Goal: Information Seeking & Learning: Learn about a topic

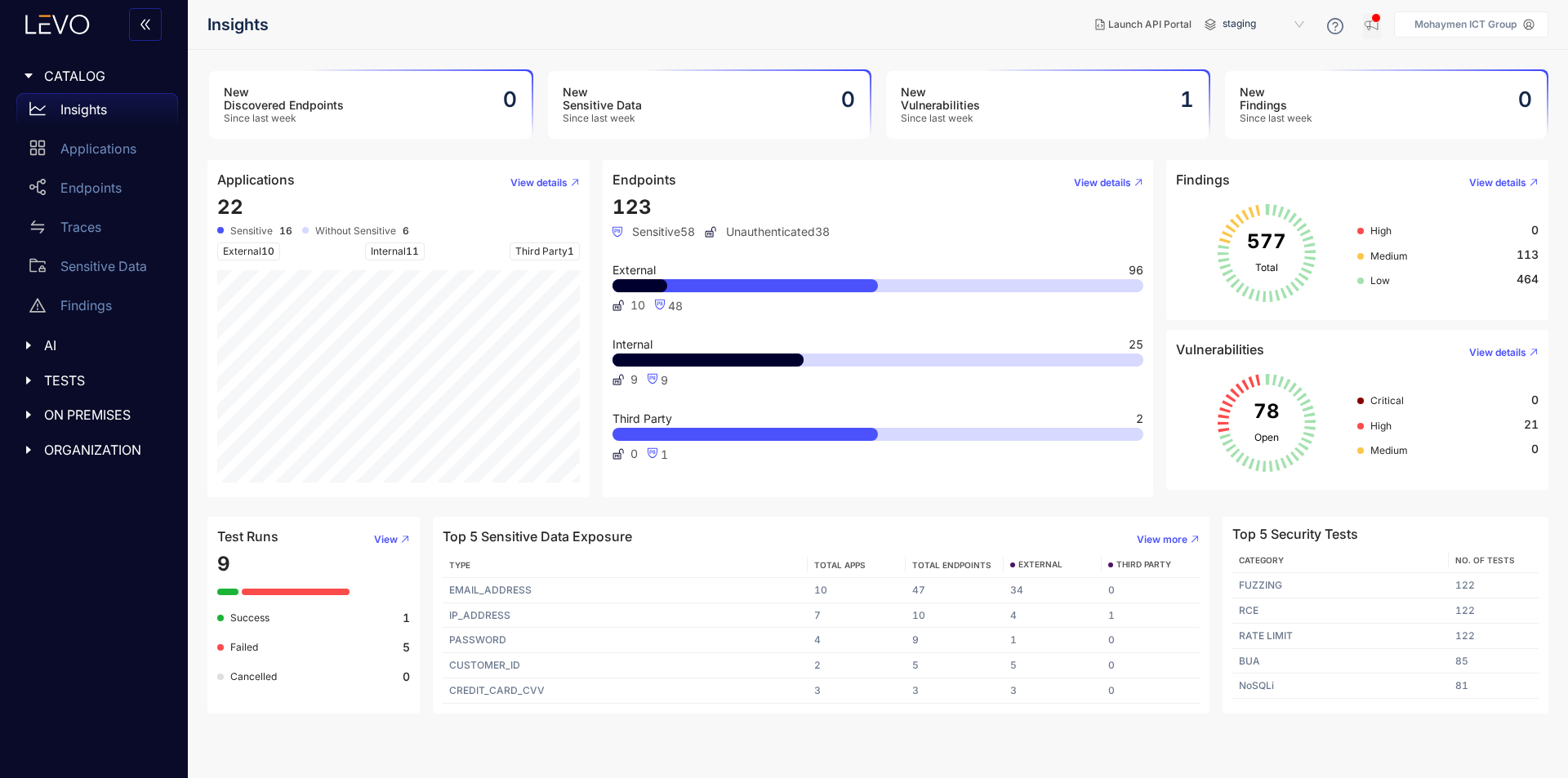
click at [1366, 19] on icon "button" at bounding box center [1373, 25] width 17 height 17
click at [1374, 26] on icon "button" at bounding box center [1373, 25] width 17 height 17
click at [107, 138] on div "Applications" at bounding box center [97, 148] width 162 height 32
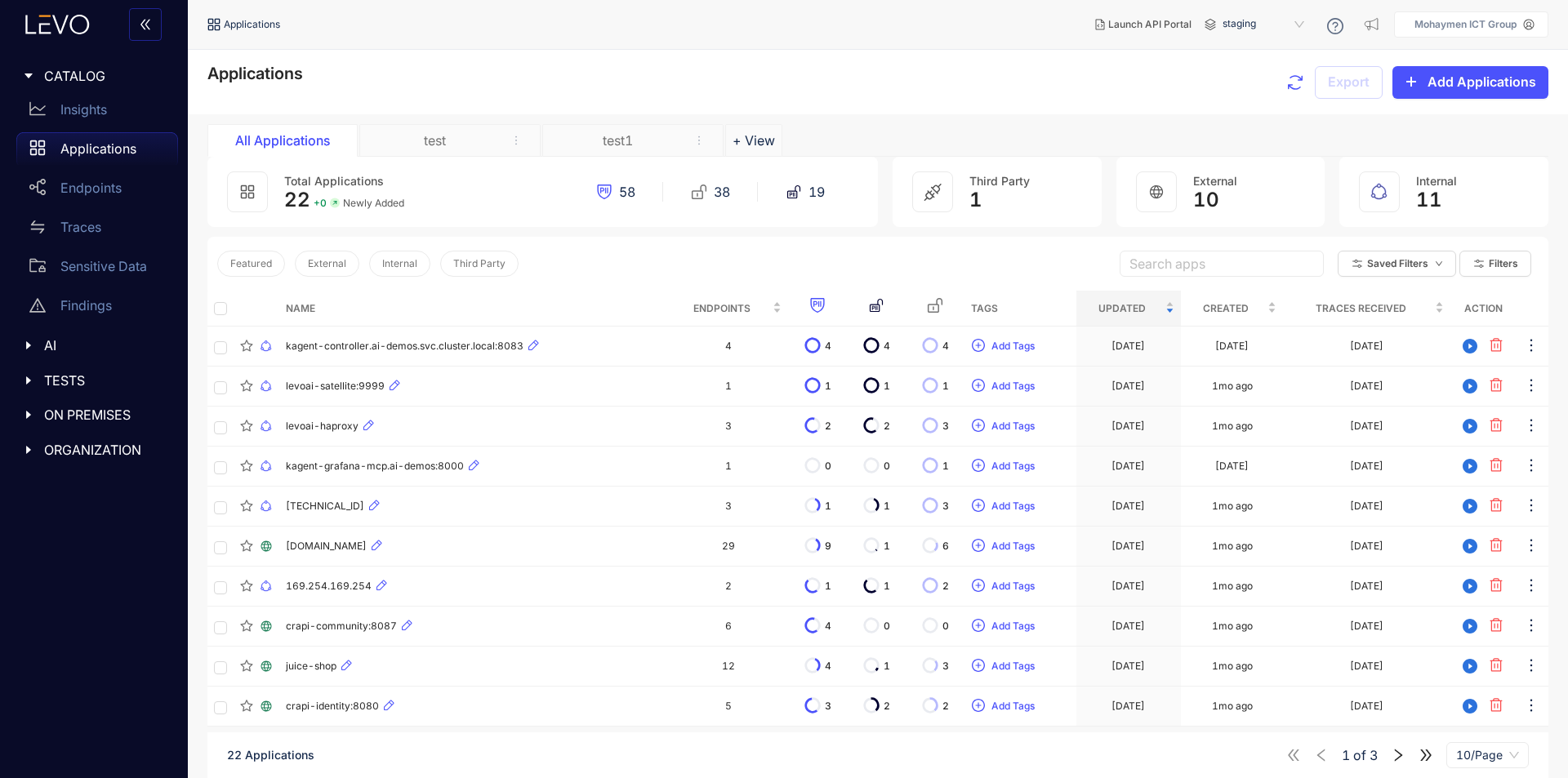
click at [29, 78] on icon "caret-right" at bounding box center [28, 75] width 8 height 5
click at [29, 80] on icon "caret-right" at bounding box center [29, 76] width 11 height 11
click at [59, 75] on span "CATALOG" at bounding box center [105, 76] width 121 height 15
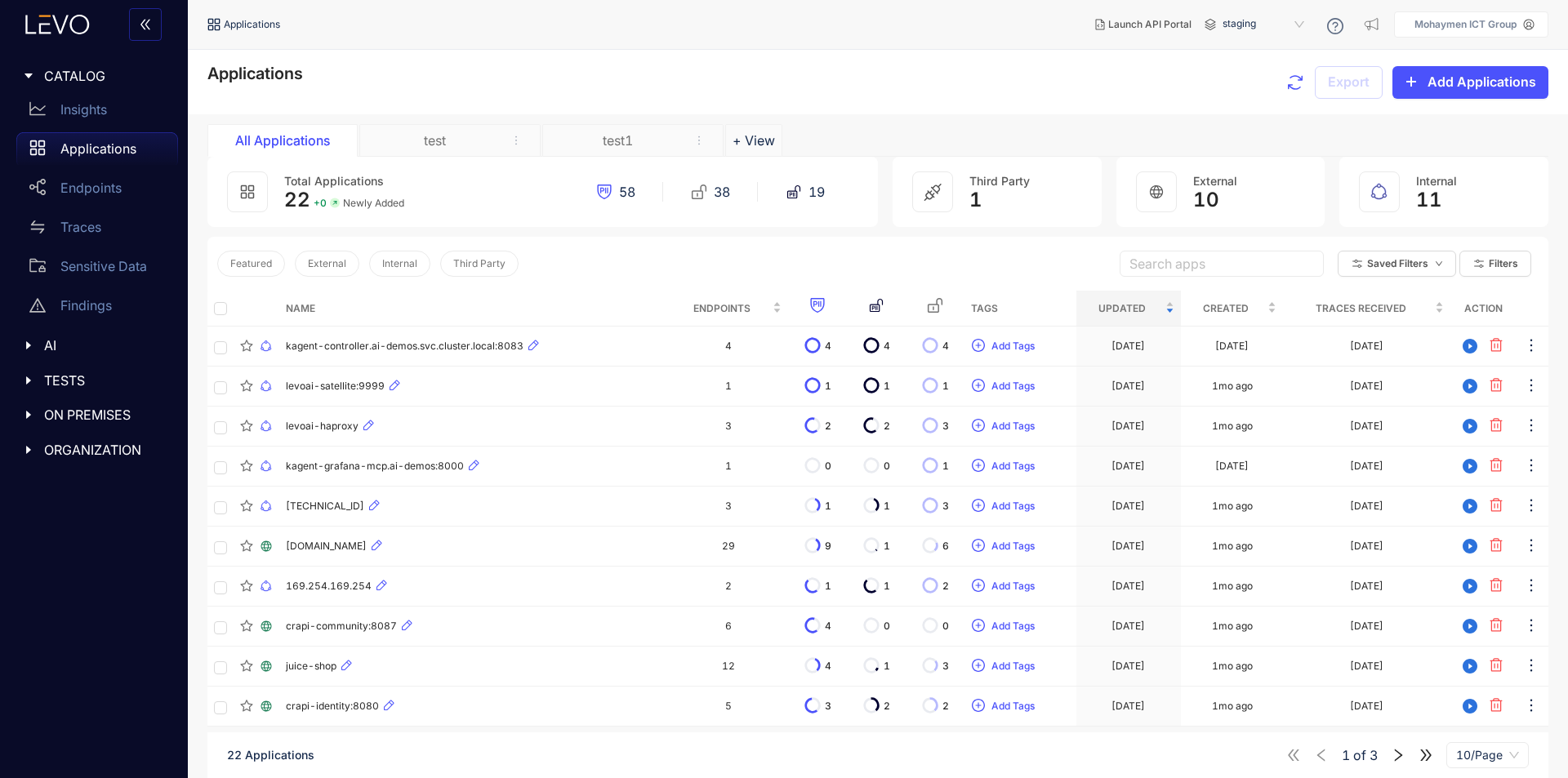
click at [54, 347] on span "AI" at bounding box center [105, 345] width 121 height 15
click at [39, 414] on div at bounding box center [33, 420] width 21 height 15
click at [23, 610] on icon "caret-right" at bounding box center [29, 611] width 11 height 11
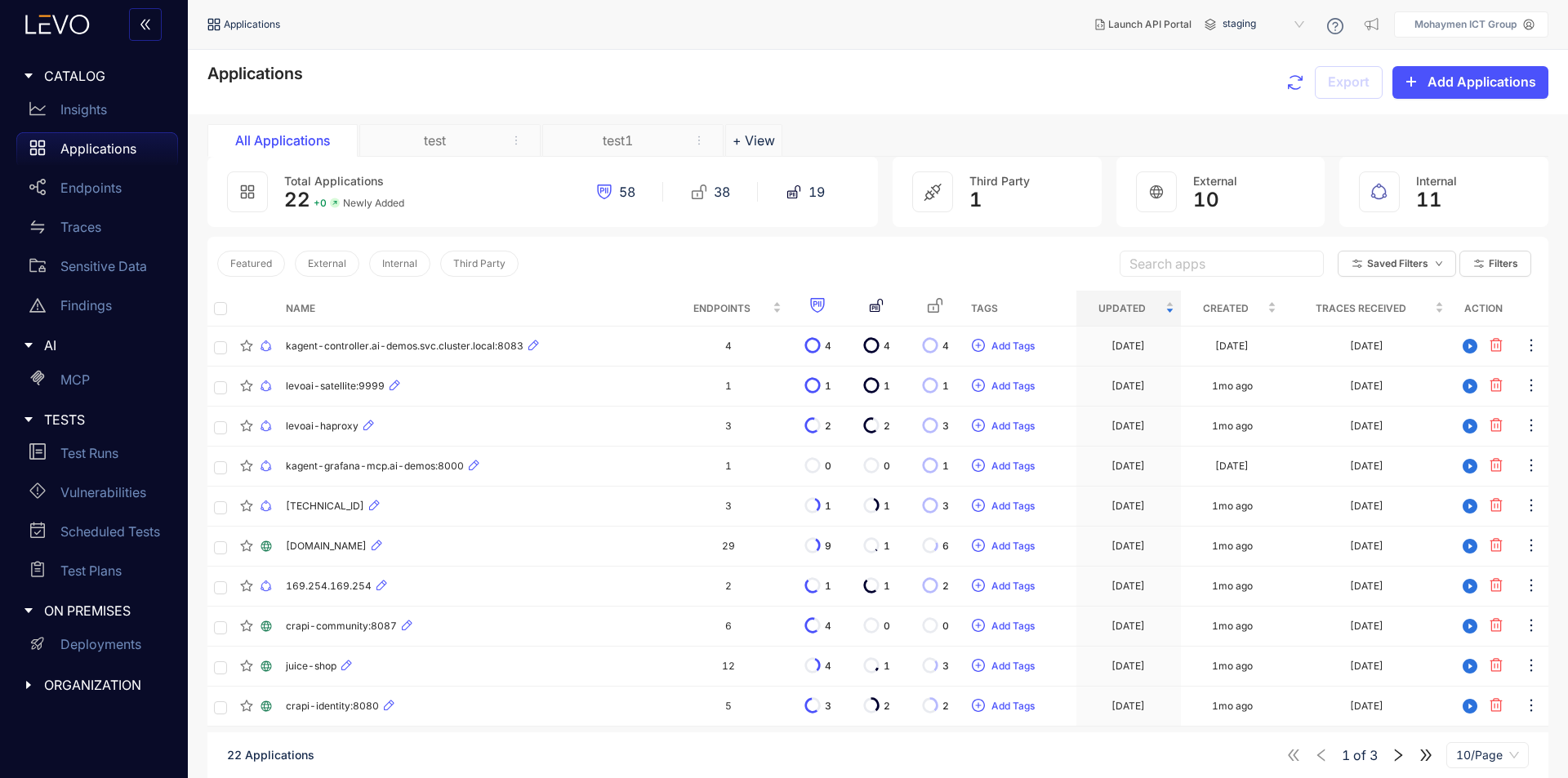
click at [37, 687] on div at bounding box center [33, 685] width 21 height 15
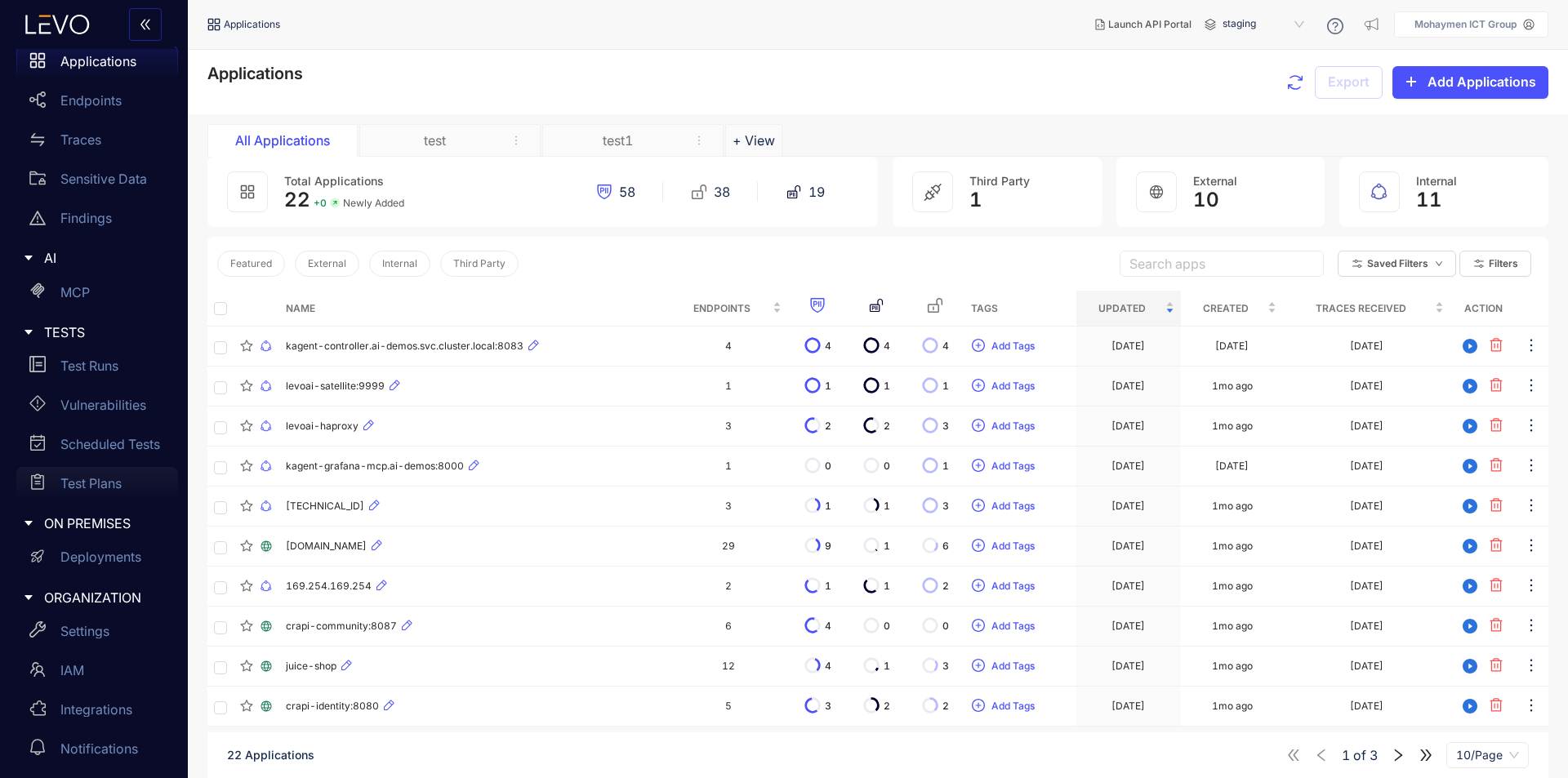
scroll to position [91, 0]
click at [64, 100] on p "Endpoints" at bounding box center [91, 97] width 61 height 15
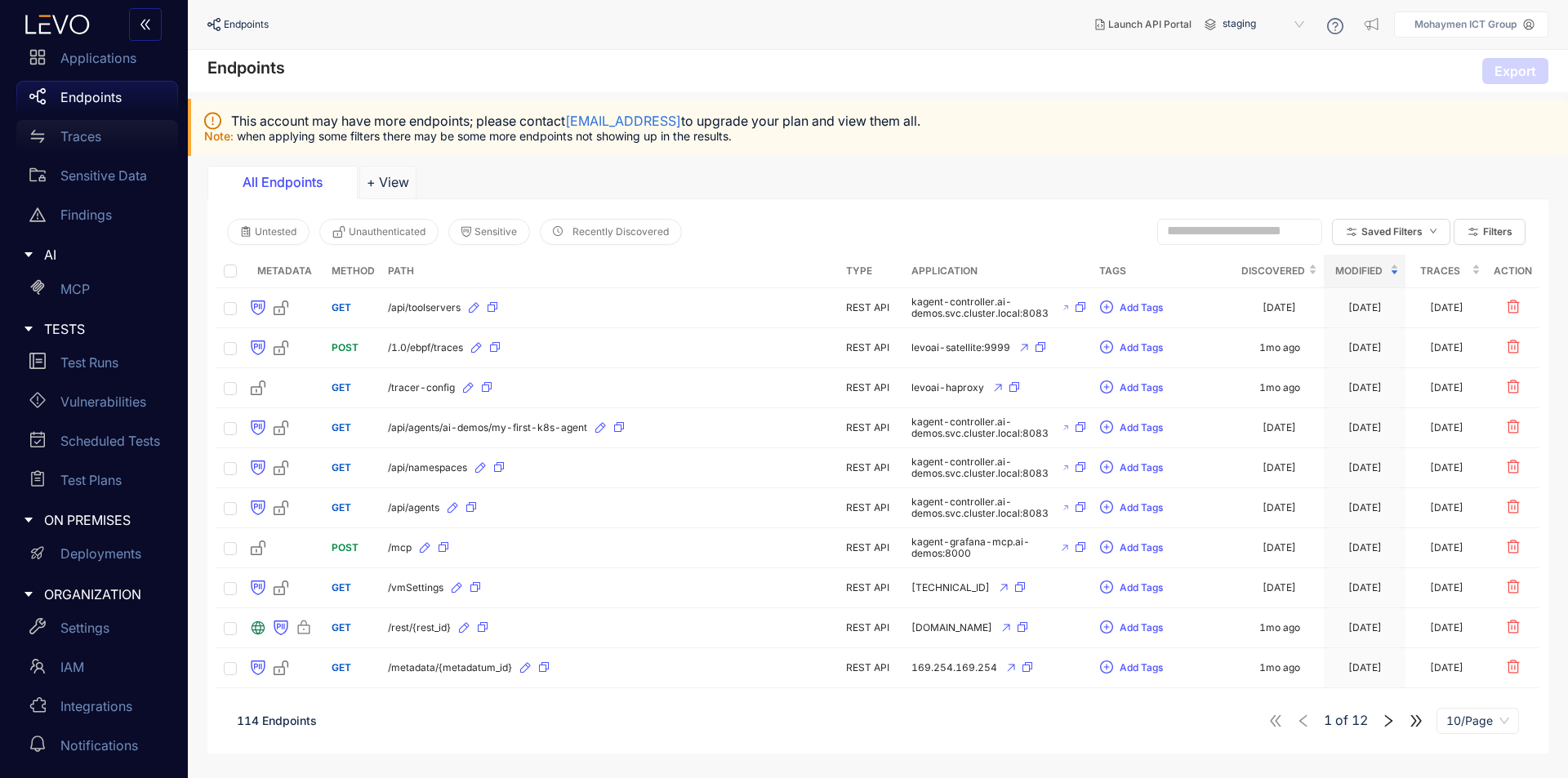
click at [72, 142] on p "Traces" at bounding box center [81, 136] width 41 height 15
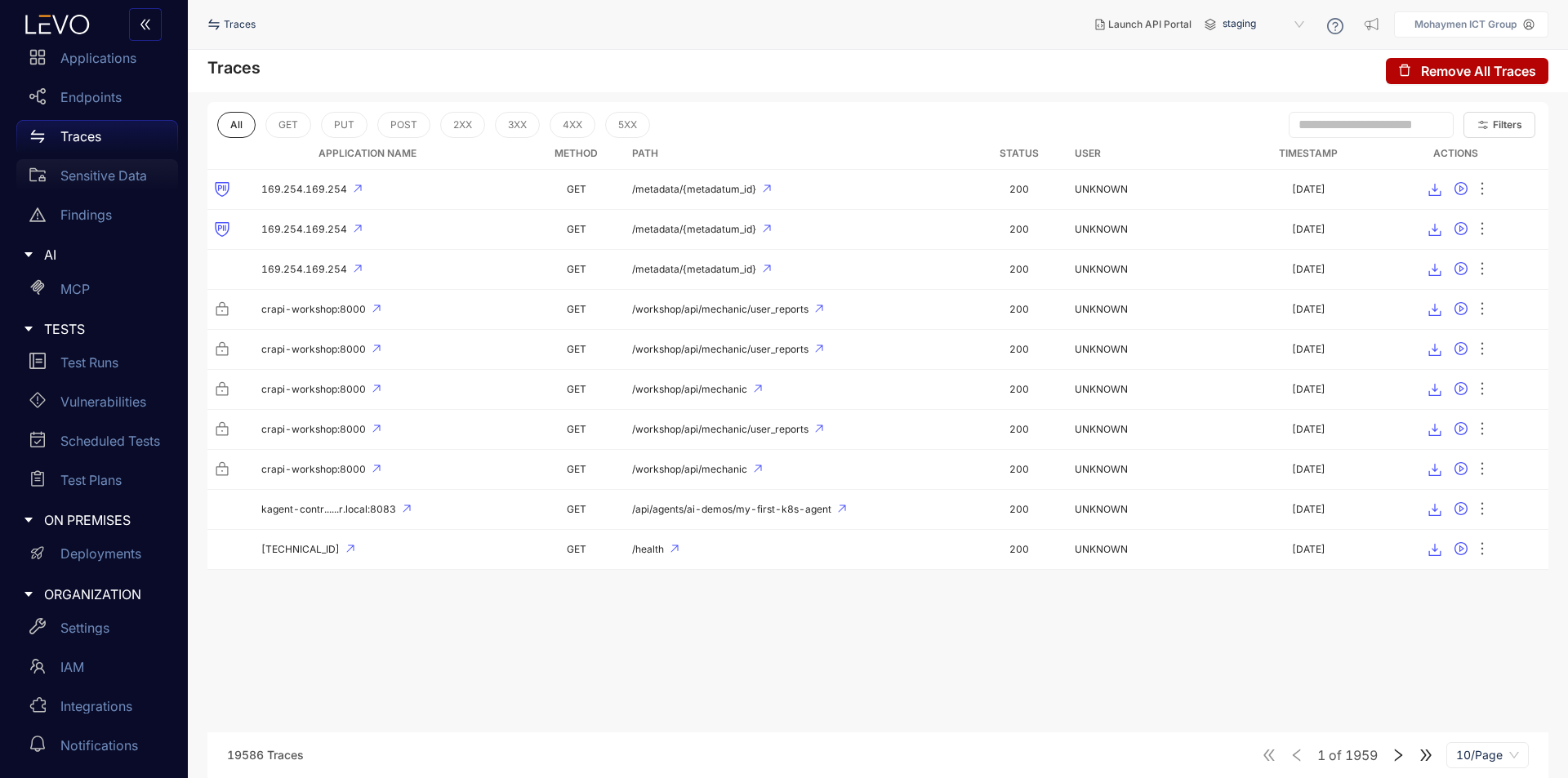
click at [75, 173] on p "Sensitive Data" at bounding box center [104, 176] width 87 height 15
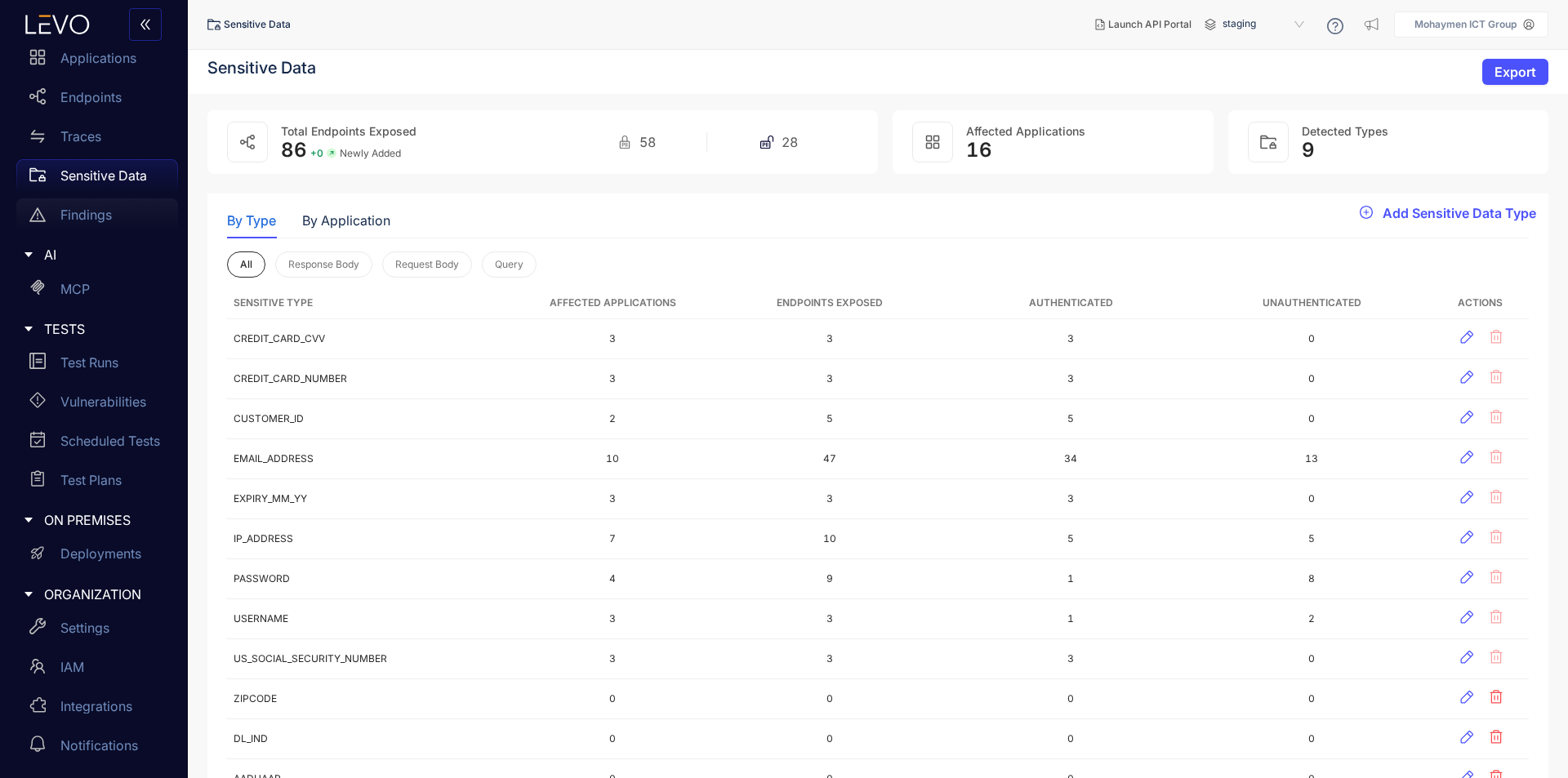
click at [75, 216] on p "Findings" at bounding box center [86, 215] width 52 height 15
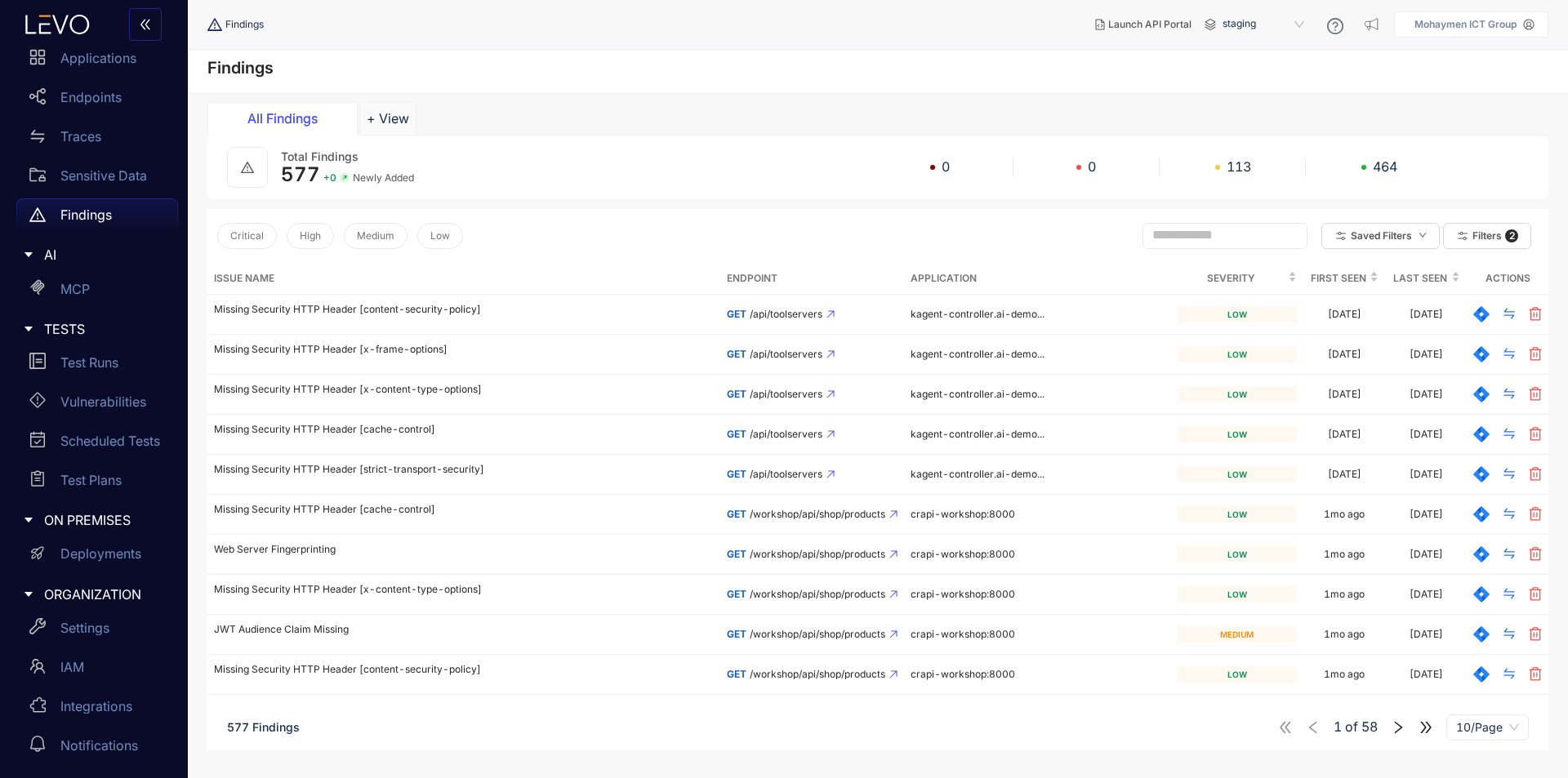
click at [155, 20] on button "button" at bounding box center [144, 24] width 32 height 32
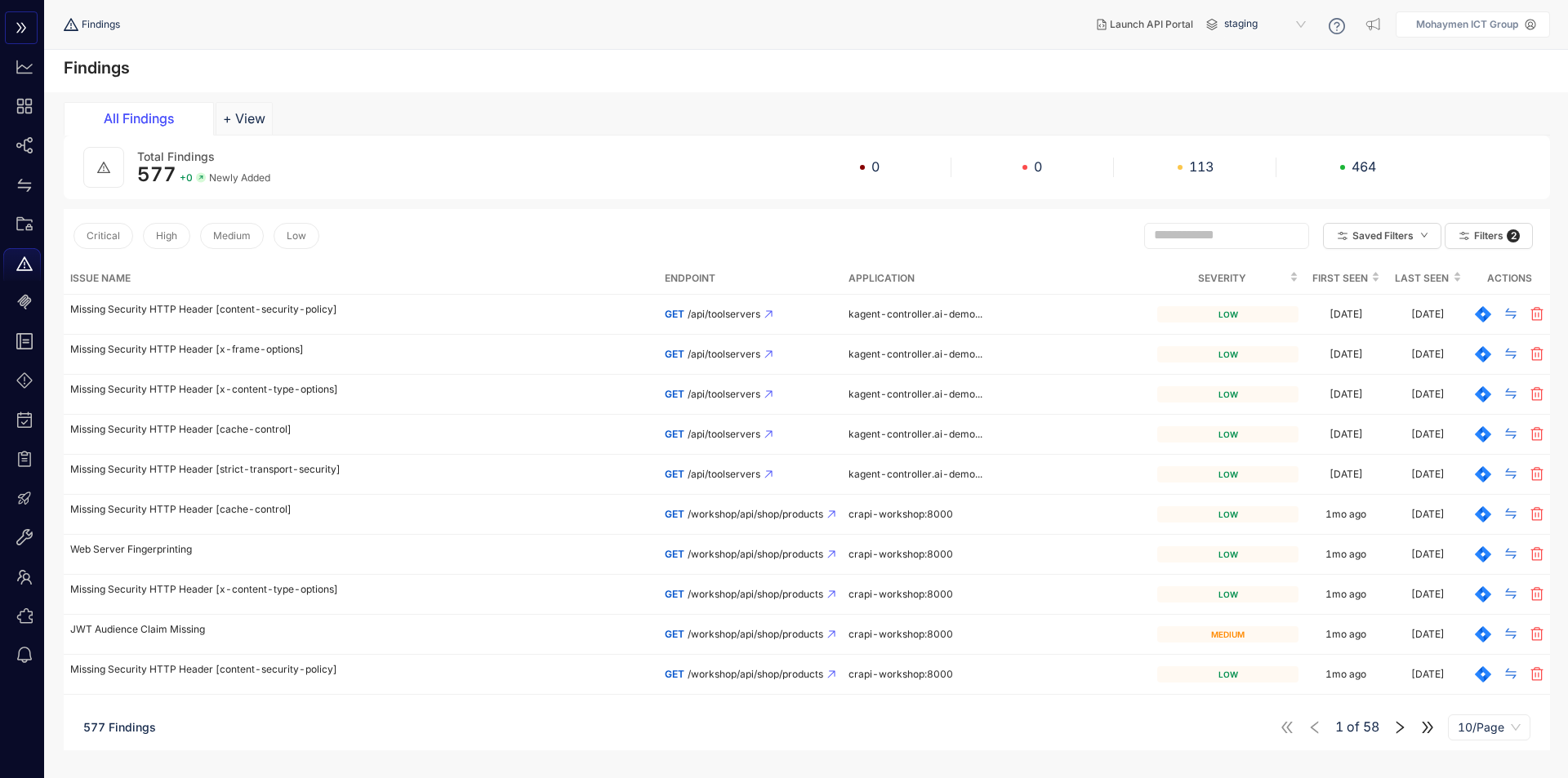
click at [14, 23] on button "button" at bounding box center [20, 27] width 32 height 32
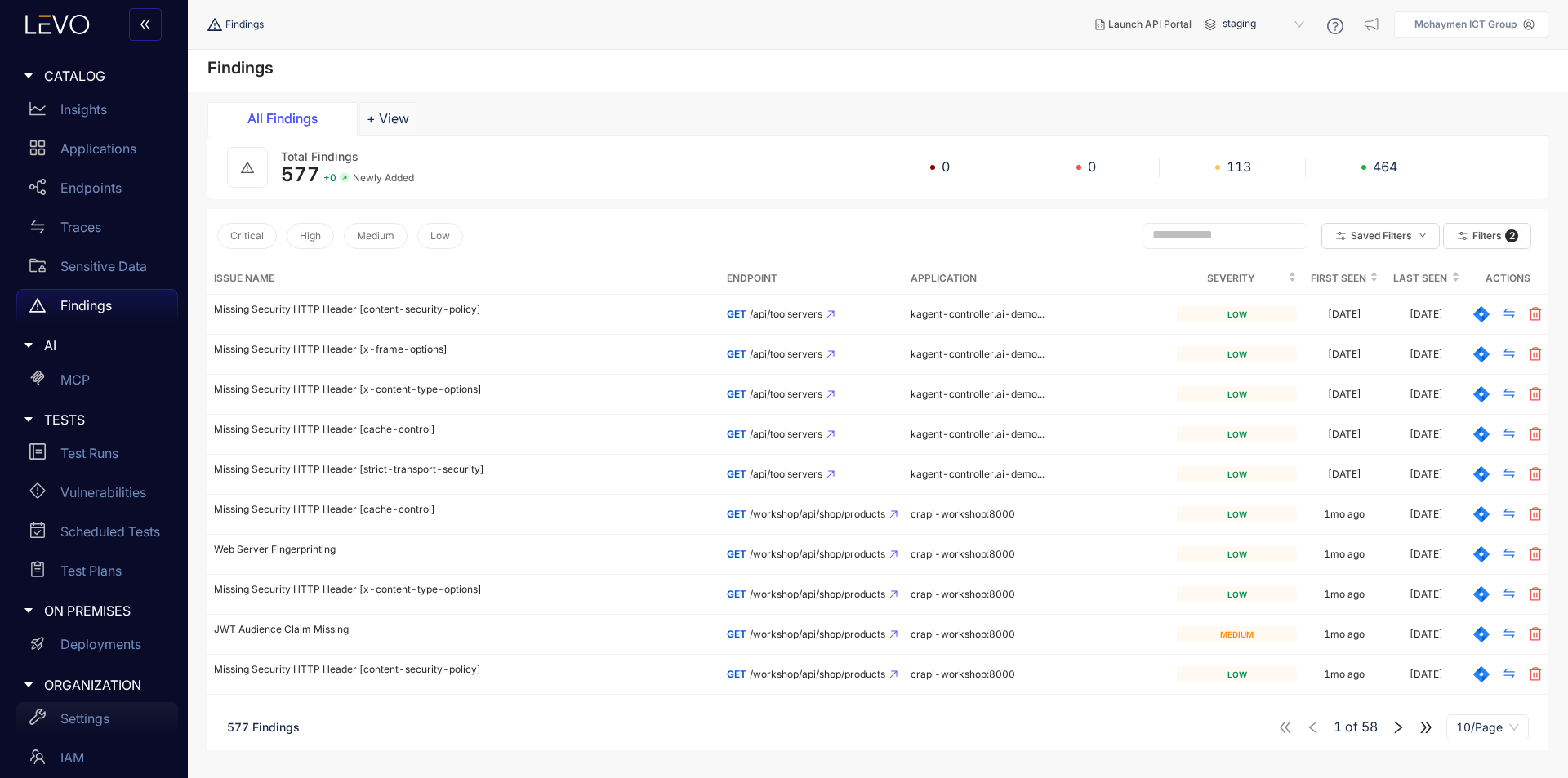
click at [83, 724] on p "Settings" at bounding box center [84, 719] width 49 height 15
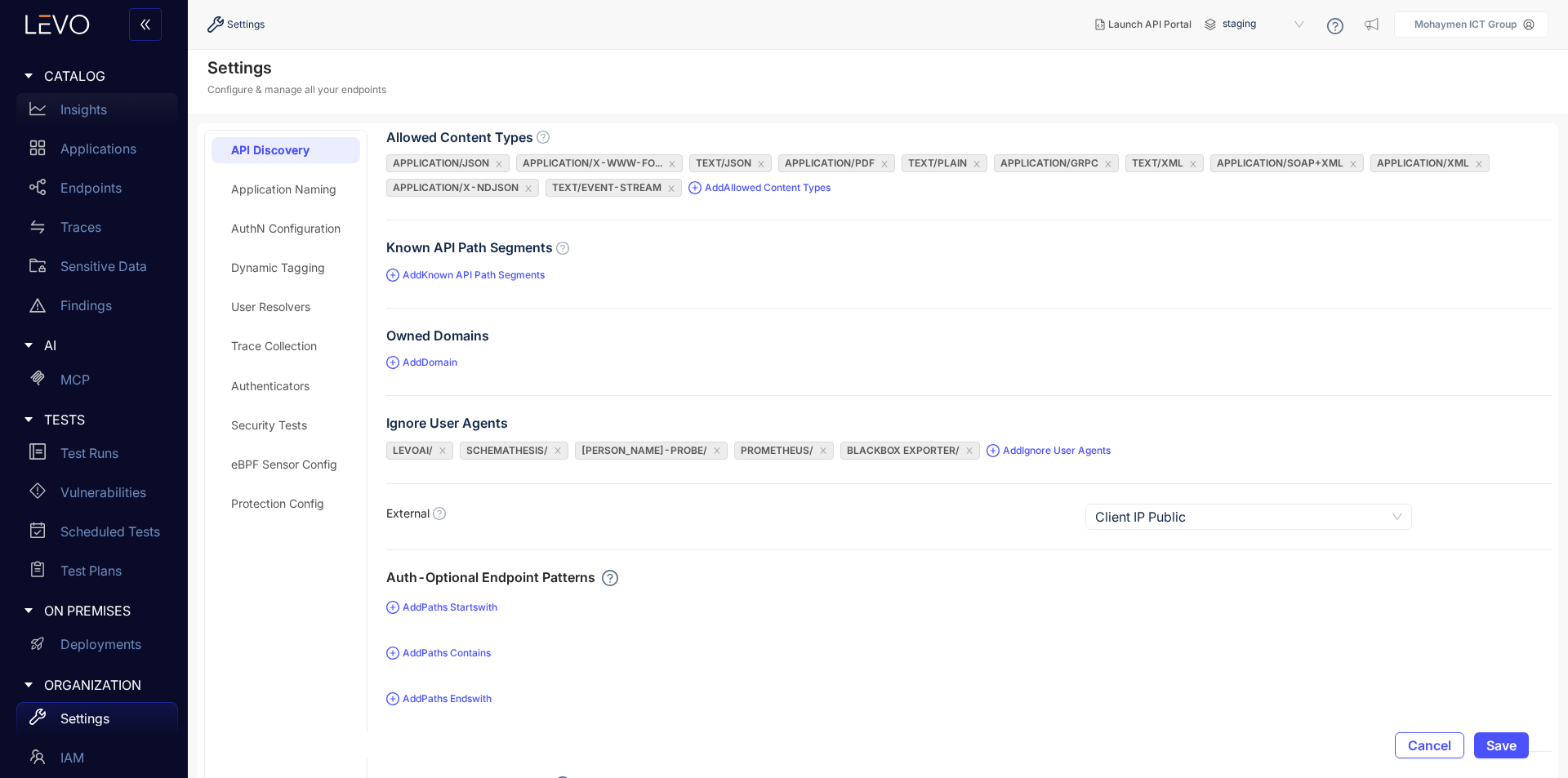
click at [91, 110] on p "Insights" at bounding box center [83, 109] width 46 height 15
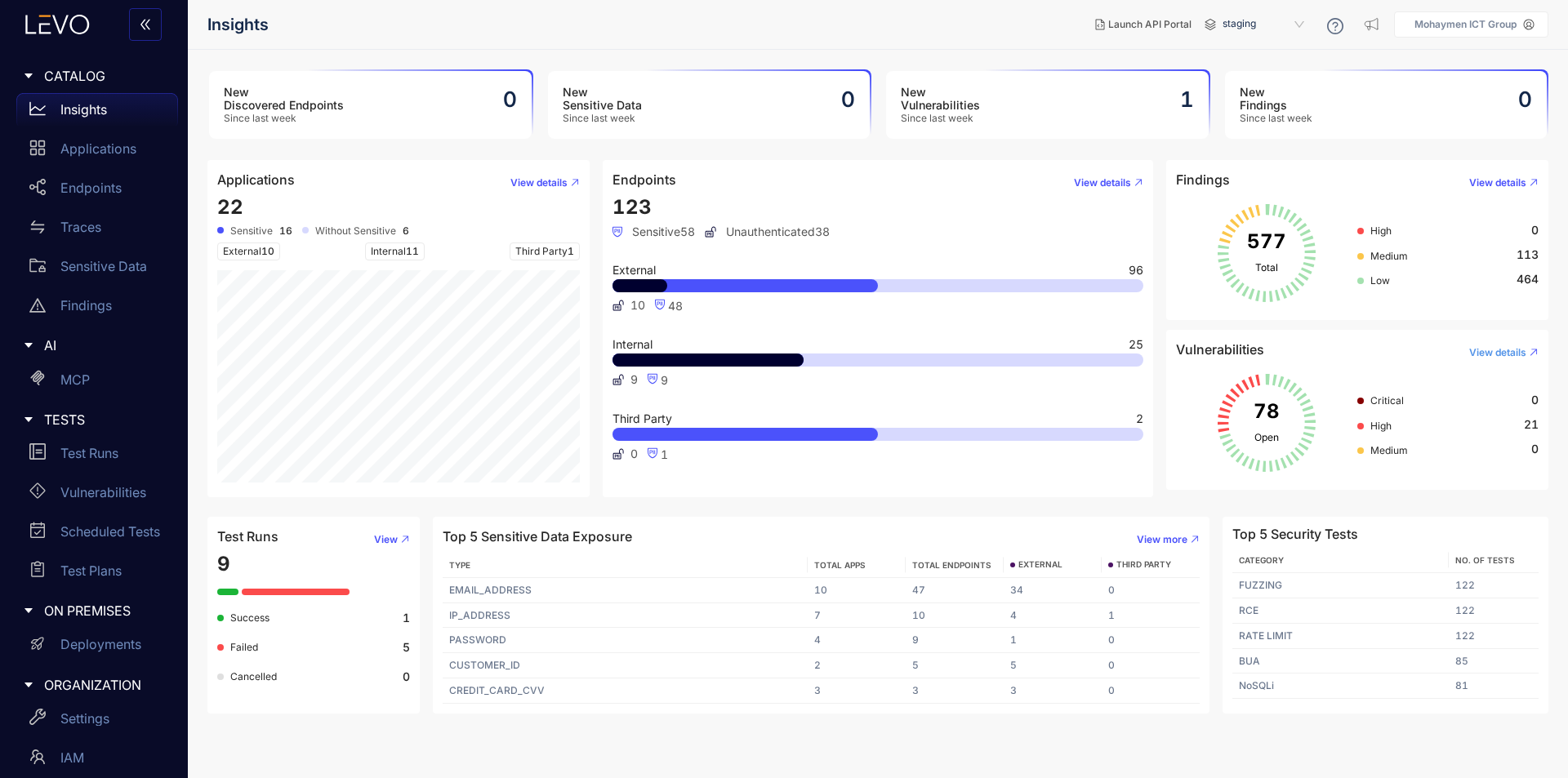
click at [1505, 357] on span "View details" at bounding box center [1499, 352] width 57 height 11
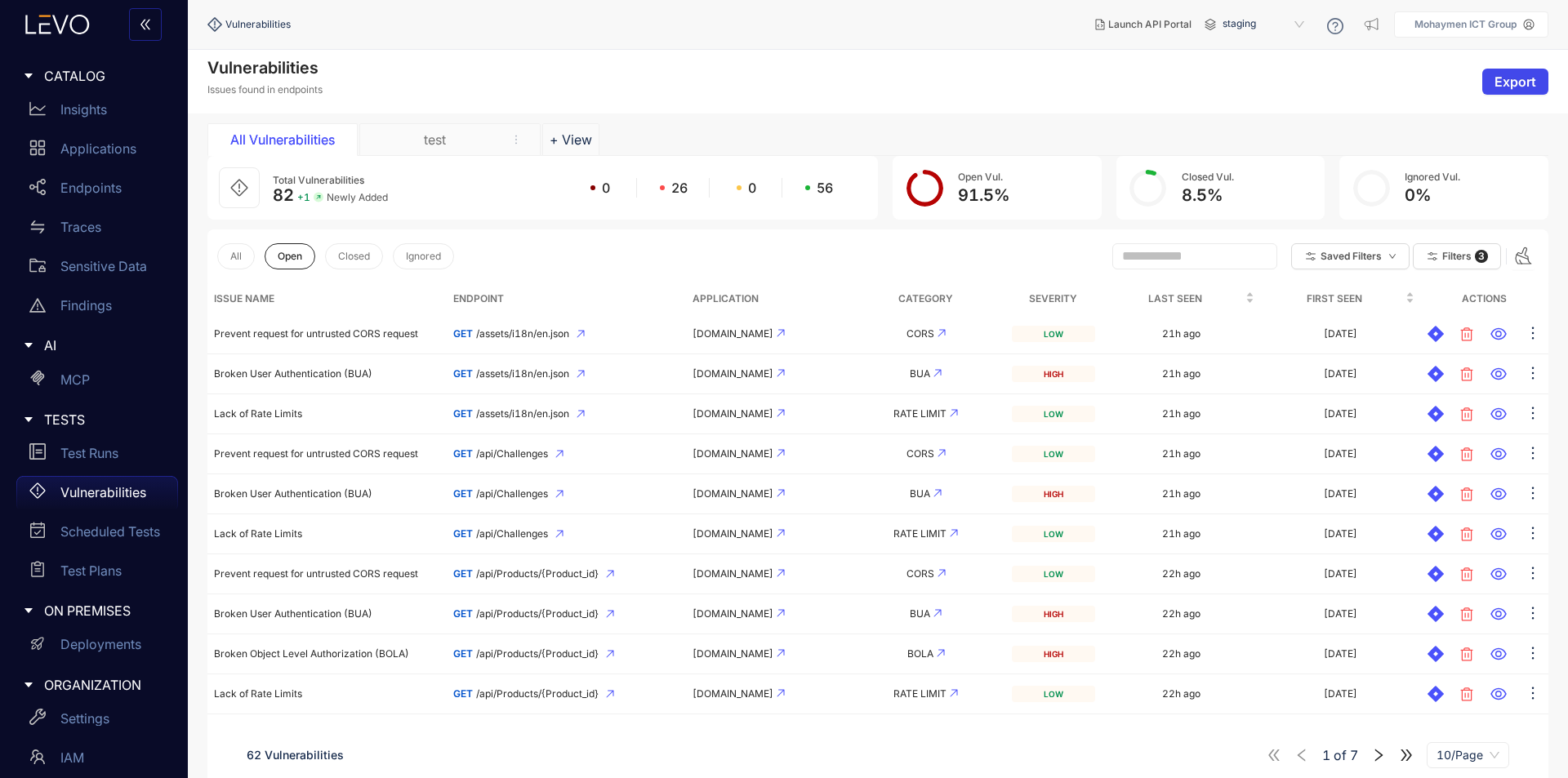
click at [1519, 86] on span "Export" at bounding box center [1515, 81] width 42 height 15
click at [1526, 71] on button "Export" at bounding box center [1515, 81] width 66 height 26
click at [1328, 131] on div "All Vulnerabilities test + View" at bounding box center [877, 139] width 1341 height 32
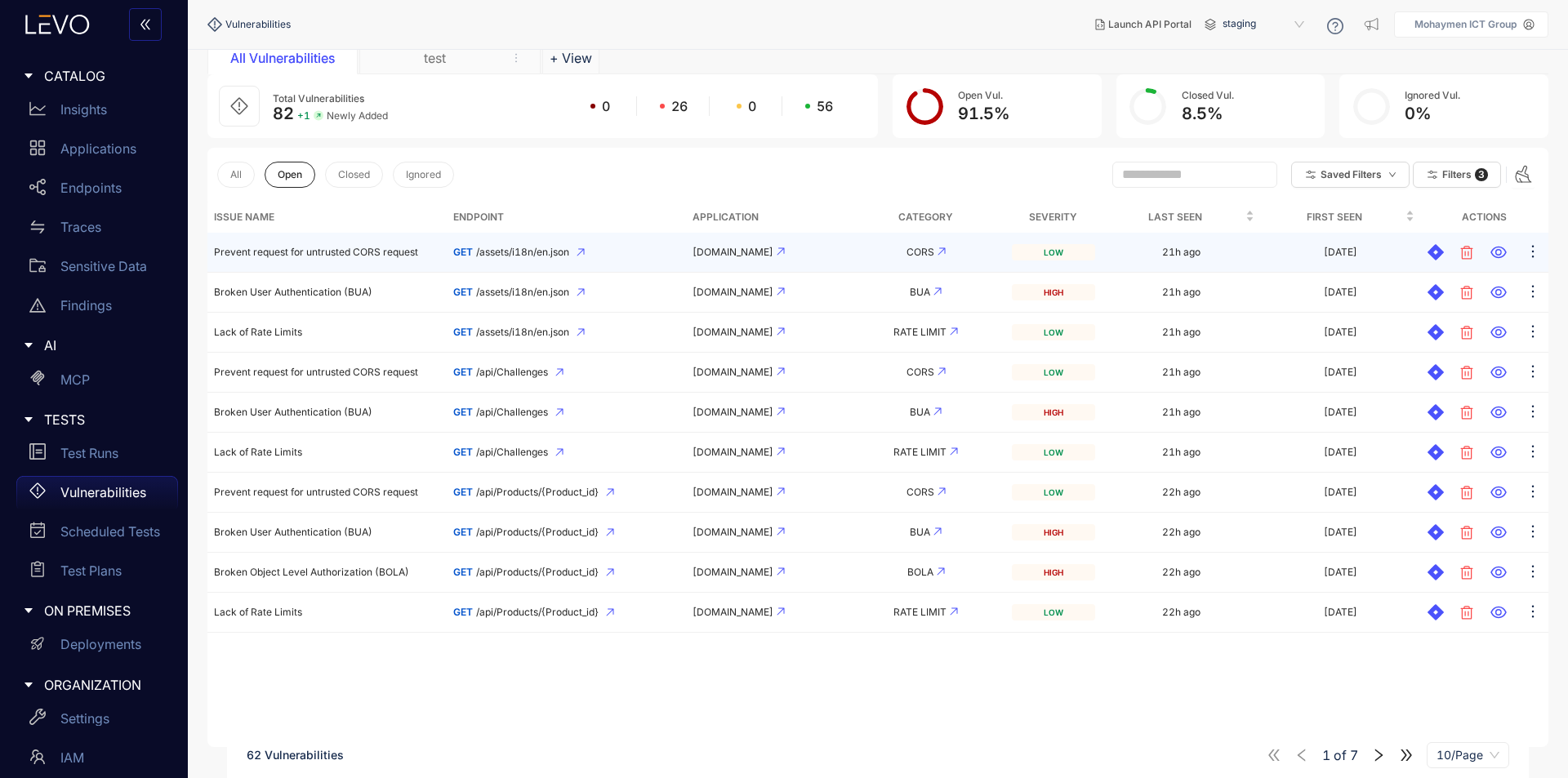
click at [324, 245] on td "Prevent request for untrusted CORS request" at bounding box center [327, 253] width 240 height 40
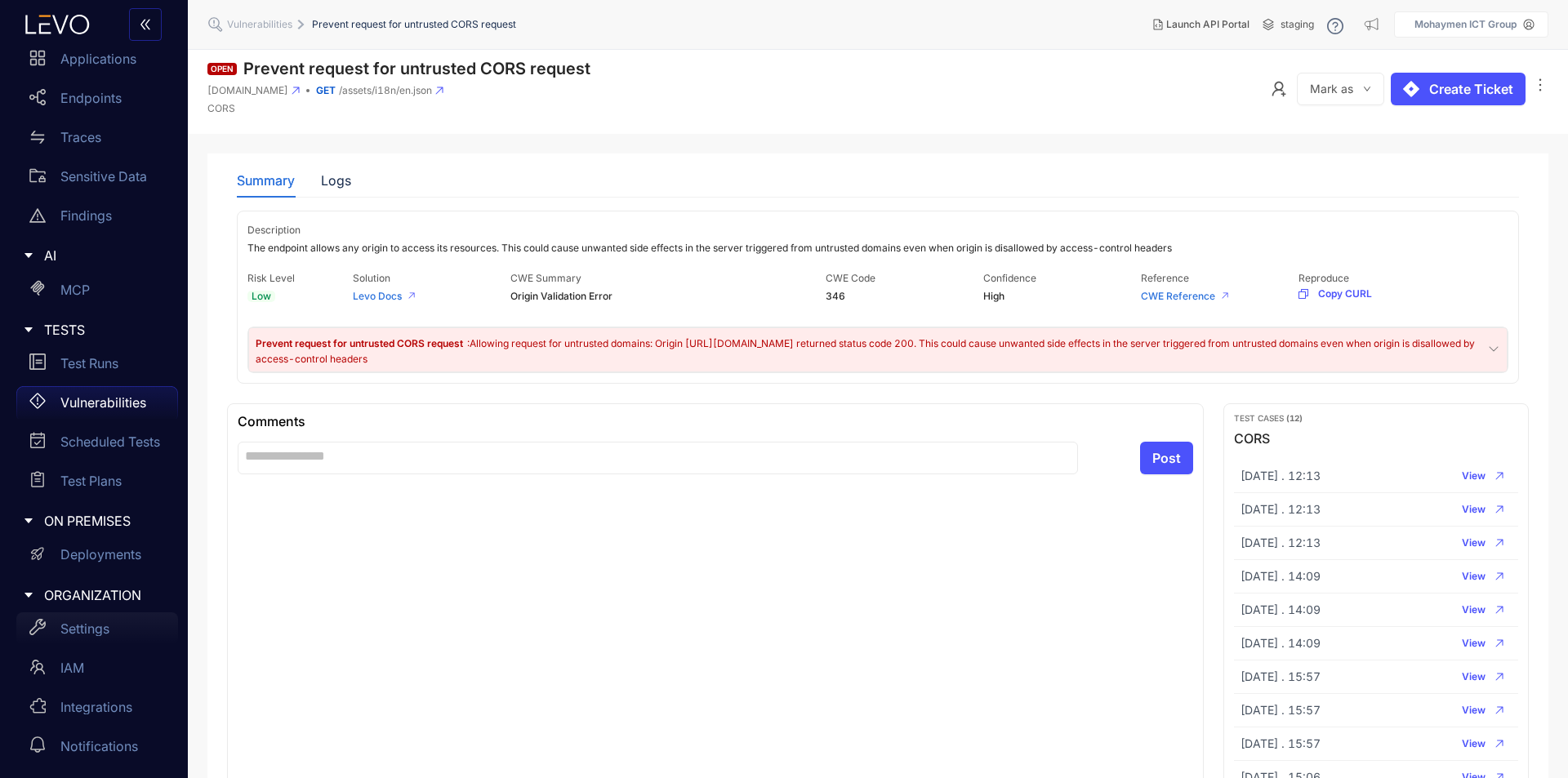
scroll to position [91, 0]
click at [70, 675] on div "IAM" at bounding box center [97, 666] width 162 height 32
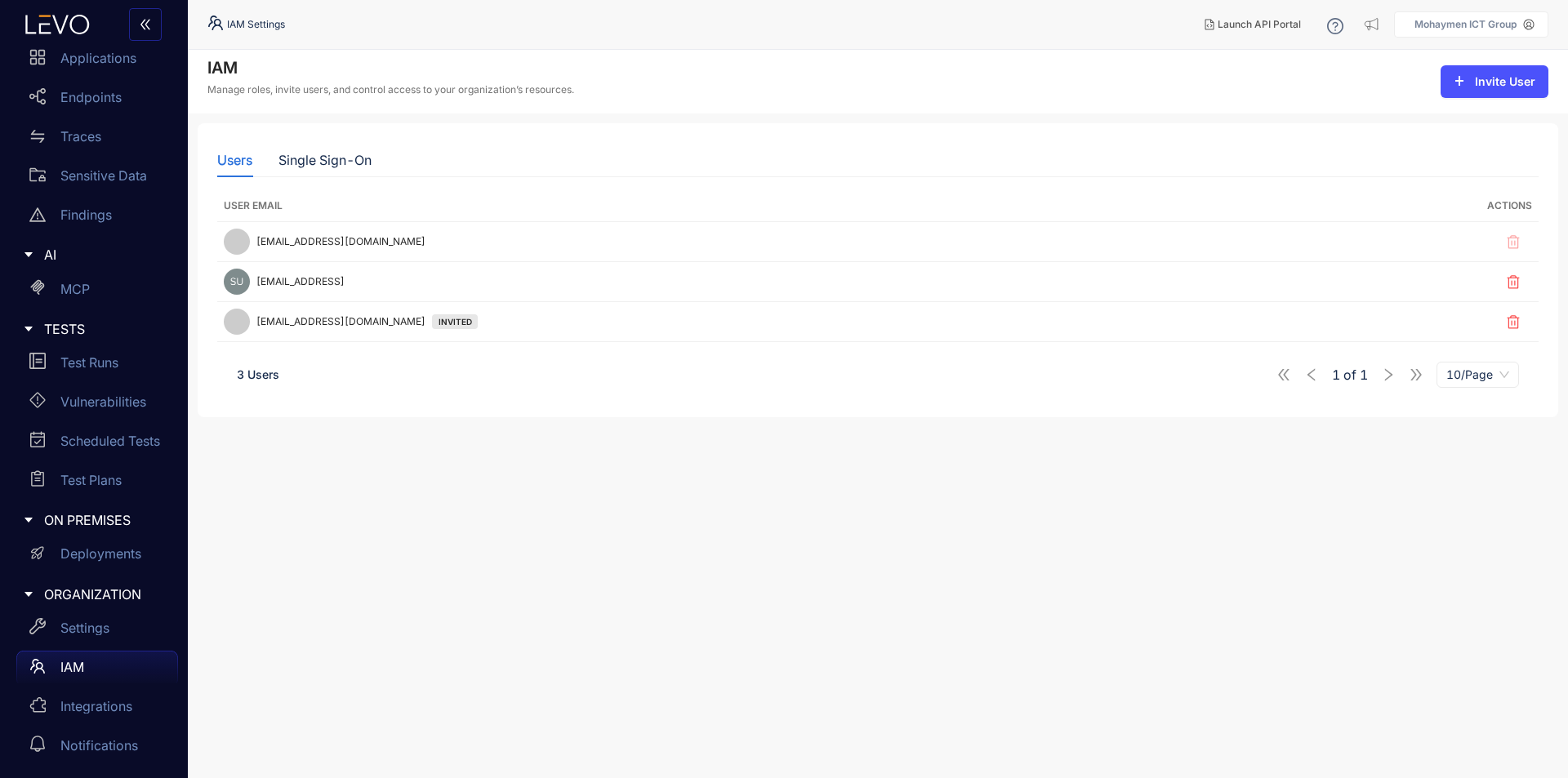
click at [1388, 372] on div "1 of 1 10/Page" at bounding box center [1398, 375] width 243 height 26
click at [1406, 377] on div "1 of 1 10/Page" at bounding box center [1398, 375] width 243 height 26
click at [342, 164] on div "Single Sign-On" at bounding box center [325, 160] width 93 height 15
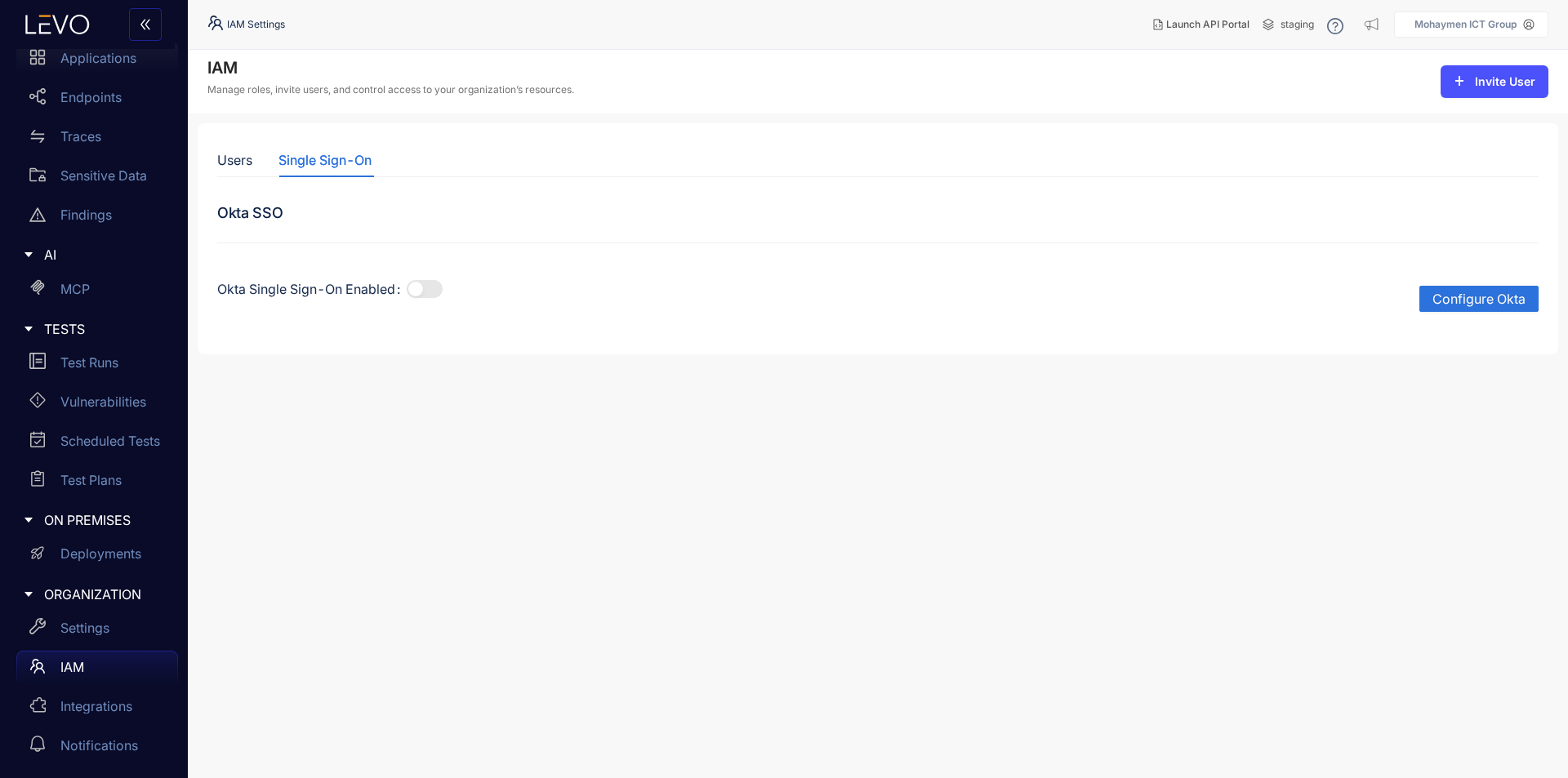
click at [109, 66] on p "Applications" at bounding box center [98, 58] width 76 height 15
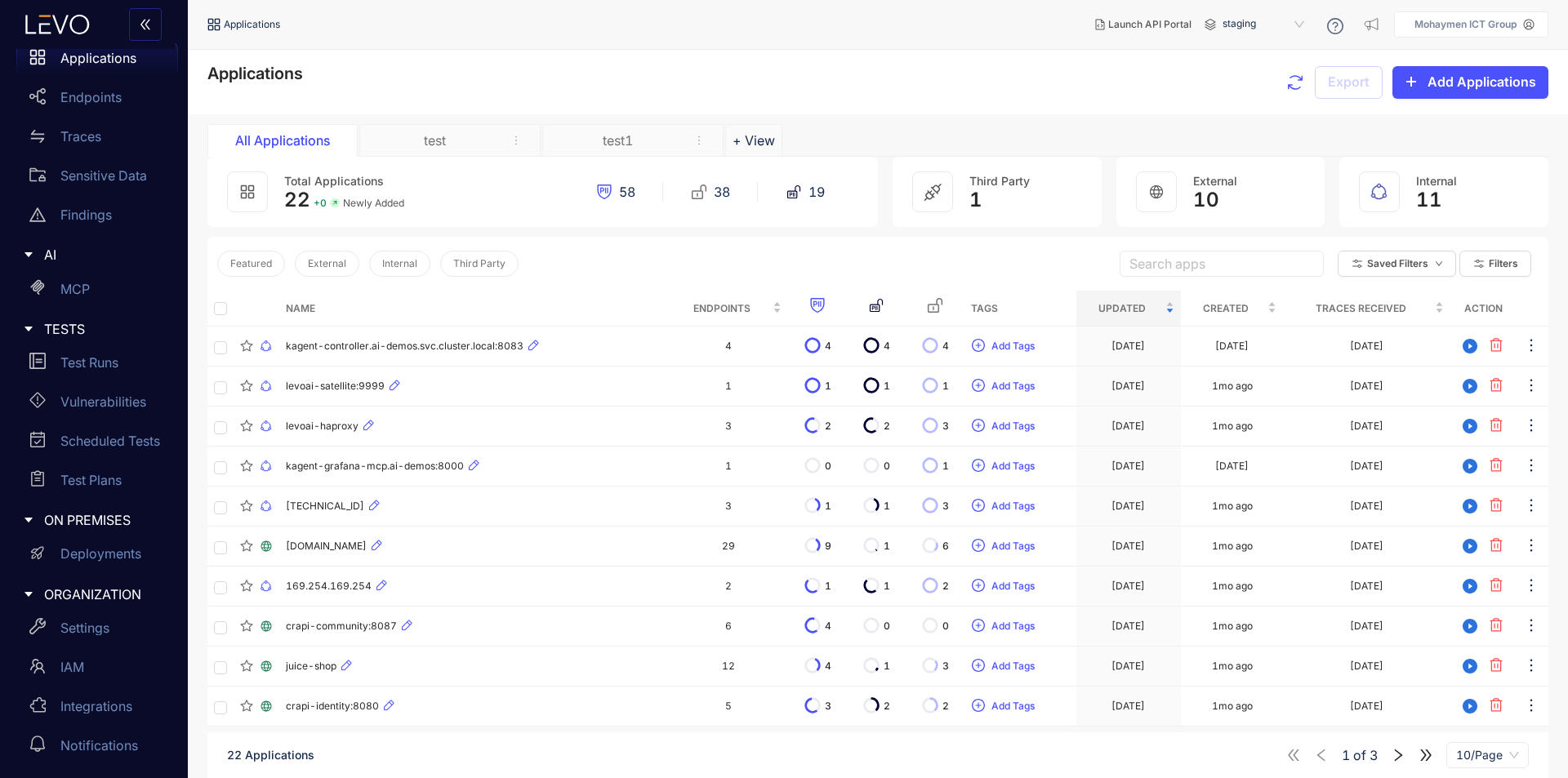
click at [435, 142] on div "test" at bounding box center [434, 141] width 122 height 15
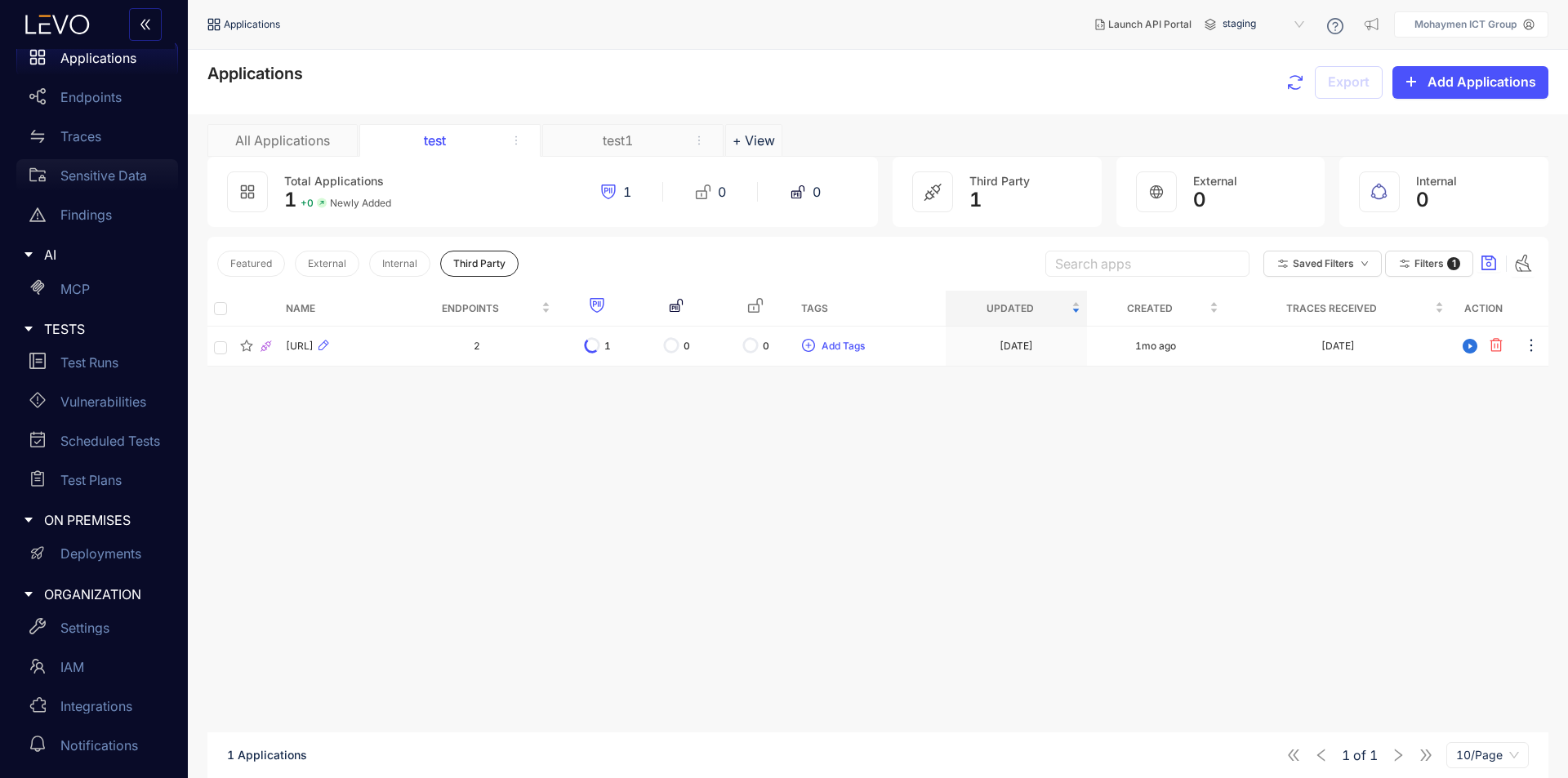
click at [110, 182] on p "Sensitive Data" at bounding box center [104, 176] width 87 height 15
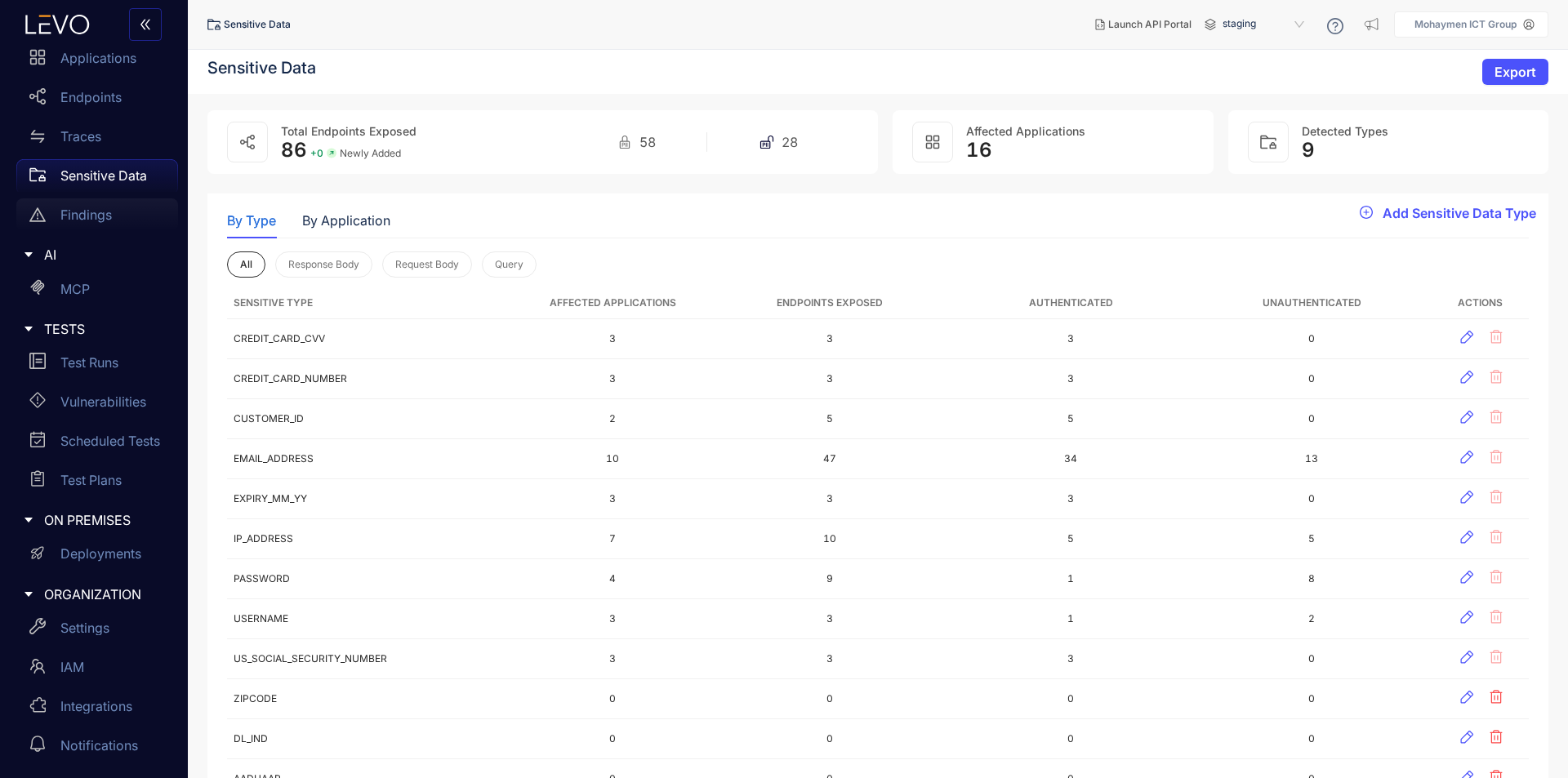
click at [86, 217] on p "Findings" at bounding box center [86, 215] width 52 height 15
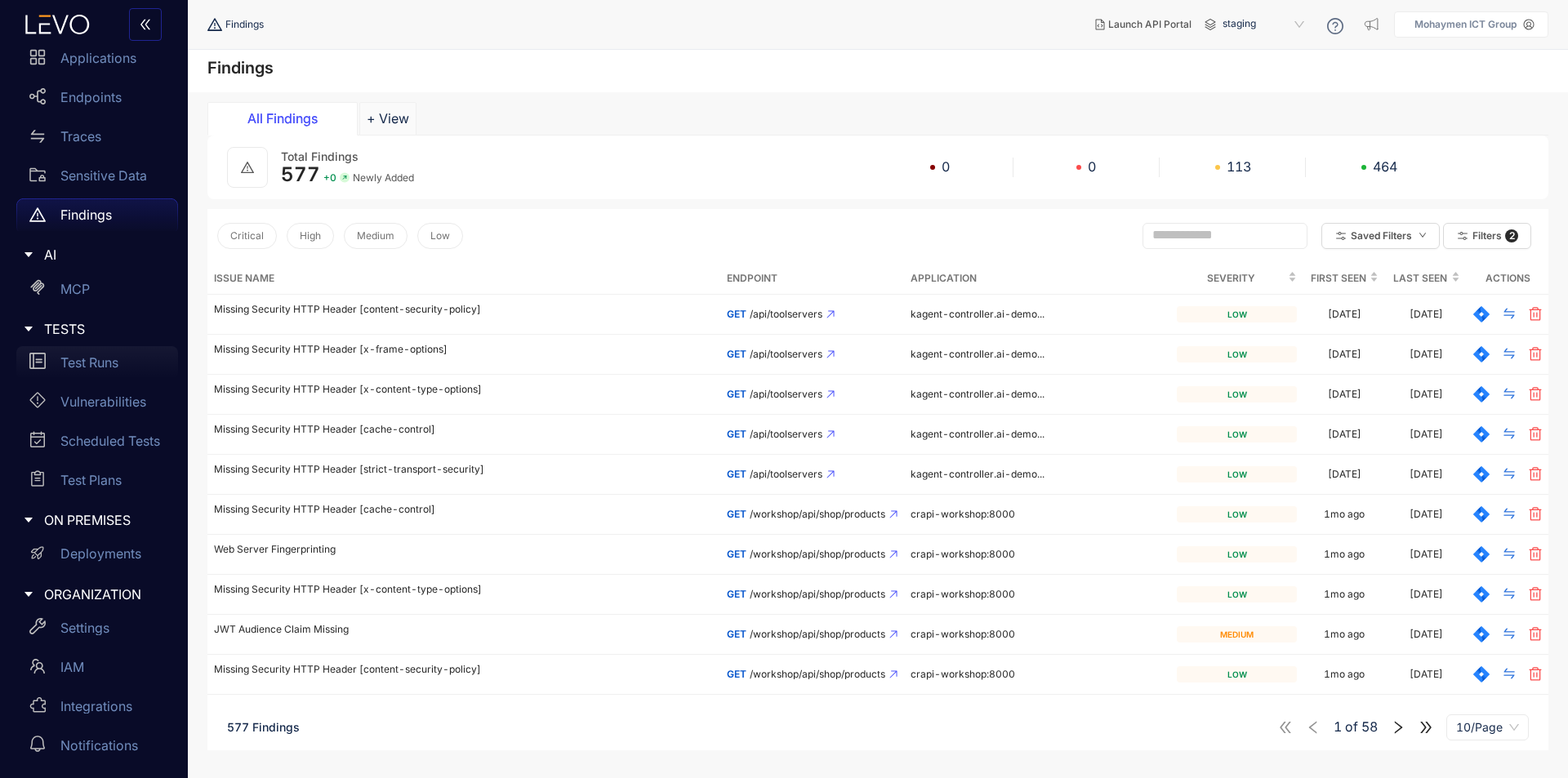
click at [79, 370] on p "Test Runs" at bounding box center [89, 363] width 58 height 15
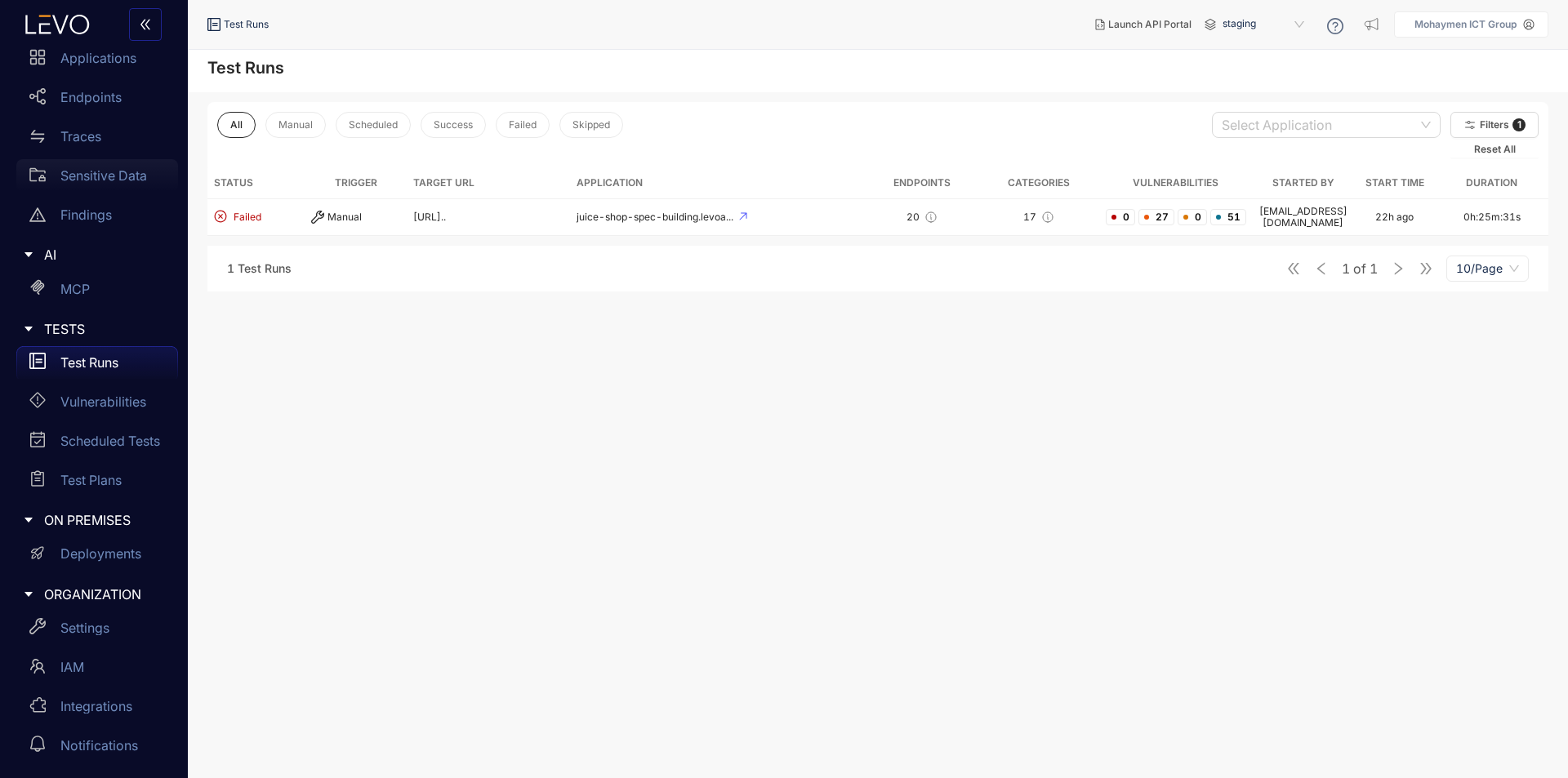
click at [113, 178] on p "Sensitive Data" at bounding box center [104, 176] width 87 height 15
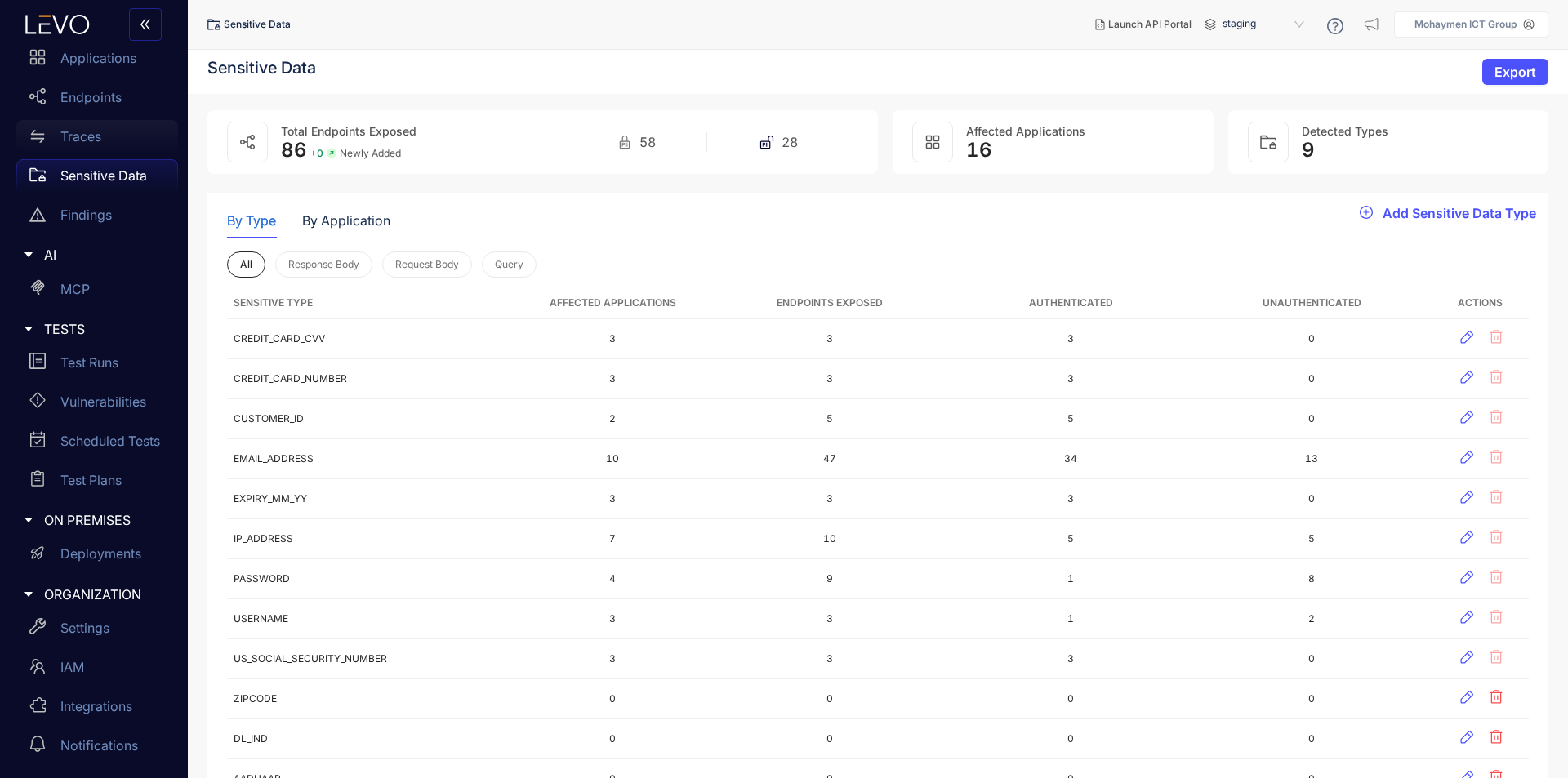
click at [84, 145] on div "Traces" at bounding box center [97, 136] width 162 height 32
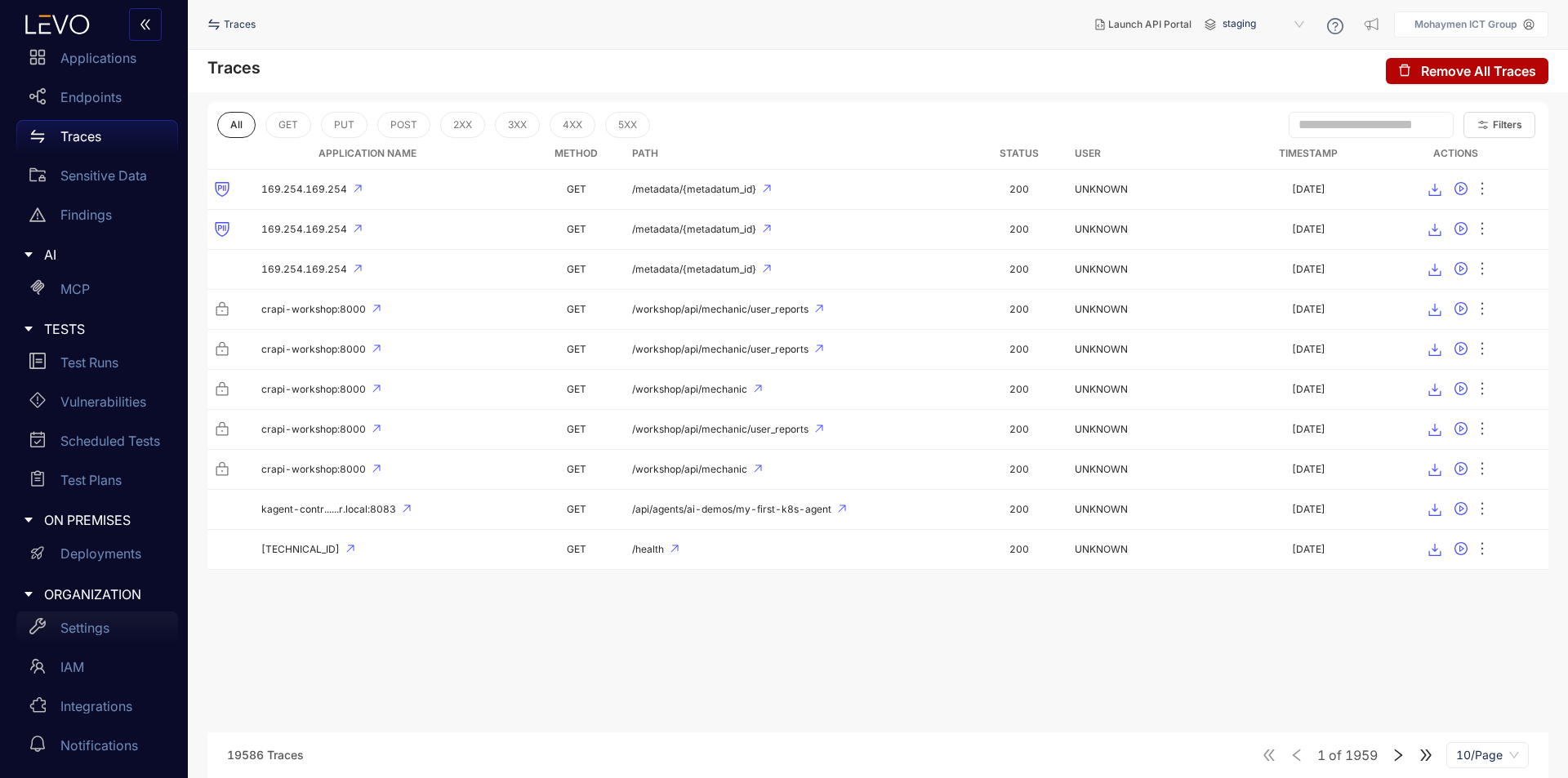
click at [105, 636] on div "Settings" at bounding box center [97, 627] width 162 height 32
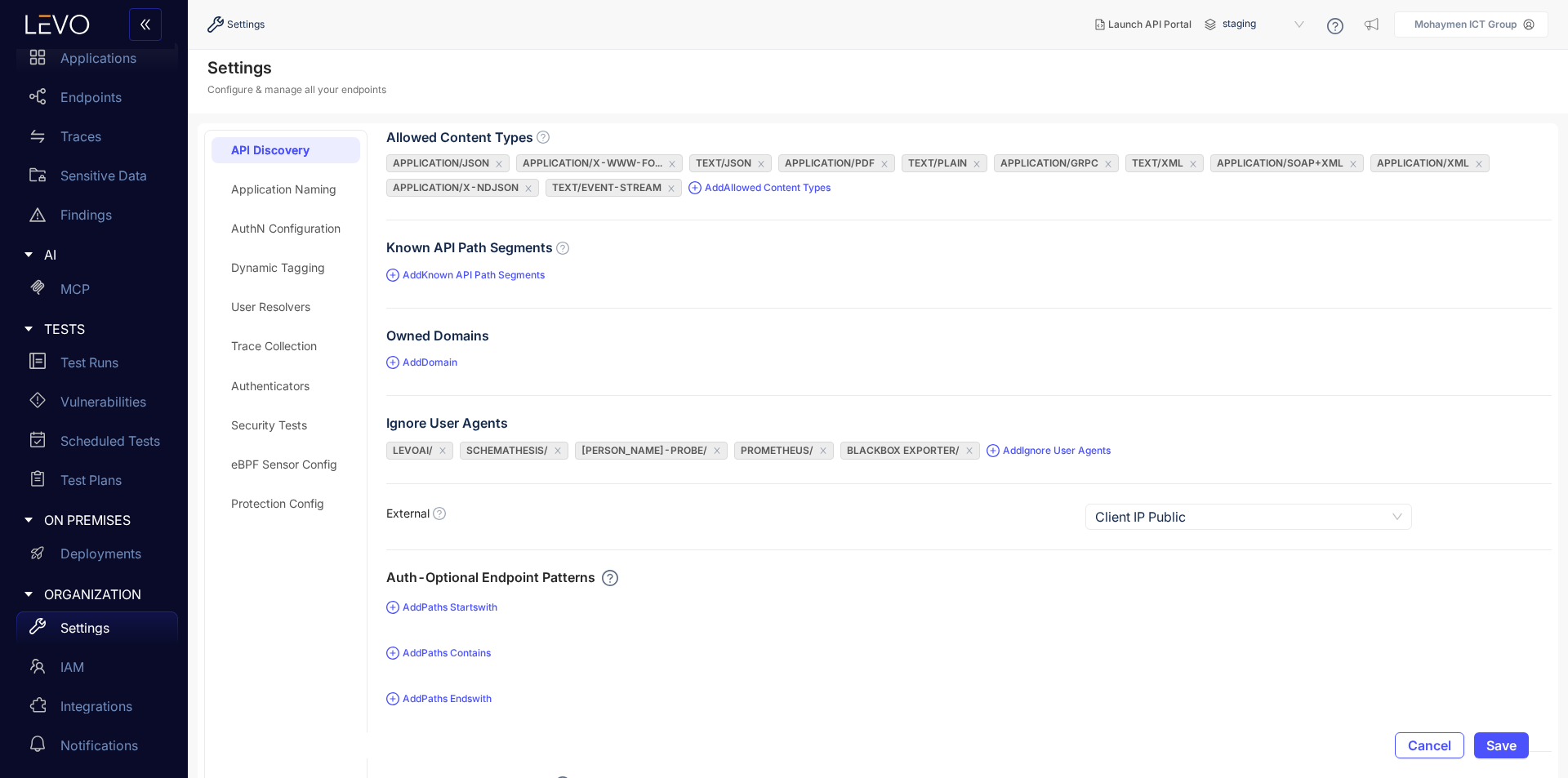
click at [104, 62] on p "Applications" at bounding box center [98, 58] width 76 height 15
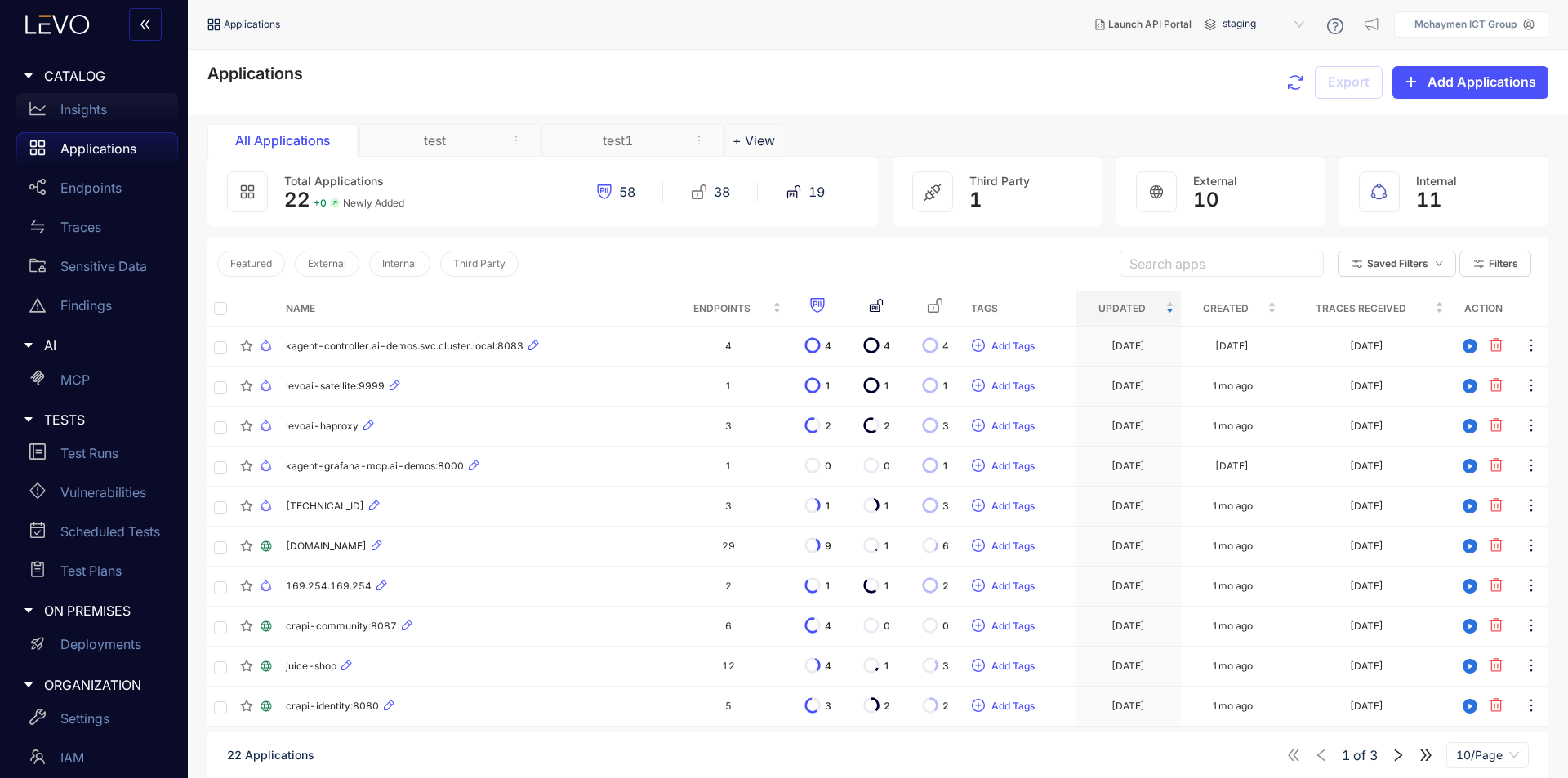
click at [78, 106] on p "Insights" at bounding box center [83, 109] width 46 height 15
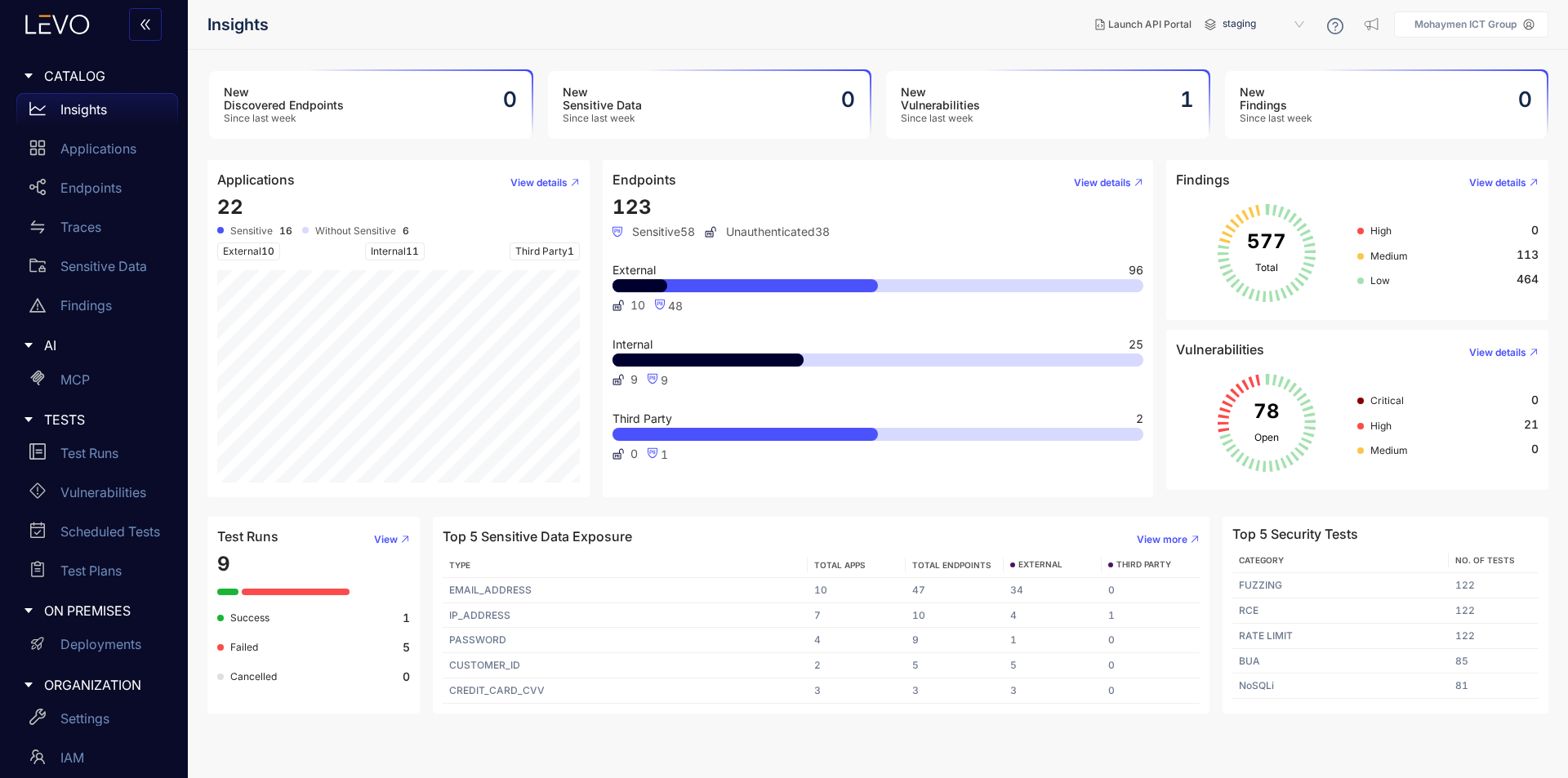
click at [1437, 24] on p "Mohaymen ICT Group" at bounding box center [1466, 24] width 102 height 11
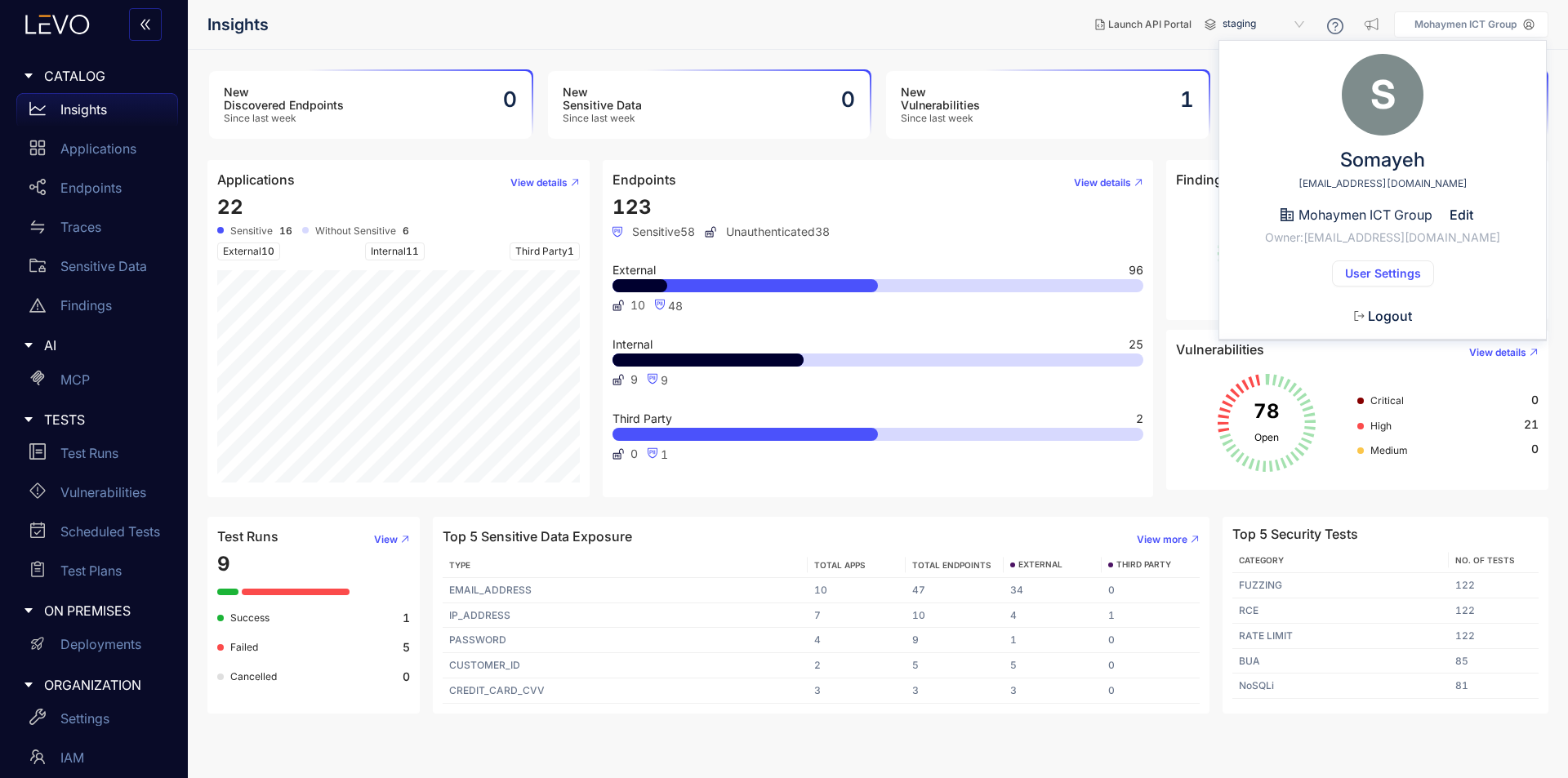
click at [1437, 24] on p "Mohaymen ICT Group" at bounding box center [1466, 24] width 102 height 11
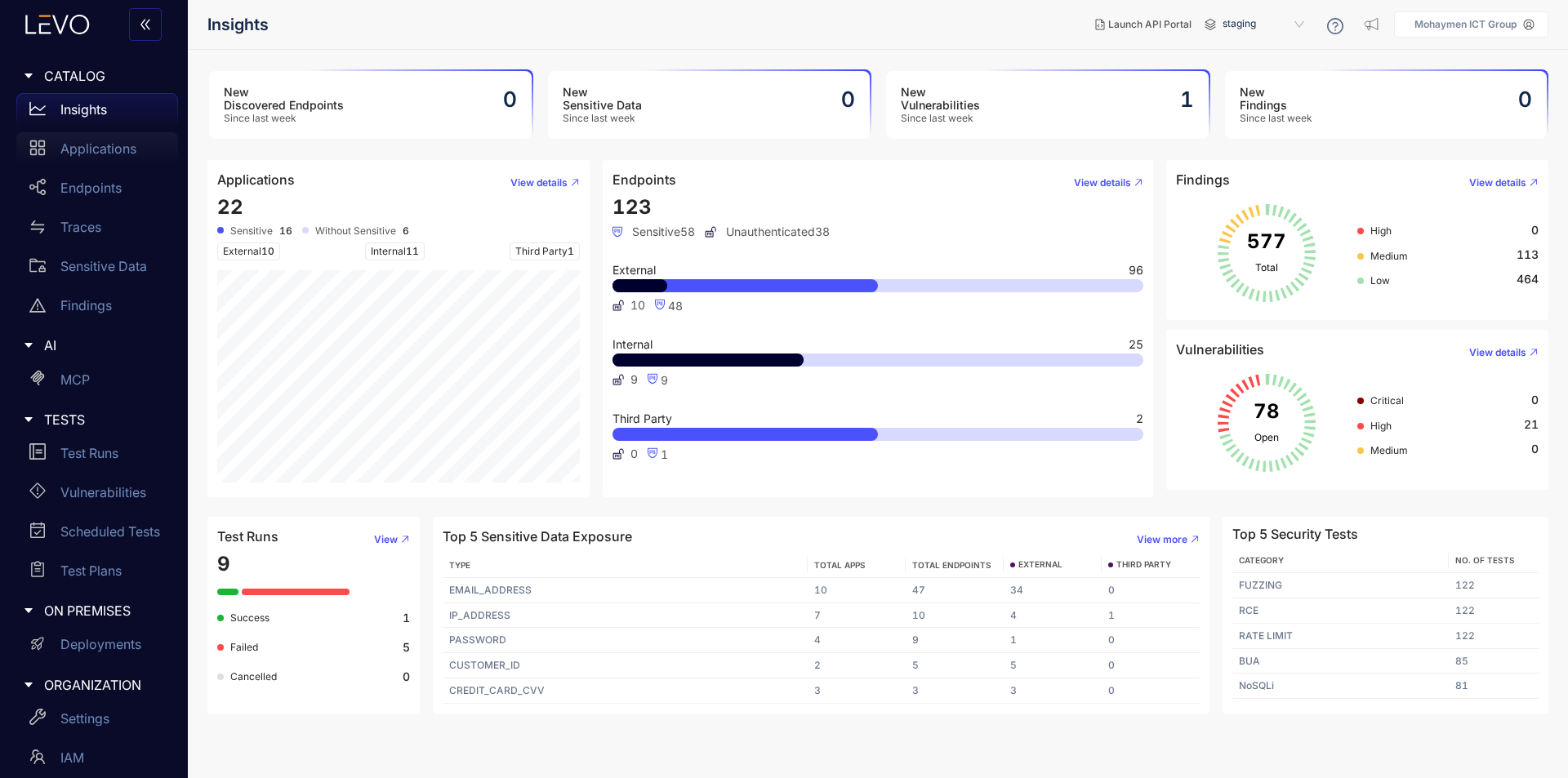
click at [112, 150] on p "Applications" at bounding box center [98, 149] width 76 height 15
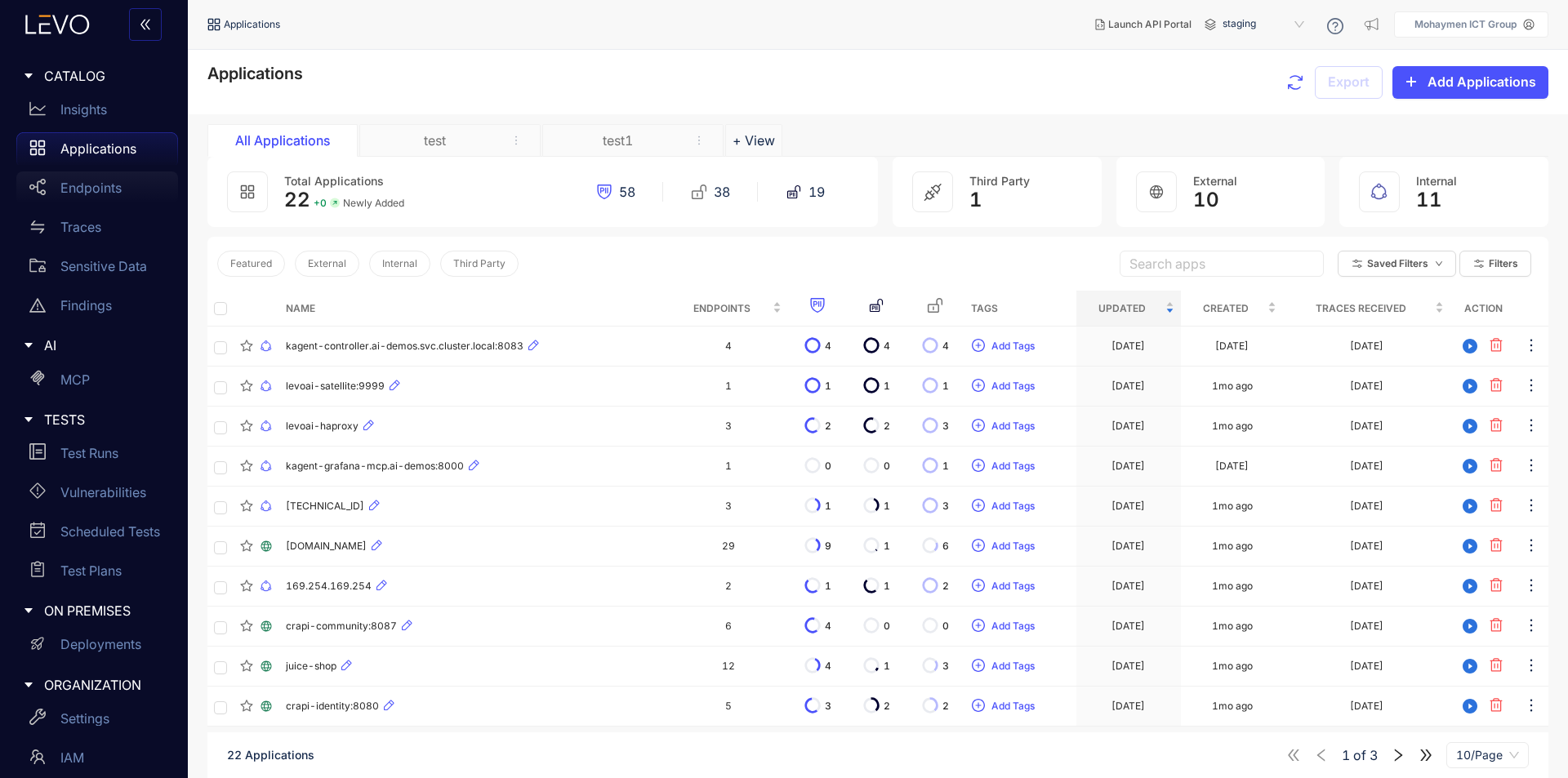
click at [106, 181] on p "Endpoints" at bounding box center [91, 188] width 61 height 15
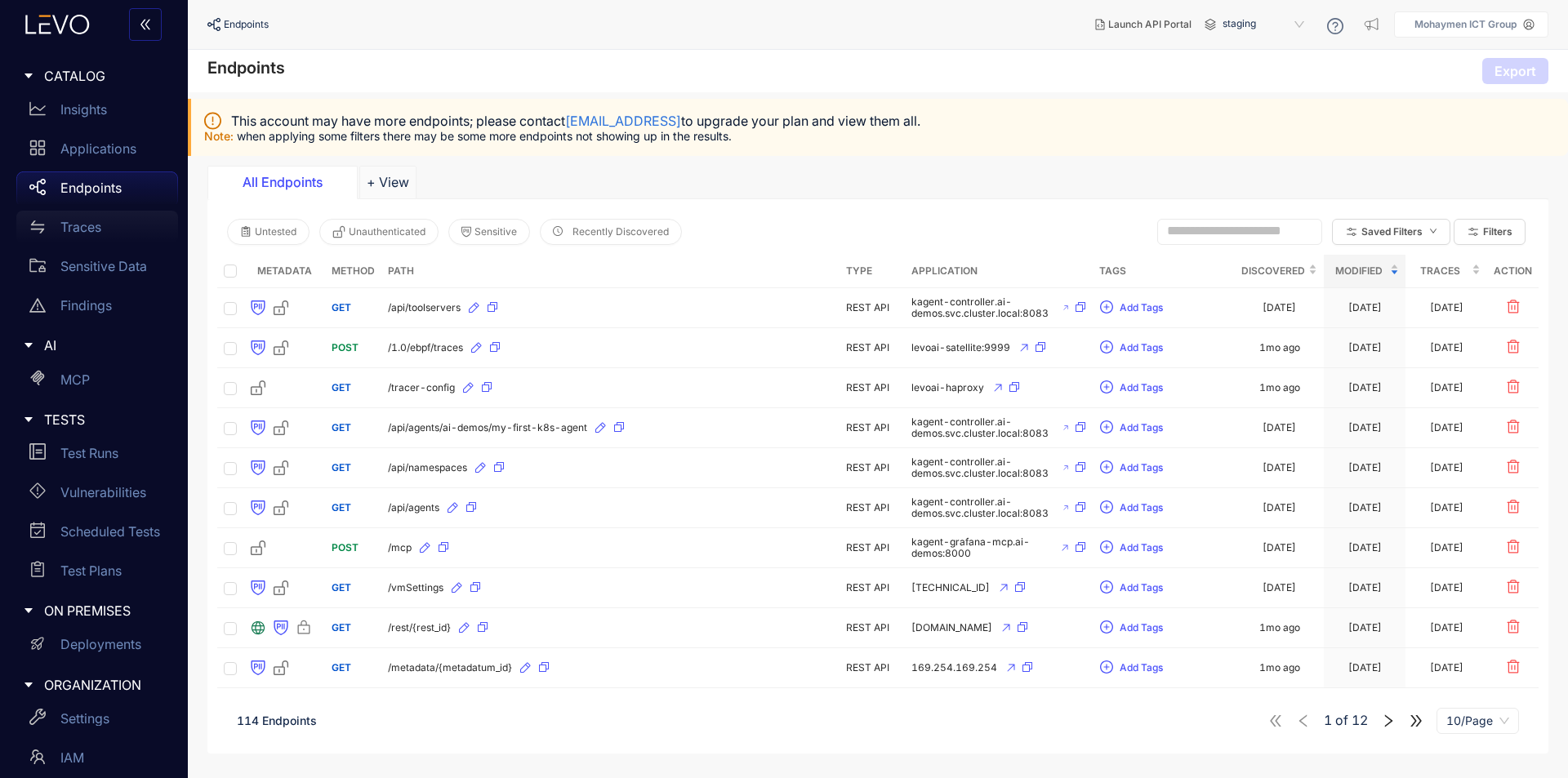
click at [56, 219] on div "Traces" at bounding box center [97, 227] width 162 height 32
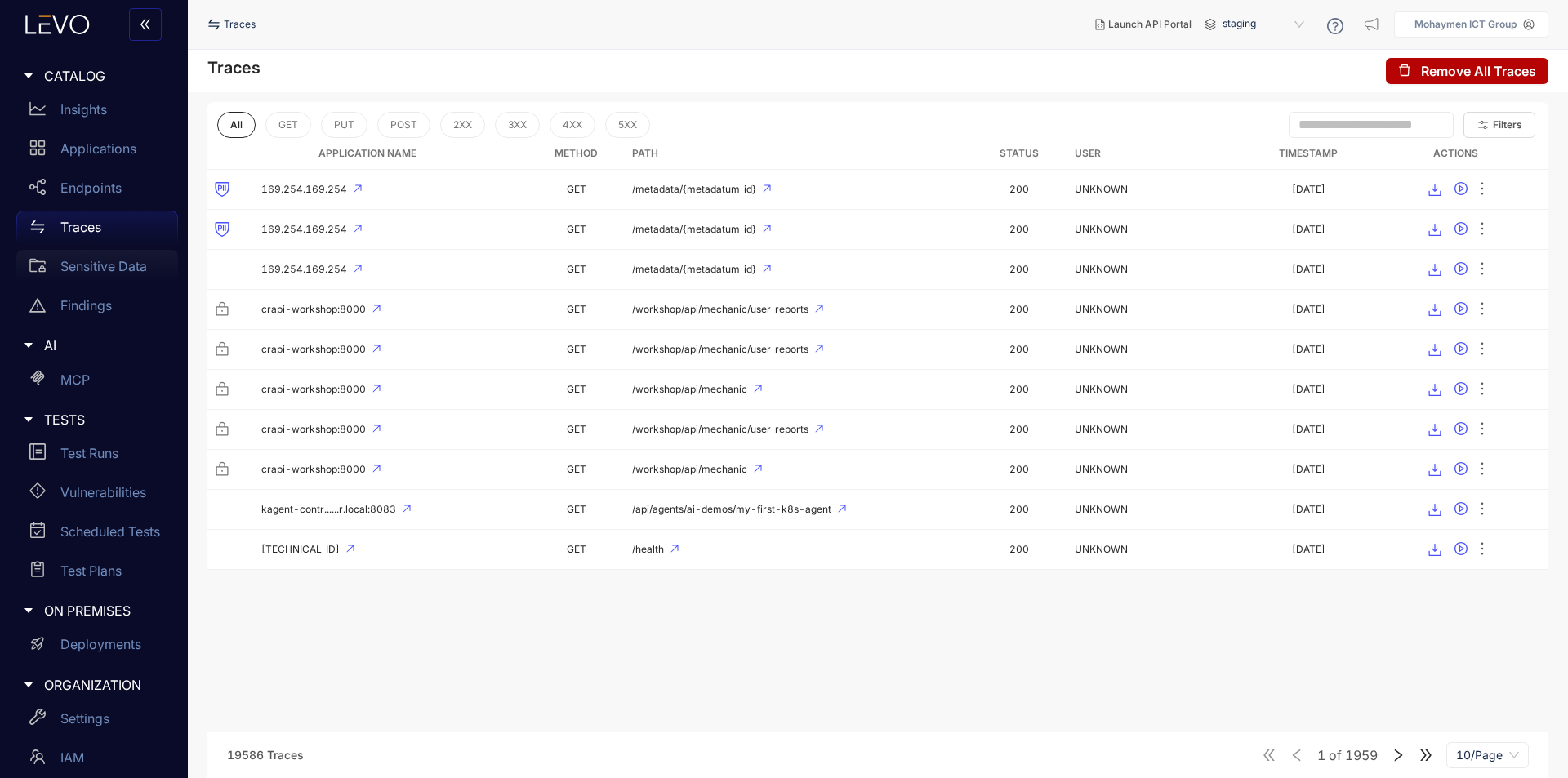
click at [75, 256] on div "Sensitive Data" at bounding box center [97, 266] width 162 height 32
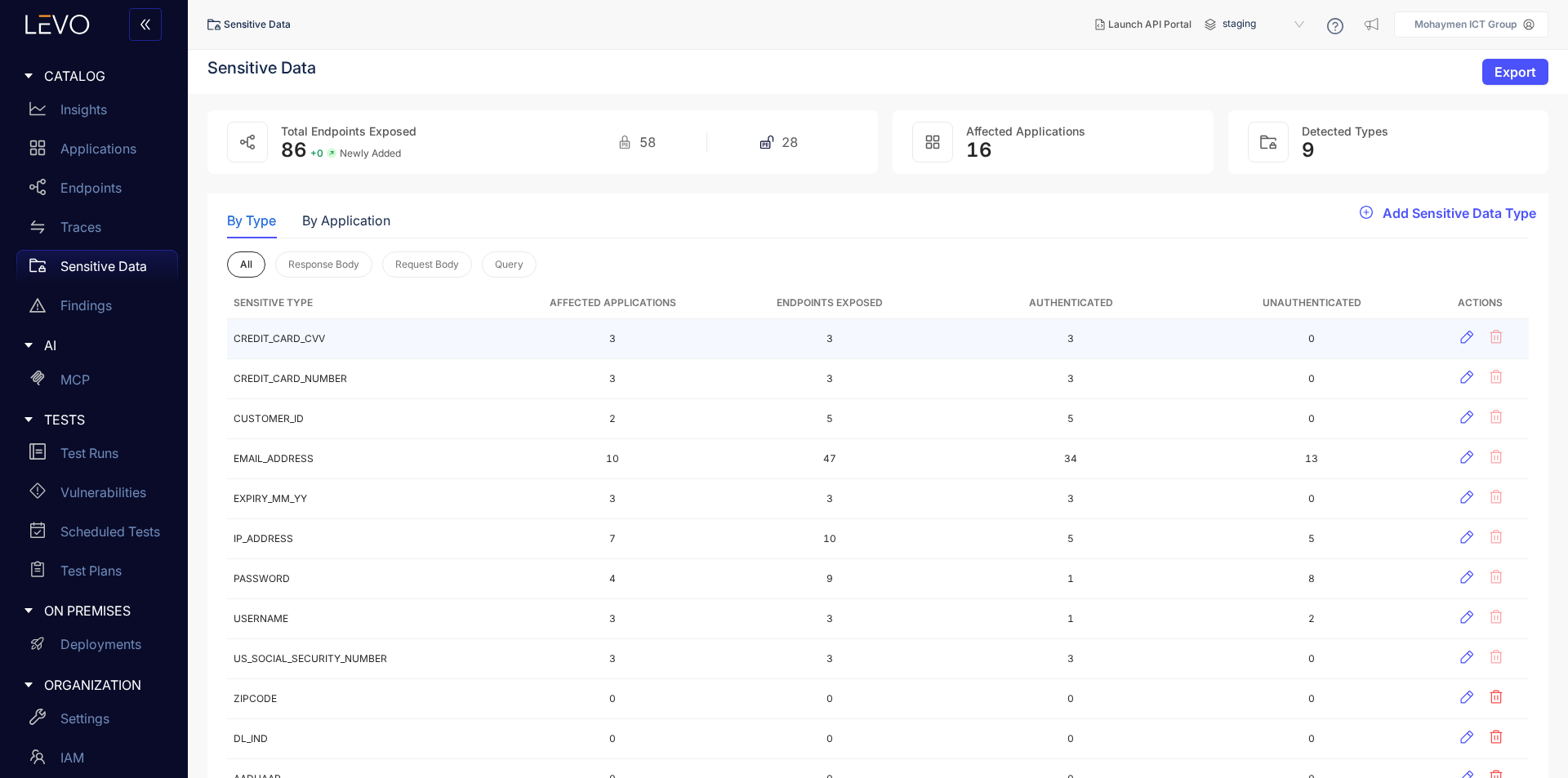
click at [284, 344] on td "CREDIT_CARD_CVV" at bounding box center [371, 339] width 289 height 40
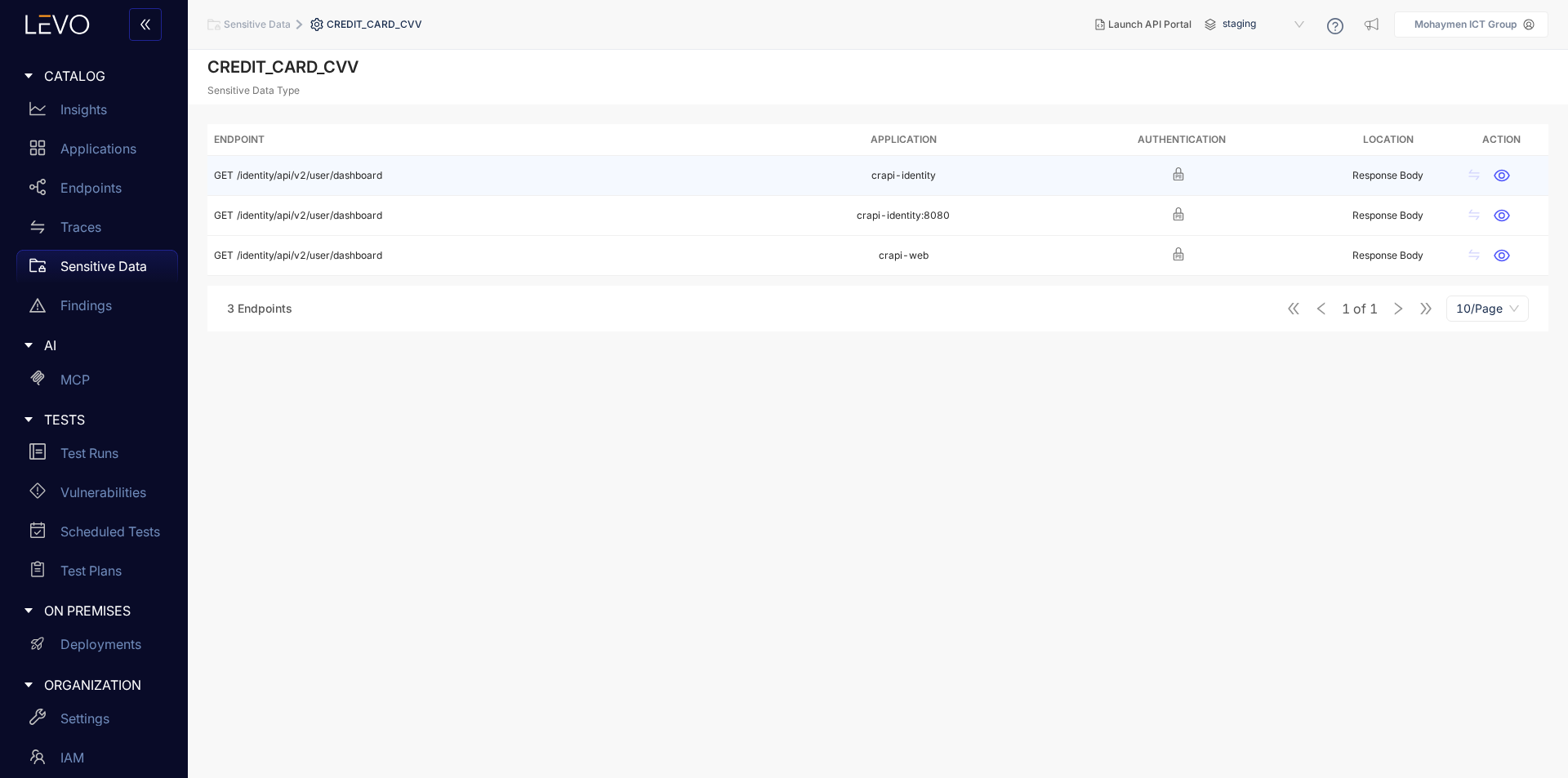
click at [340, 167] on td "GET /identity/api/v2/user/dashboard" at bounding box center [486, 176] width 557 height 40
click at [316, 174] on span "/identity/api/v2/user/dashboard" at bounding box center [309, 175] width 145 height 12
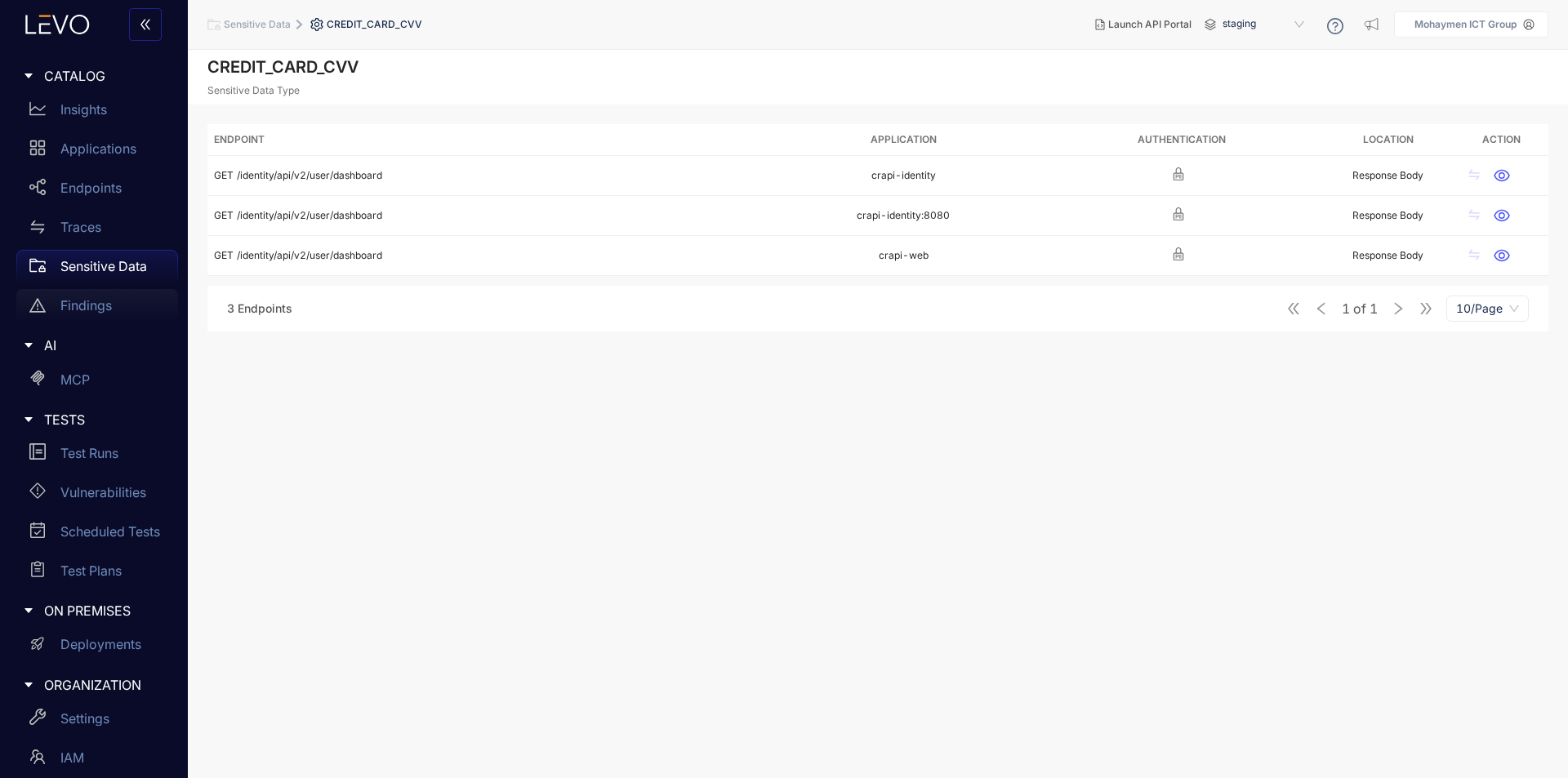
click at [114, 301] on div "Findings" at bounding box center [97, 304] width 162 height 32
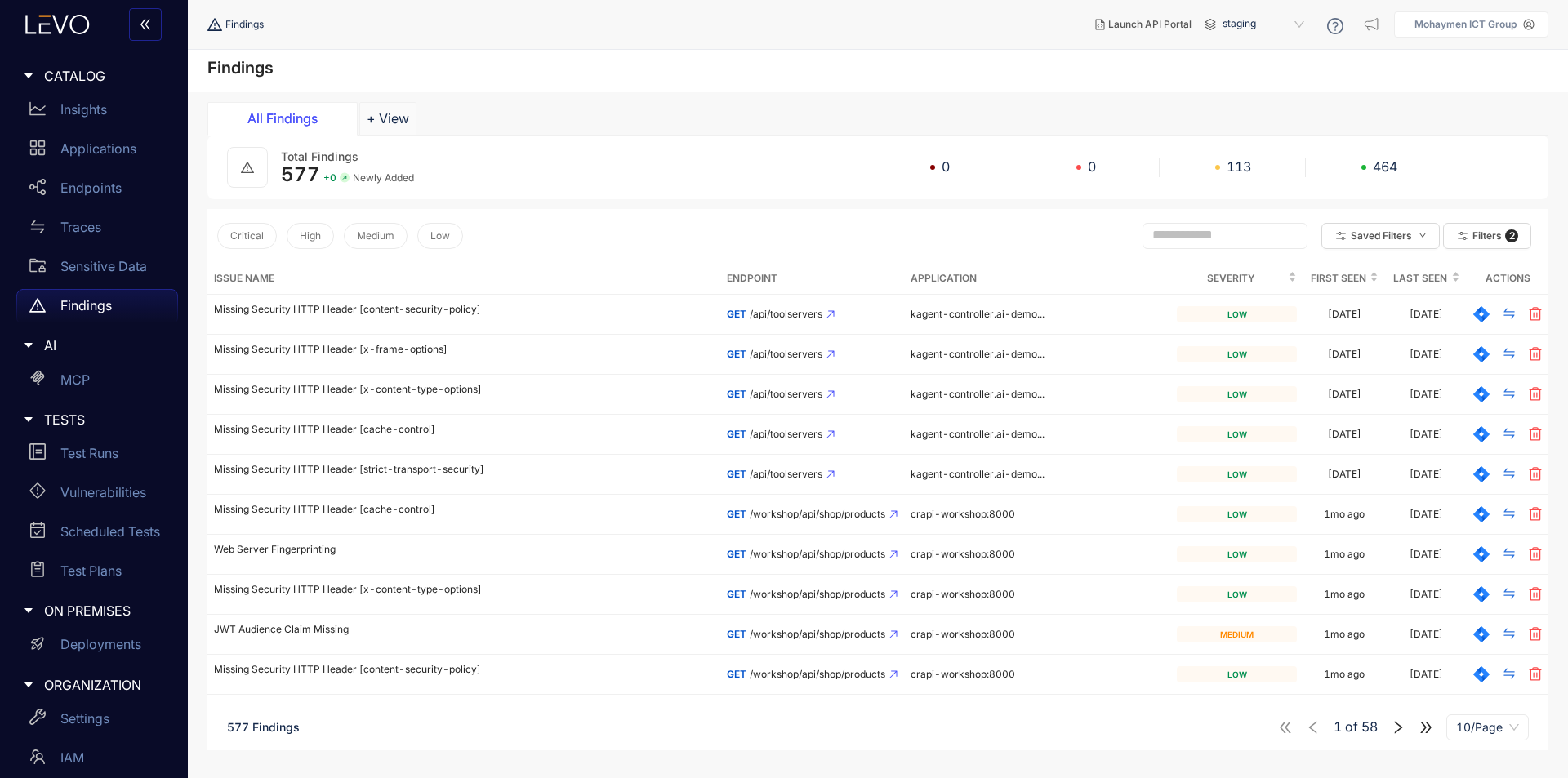
click at [251, 164] on icon "warning" at bounding box center [247, 167] width 13 height 13
click at [389, 124] on button "+ View" at bounding box center [388, 117] width 57 height 32
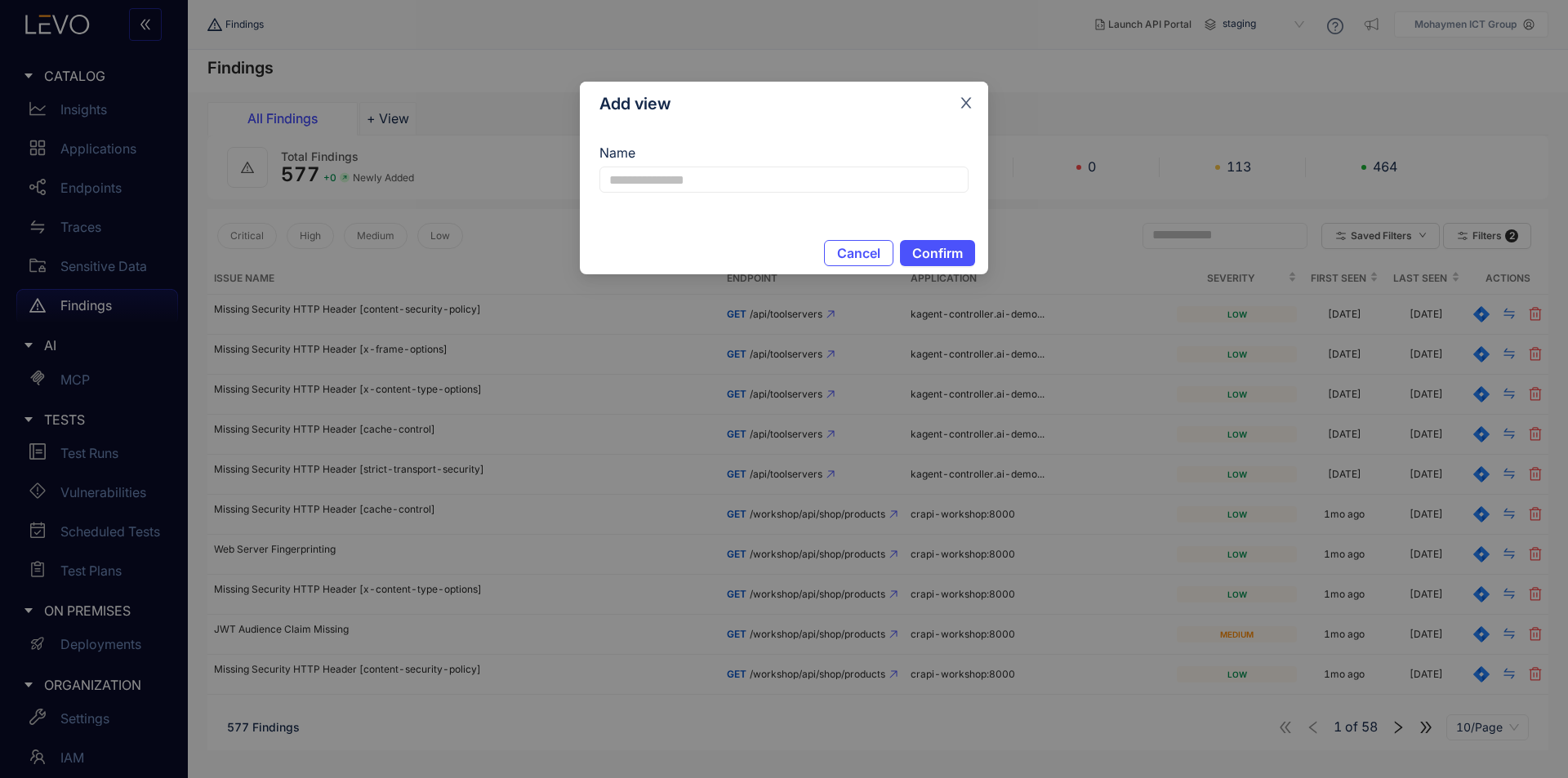
click at [973, 108] on icon "close" at bounding box center [966, 103] width 15 height 15
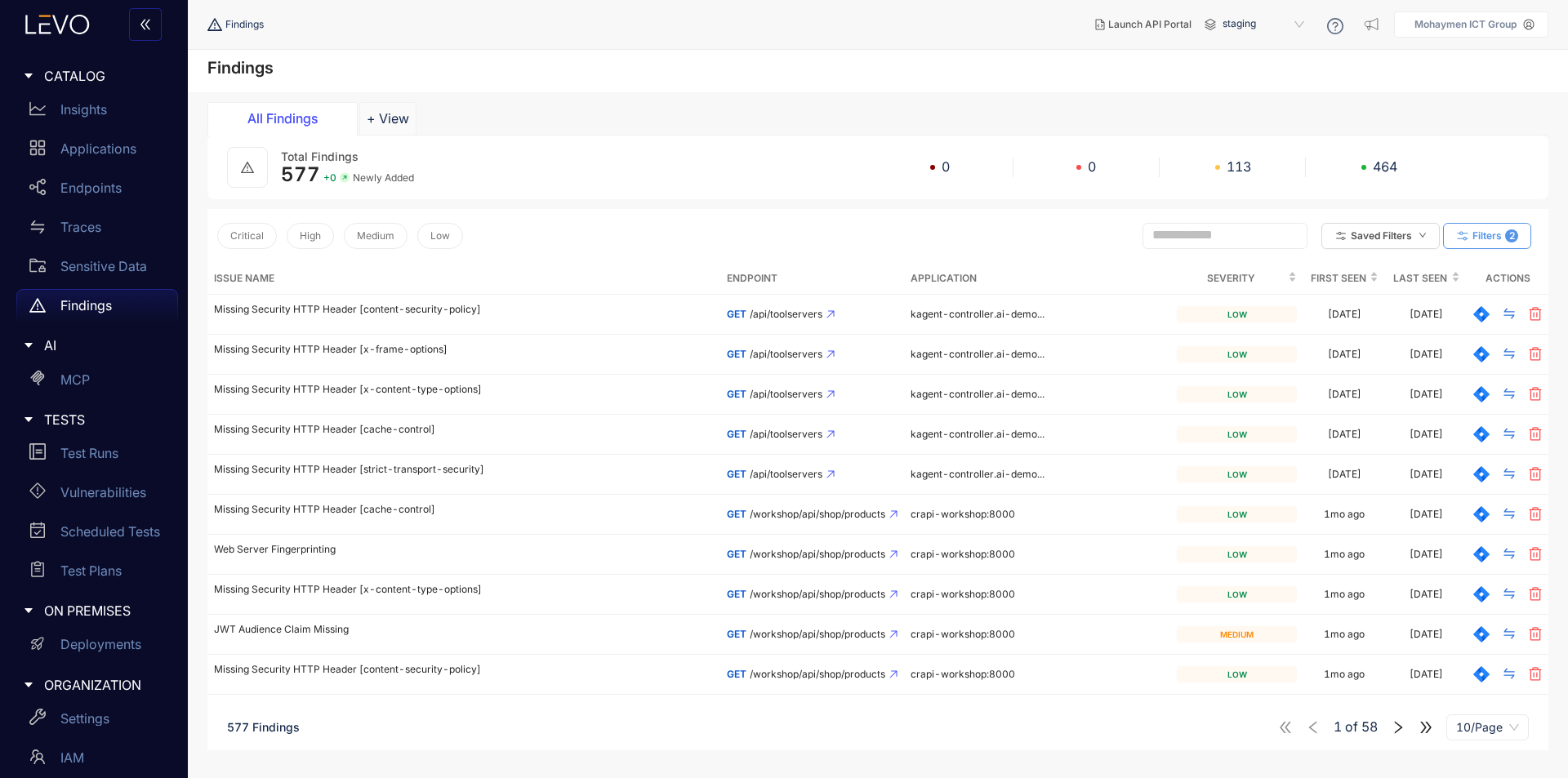
click at [1502, 238] on button "Filters 2" at bounding box center [1487, 236] width 88 height 26
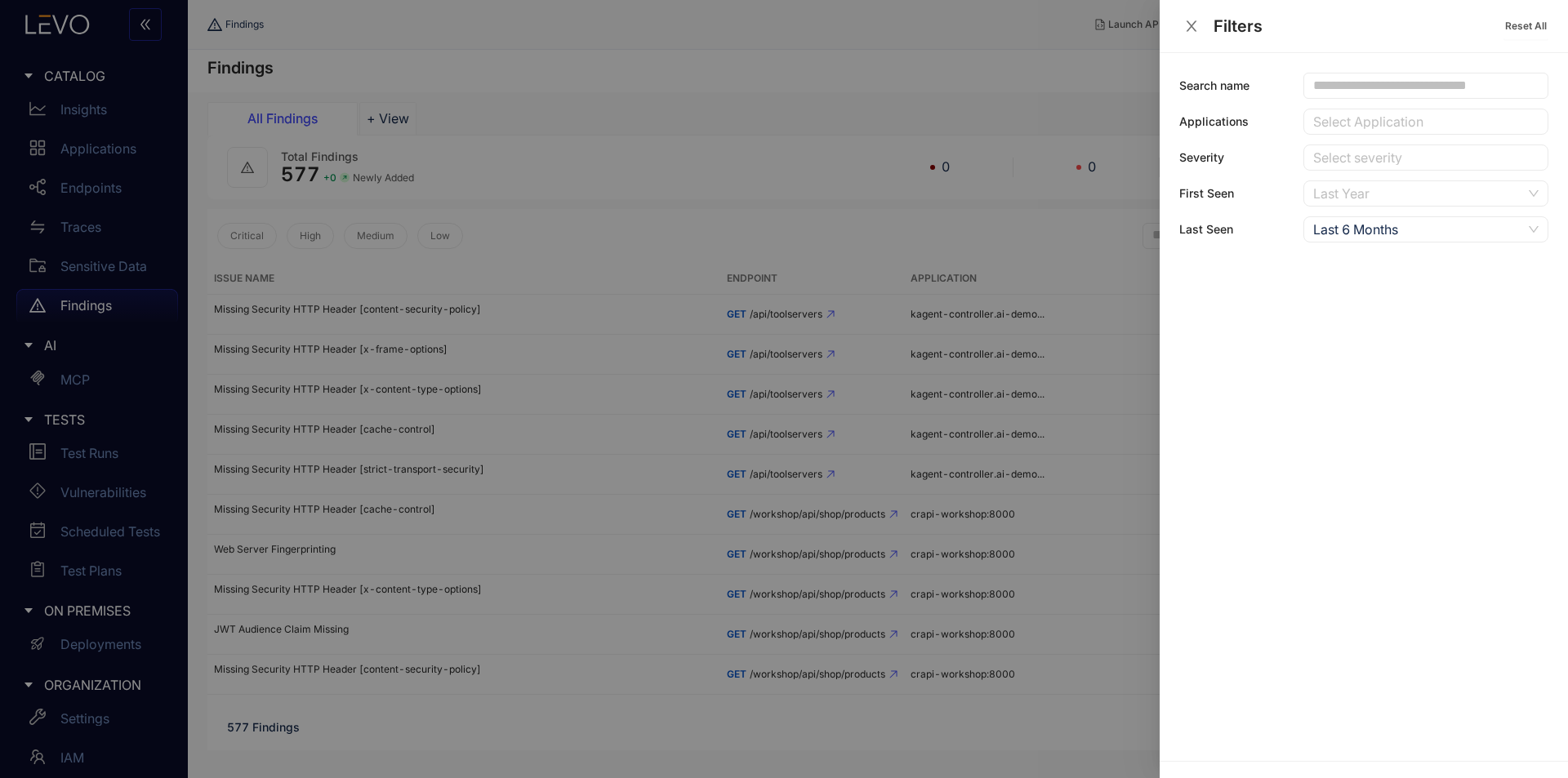
click at [1546, 192] on div "Last Year" at bounding box center [1426, 193] width 245 height 26
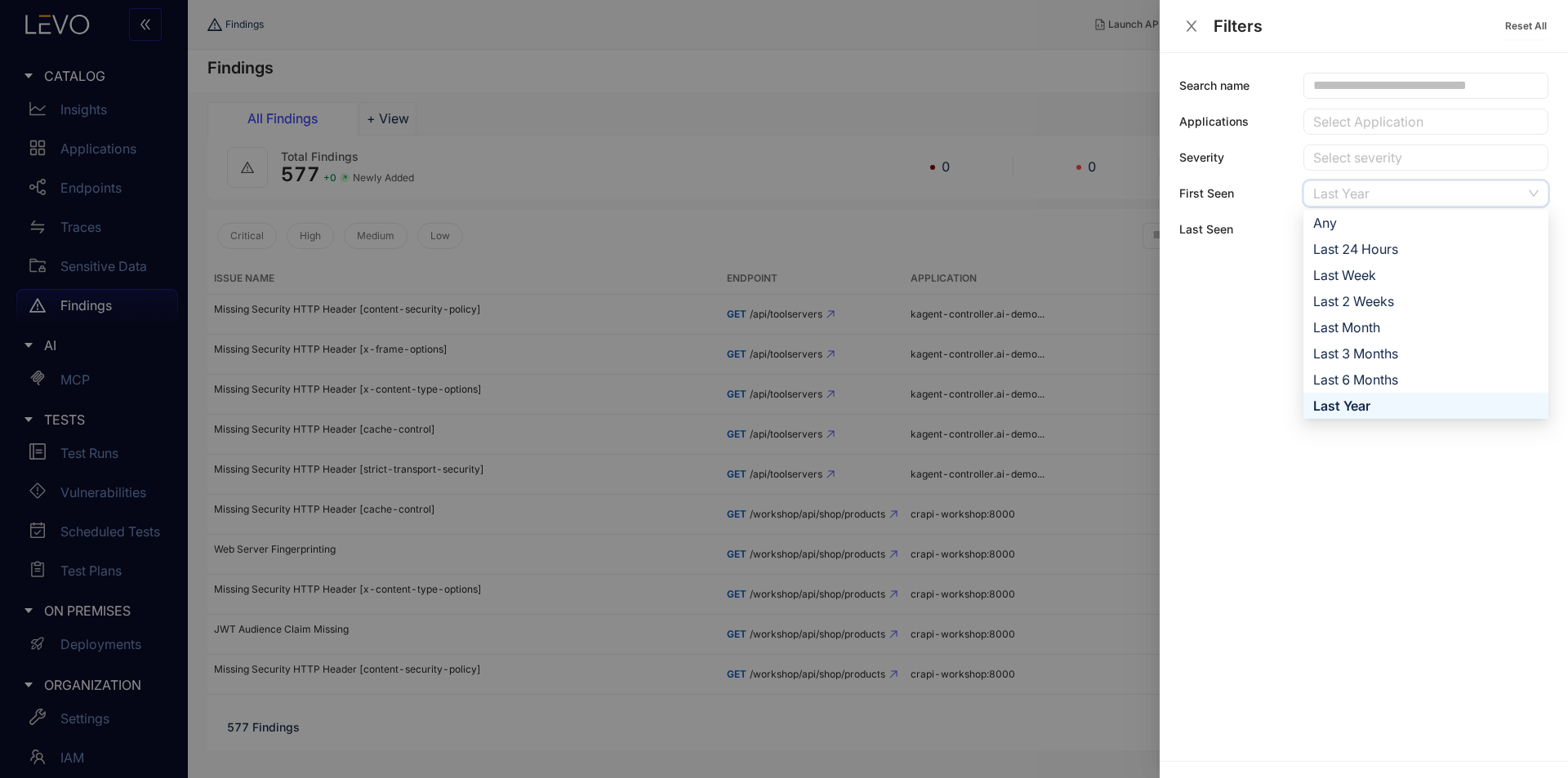
click at [1542, 193] on div "Last Year" at bounding box center [1426, 193] width 245 height 26
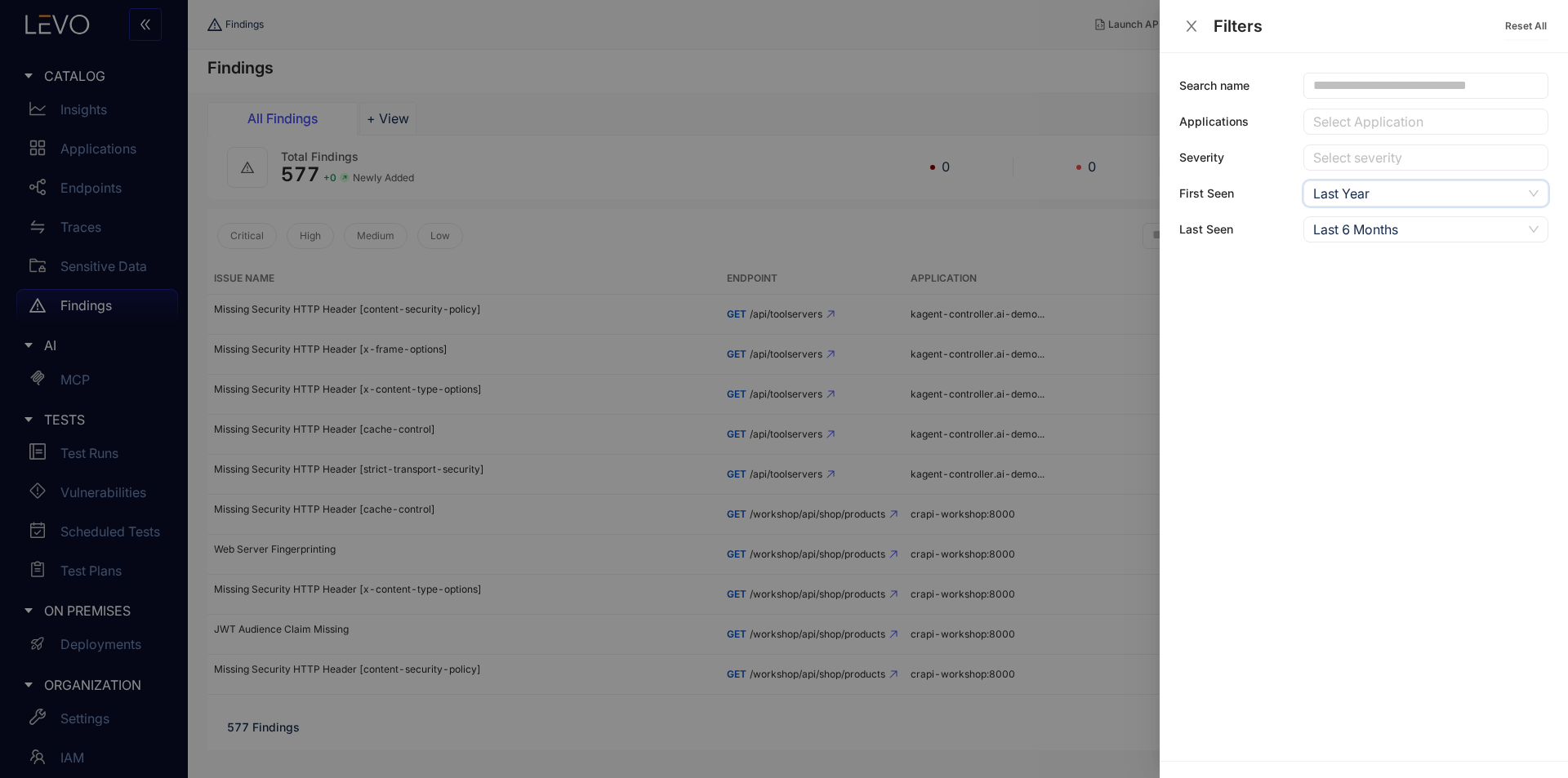
click at [1535, 219] on span "Last 6 Months" at bounding box center [1426, 229] width 226 height 24
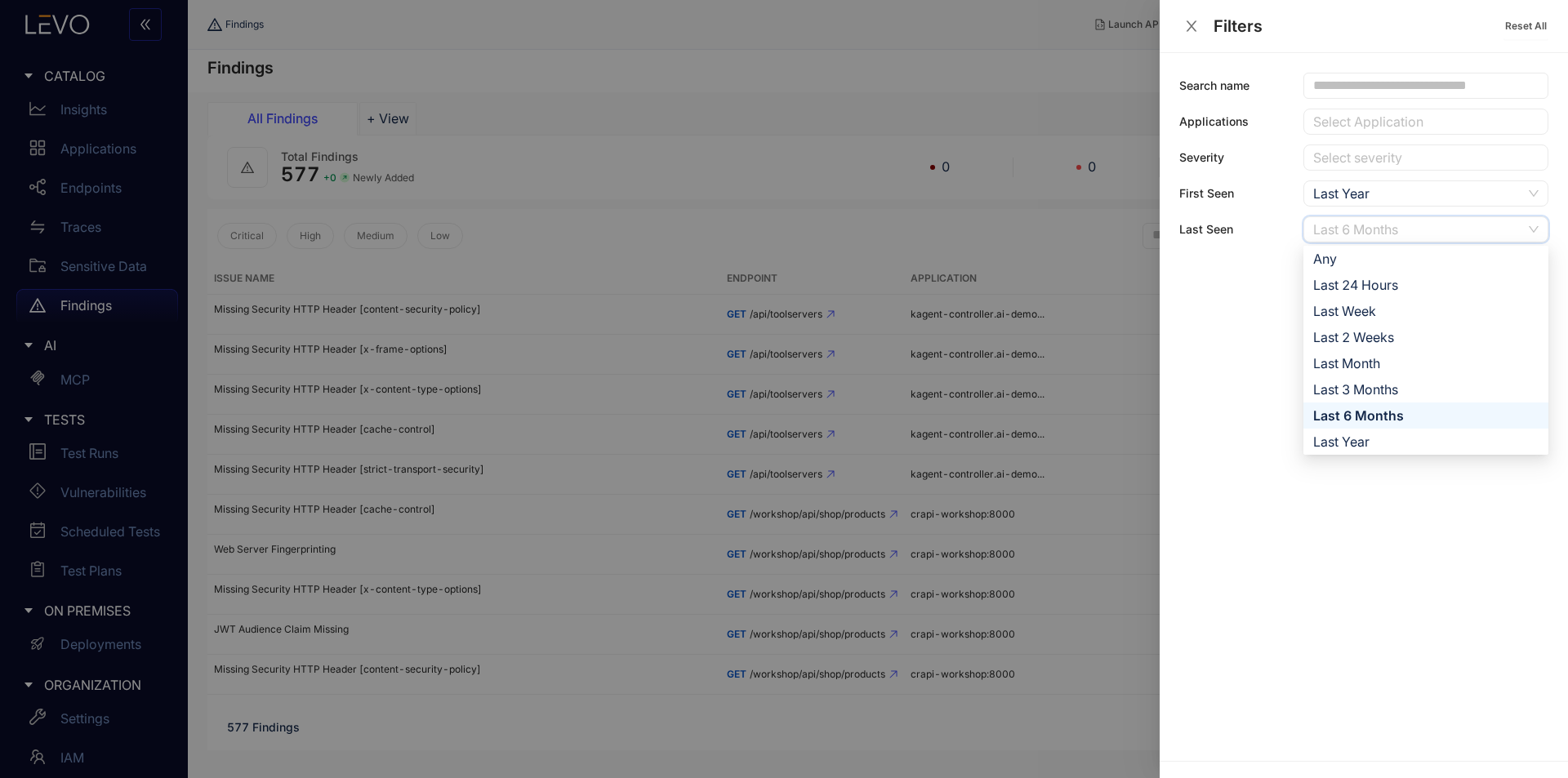
click at [1535, 219] on span "Last 6 Months" at bounding box center [1426, 229] width 226 height 24
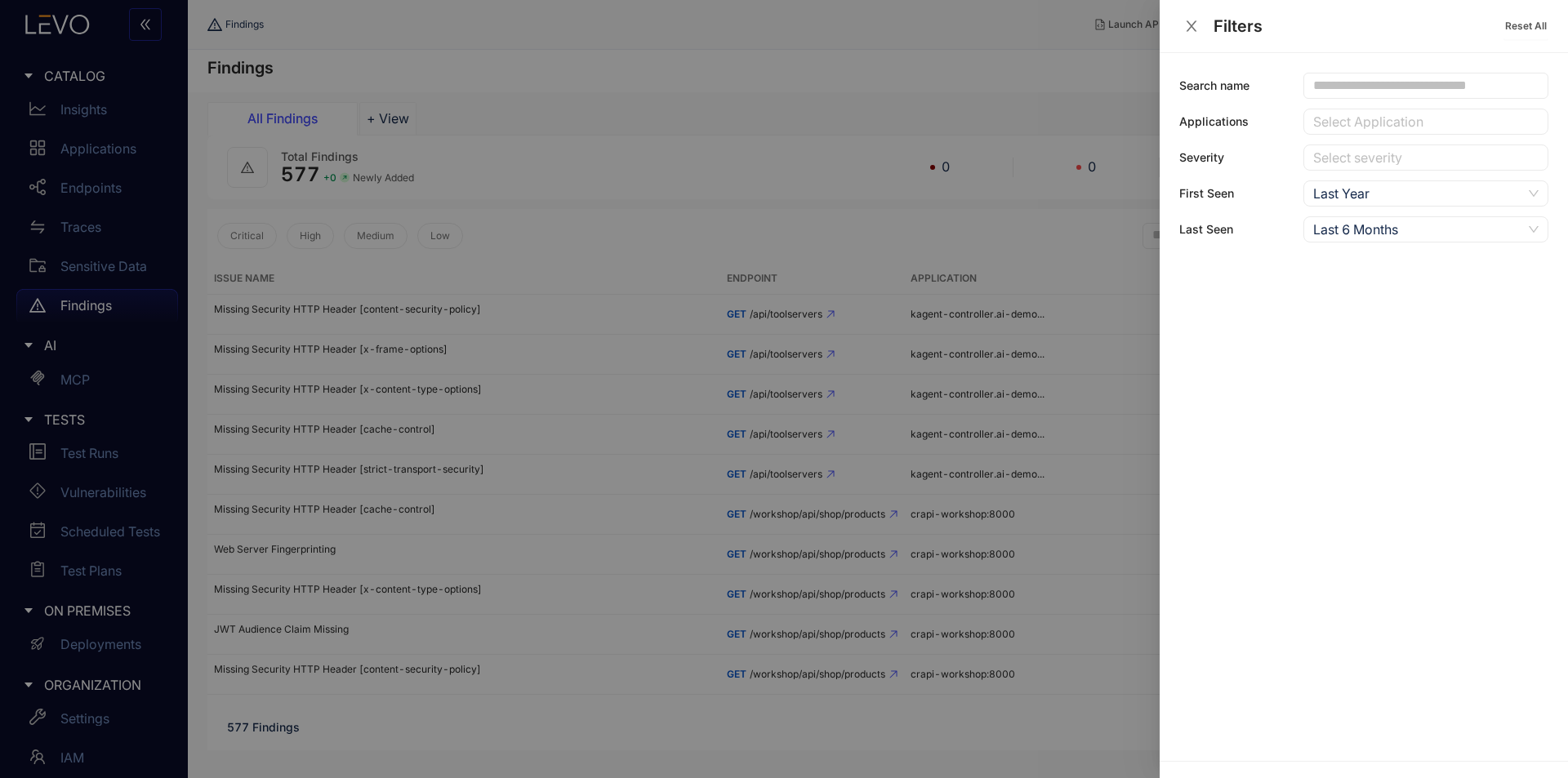
click at [1102, 205] on div at bounding box center [784, 389] width 1568 height 778
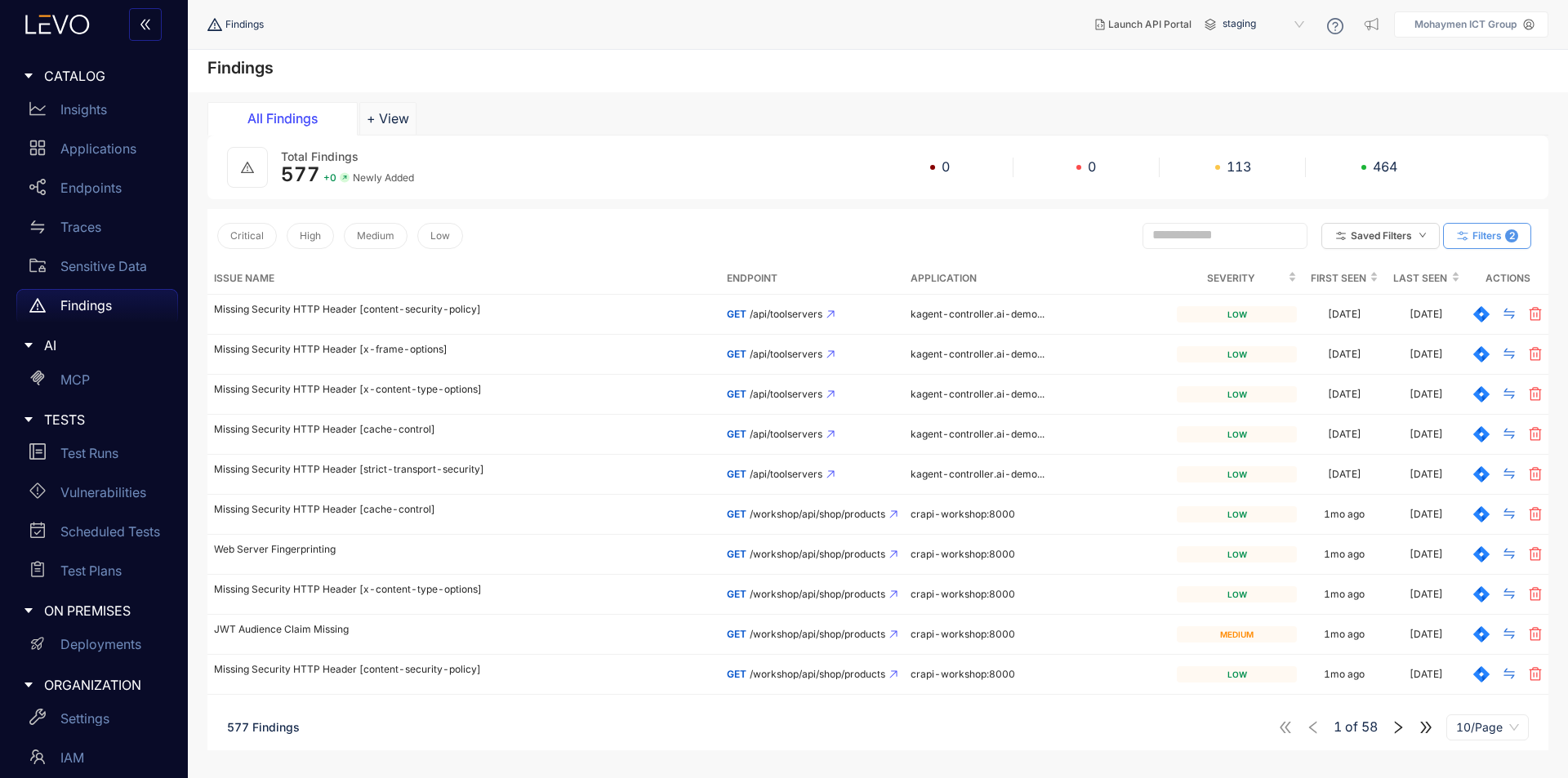
click at [1467, 231] on icon "button" at bounding box center [1463, 236] width 15 height 15
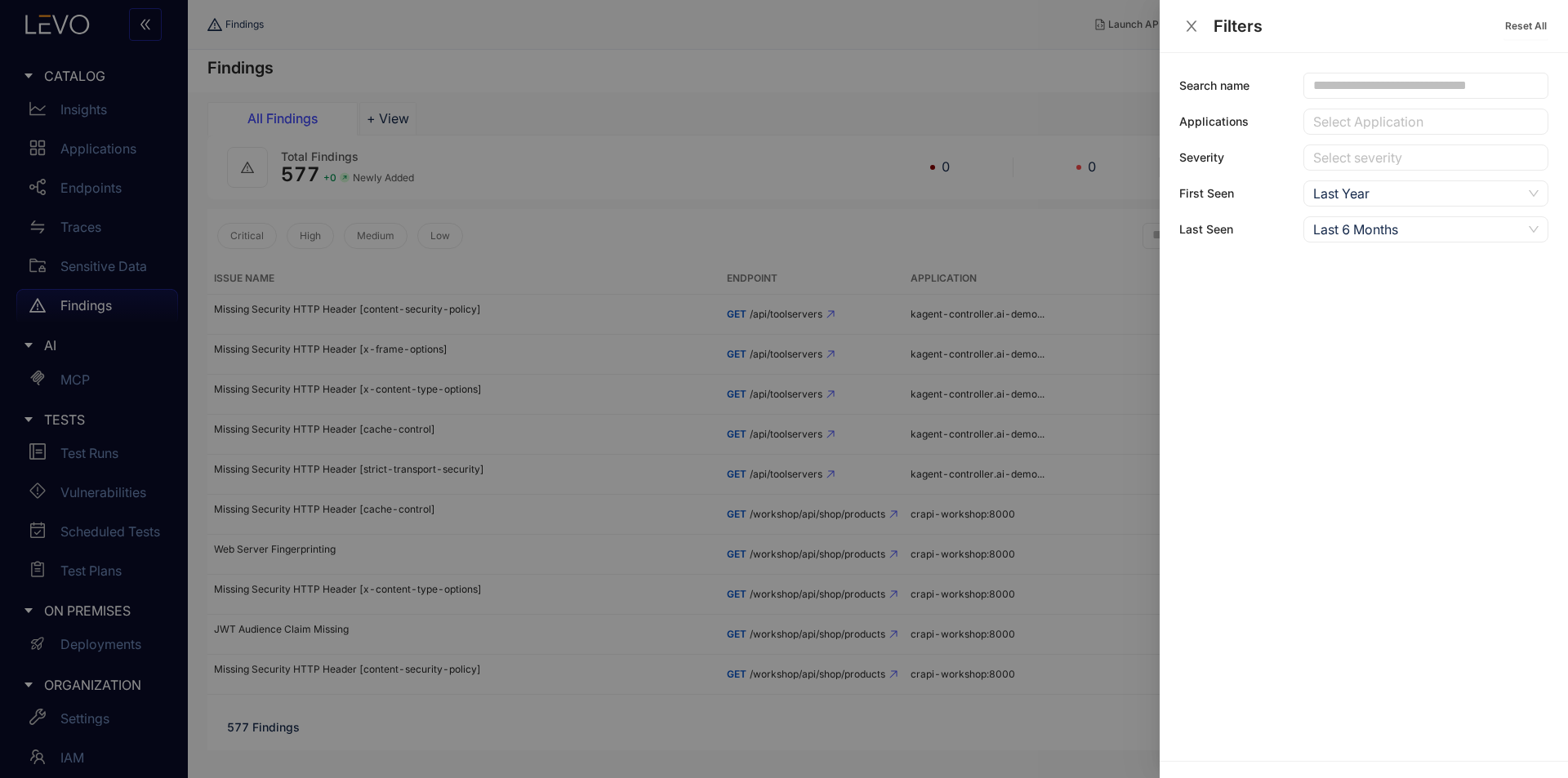
click at [1156, 258] on div at bounding box center [784, 389] width 1568 height 778
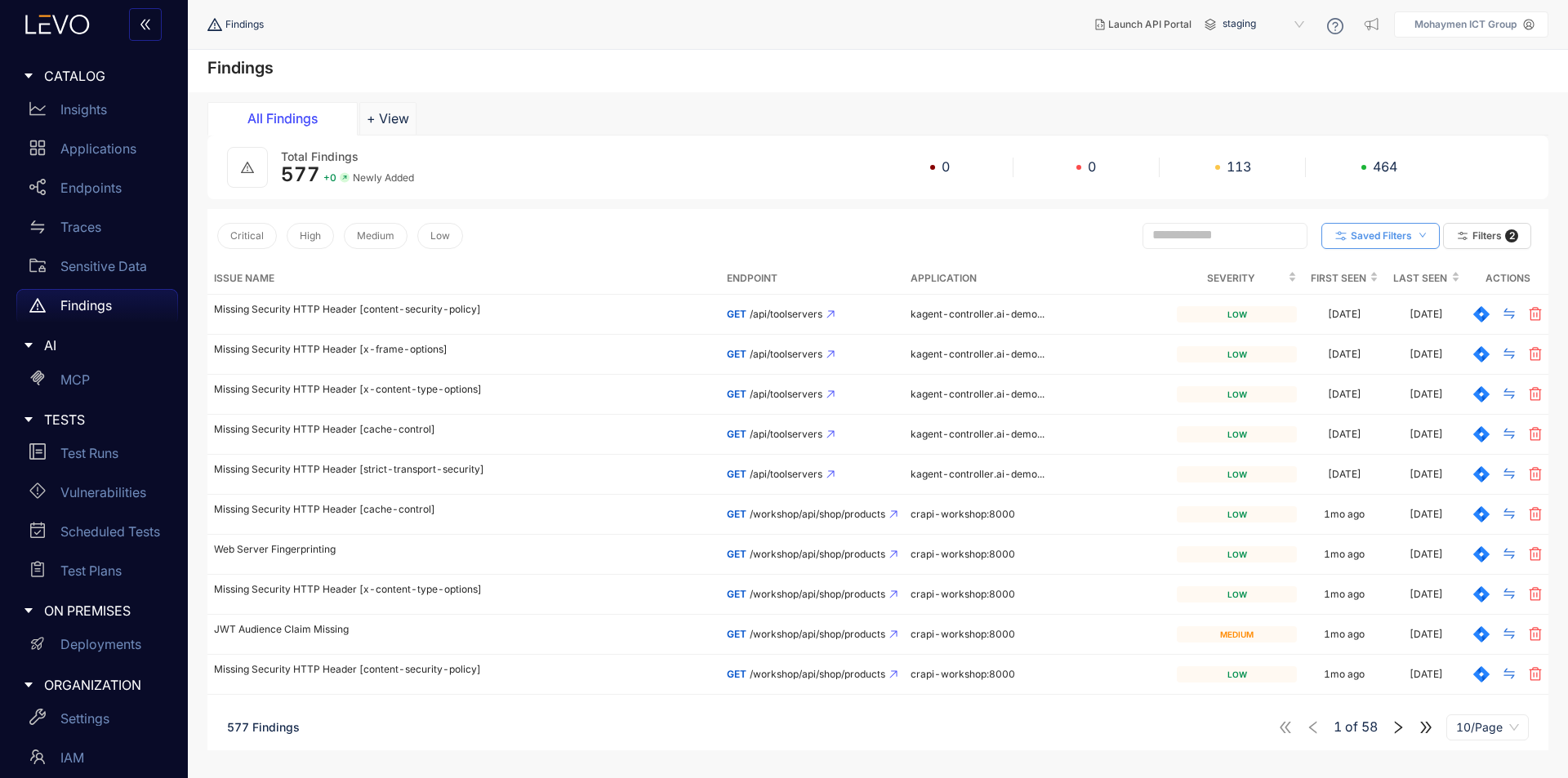
click at [1372, 237] on span "Saved Filters" at bounding box center [1382, 236] width 61 height 11
click at [1364, 261] on span "Add" at bounding box center [1361, 268] width 25 height 18
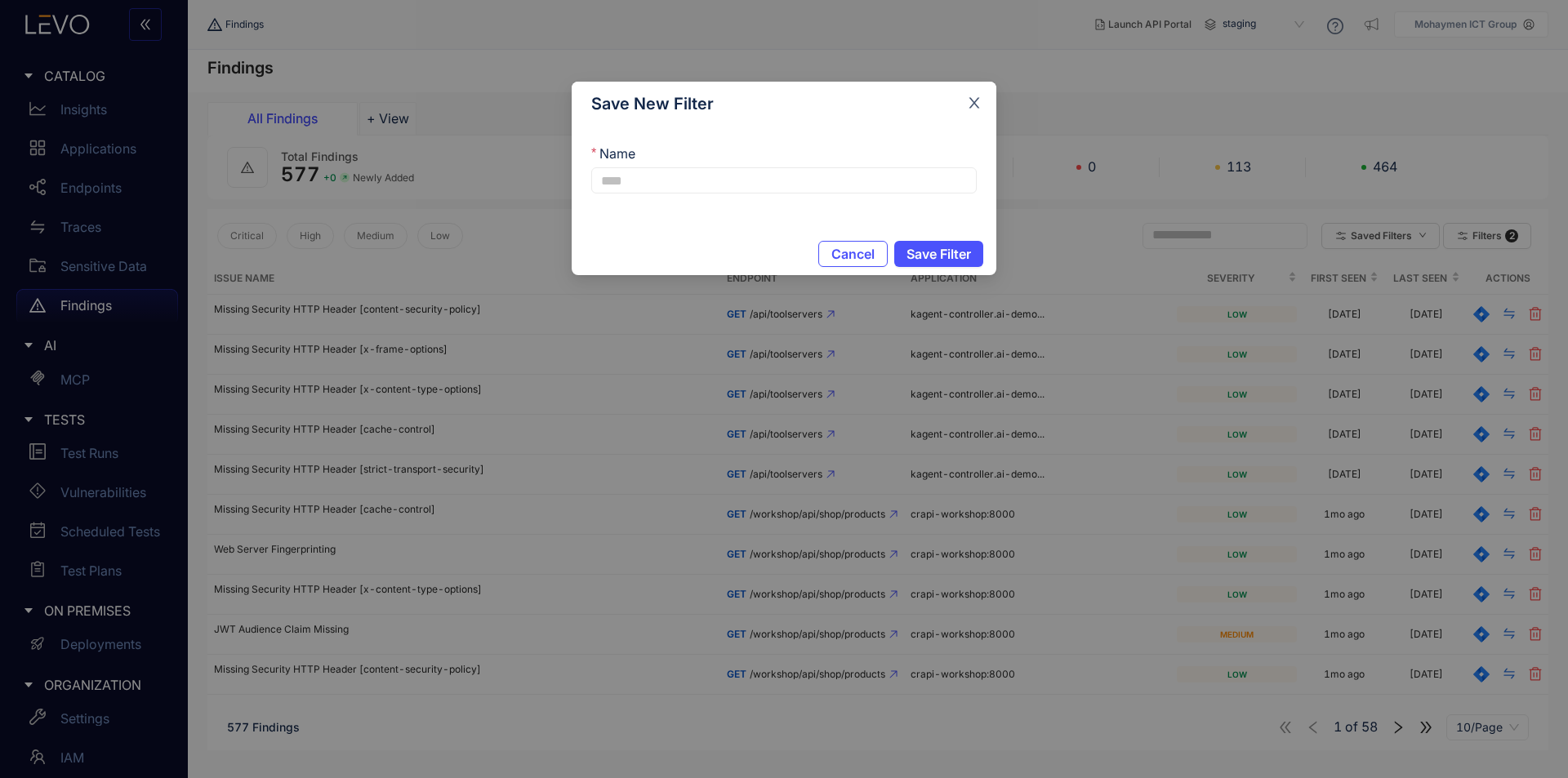
click at [972, 93] on span "Close" at bounding box center [975, 104] width 44 height 44
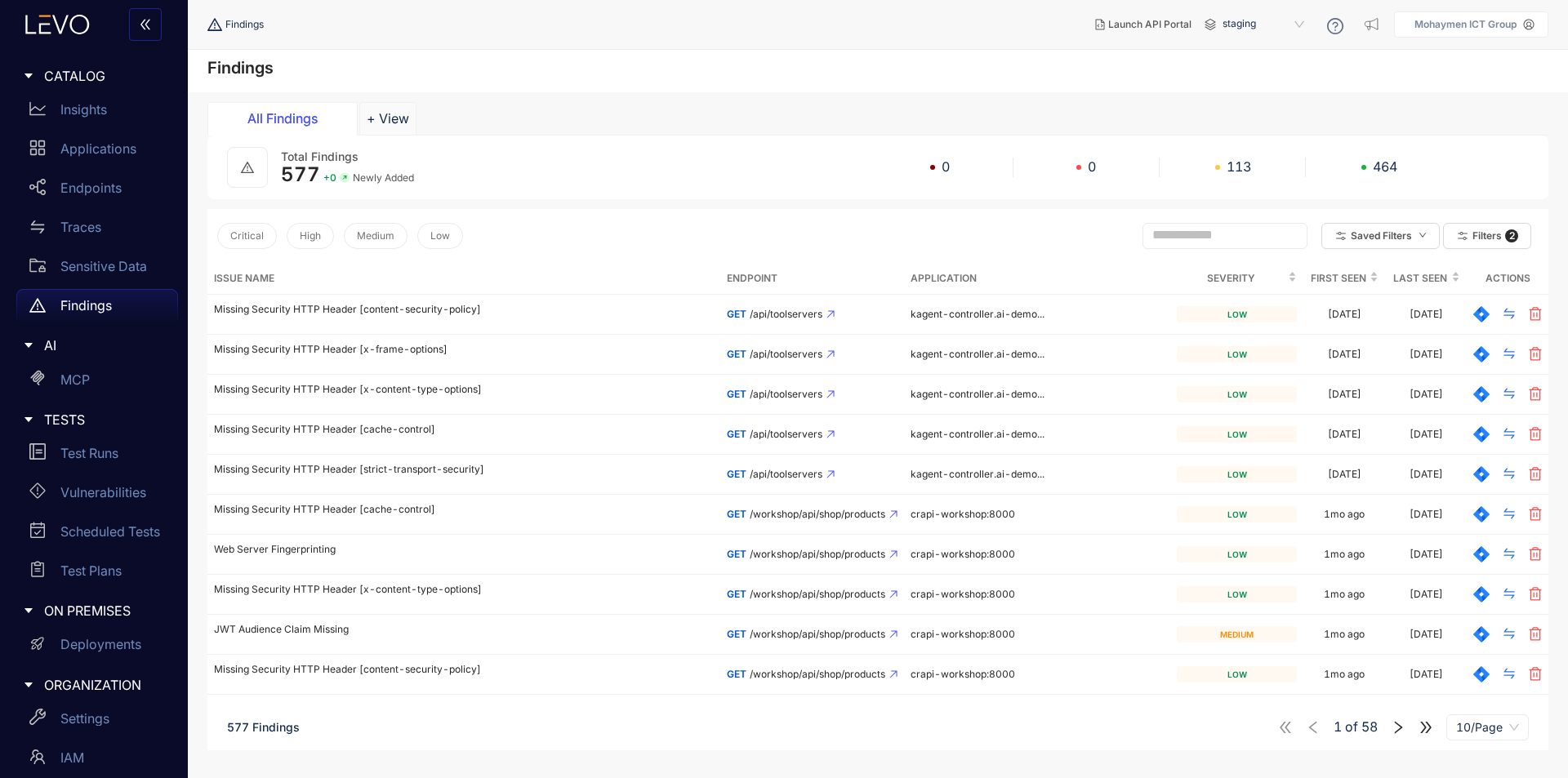
click at [1485, 23] on p "Mohaymen ICT Group" at bounding box center [1466, 24] width 102 height 11
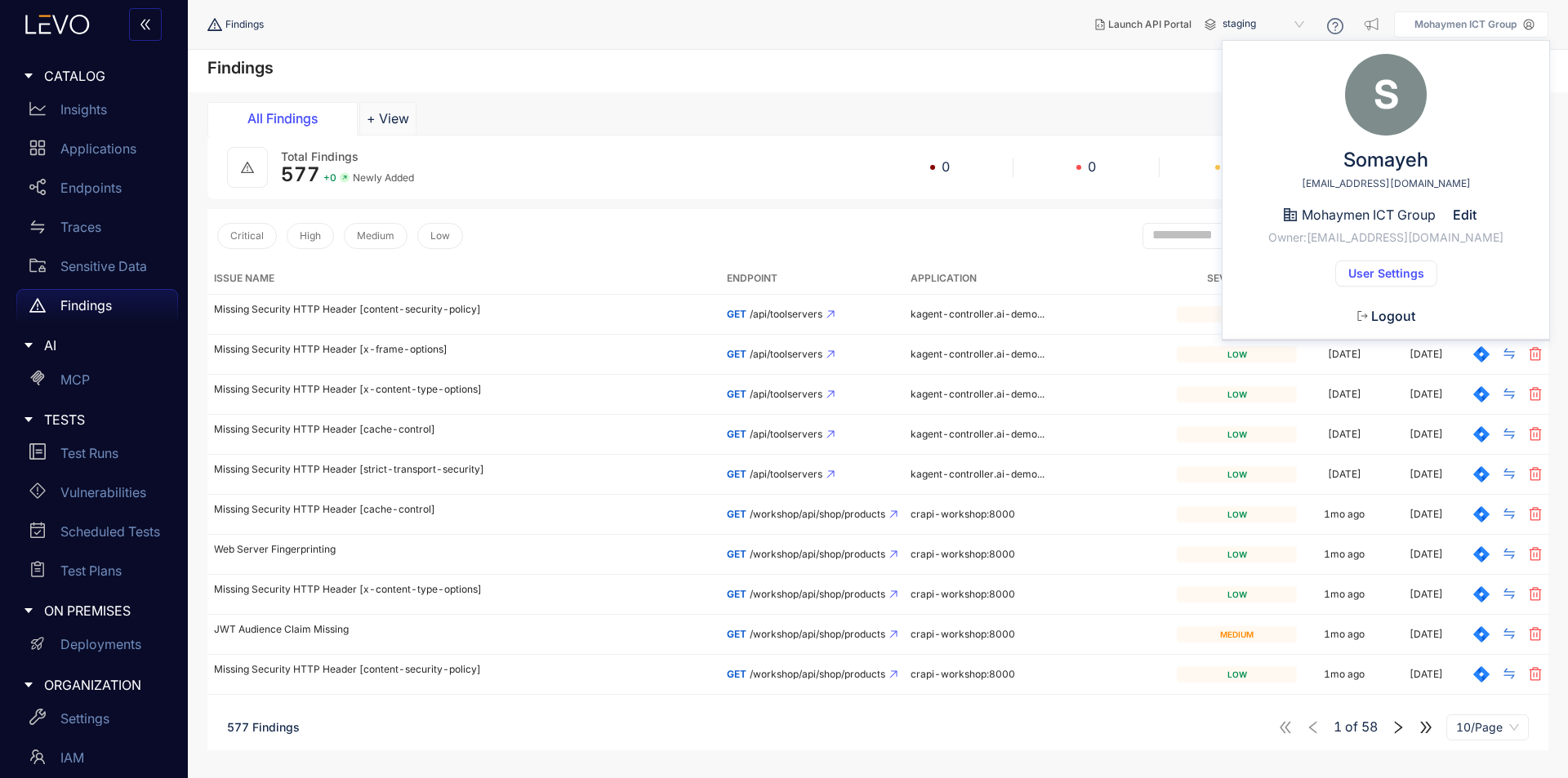
click at [1409, 271] on span "User Settings" at bounding box center [1387, 274] width 76 height 13
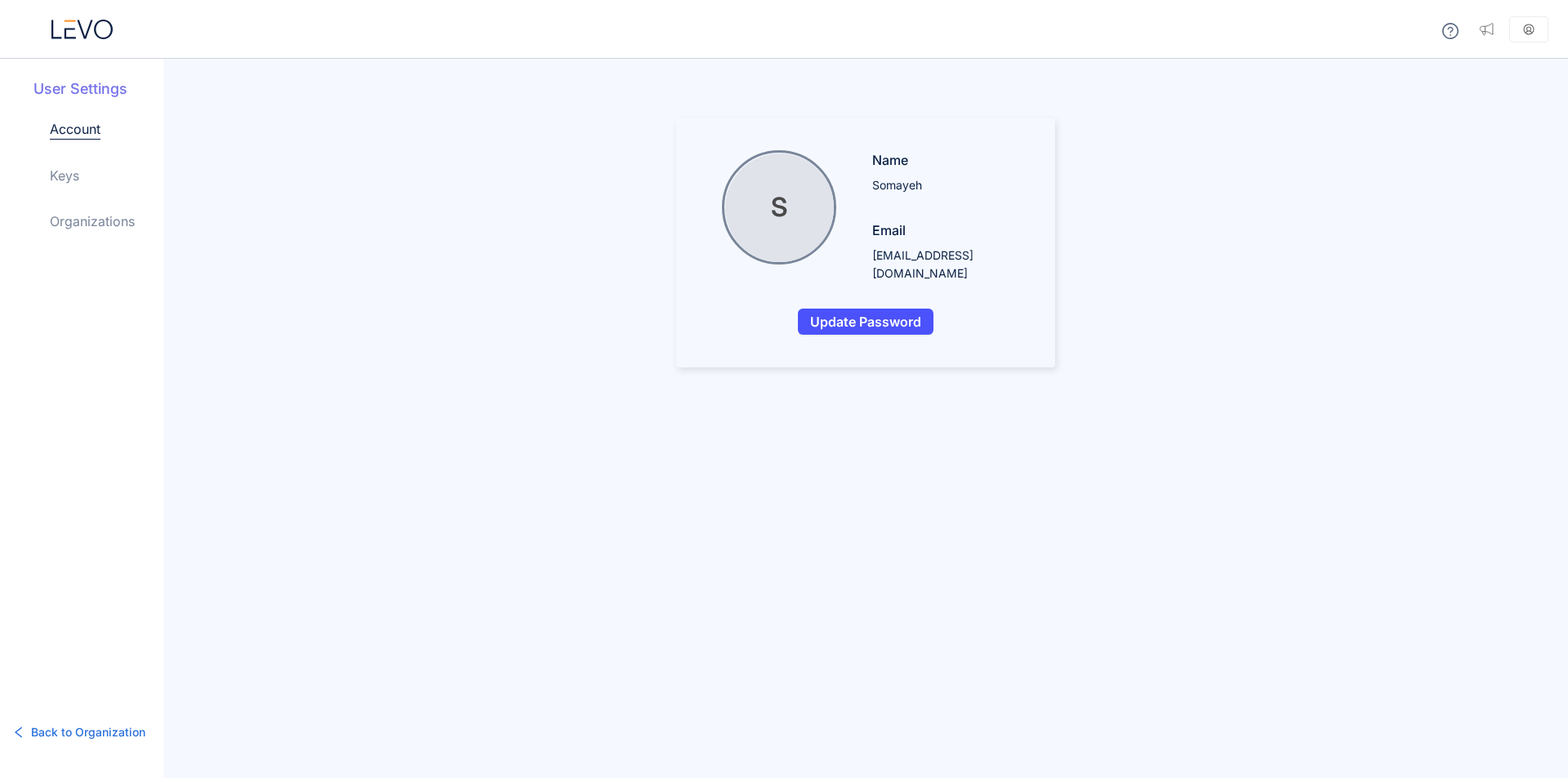
drag, startPoint x: 1405, startPoint y: 274, endPoint x: 1369, endPoint y: 189, distance: 92.3
click at [1369, 189] on main "S Name Somayeh Email [EMAIL_ADDRESS][DOMAIN_NAME] Update Password" at bounding box center [866, 242] width 1405 height 250
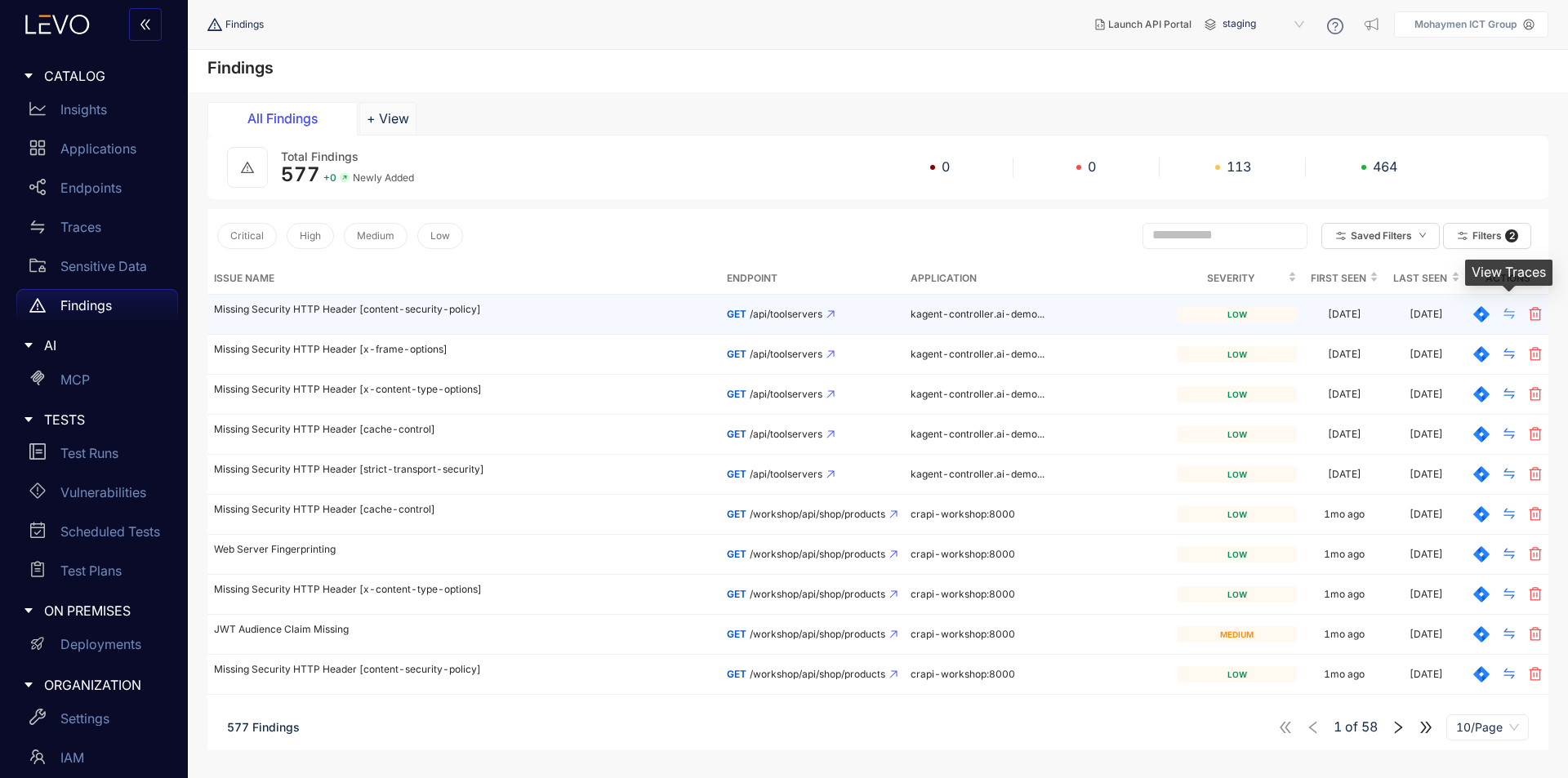
click at [1508, 311] on icon "swap" at bounding box center [1510, 314] width 13 height 13
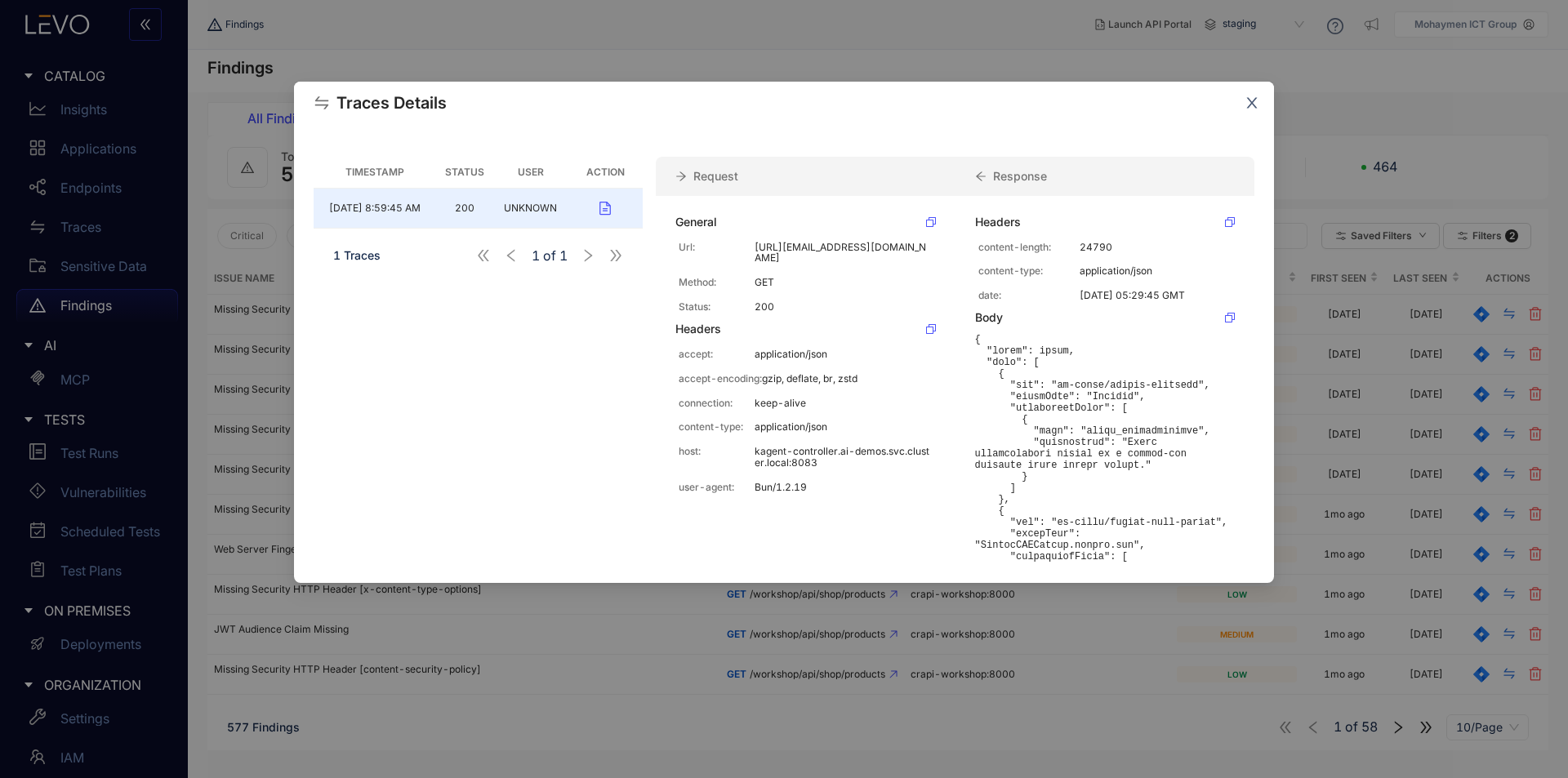
click at [1253, 107] on icon "close" at bounding box center [1252, 103] width 15 height 15
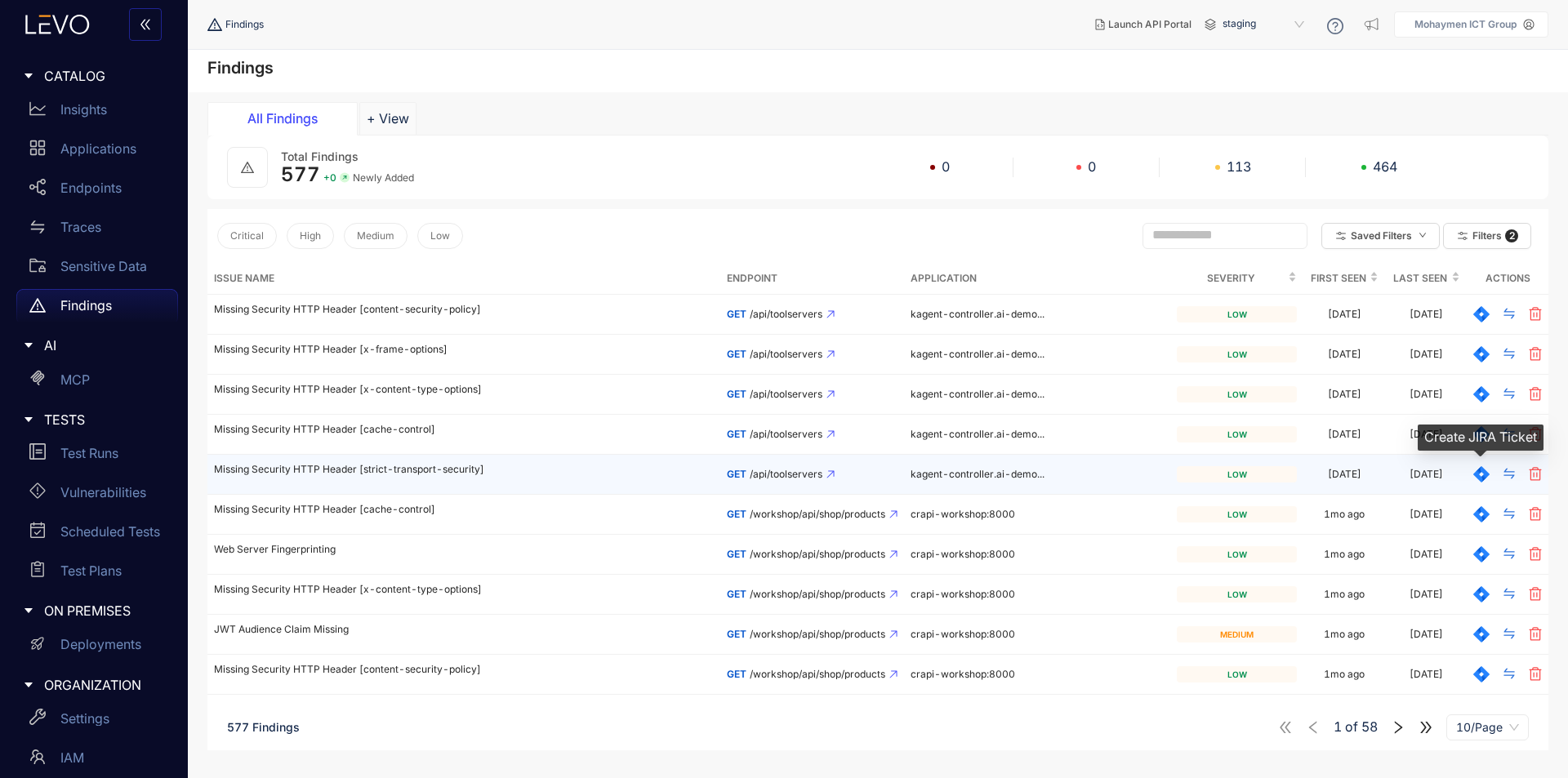
click at [1478, 475] on icon at bounding box center [1482, 475] width 17 height 17
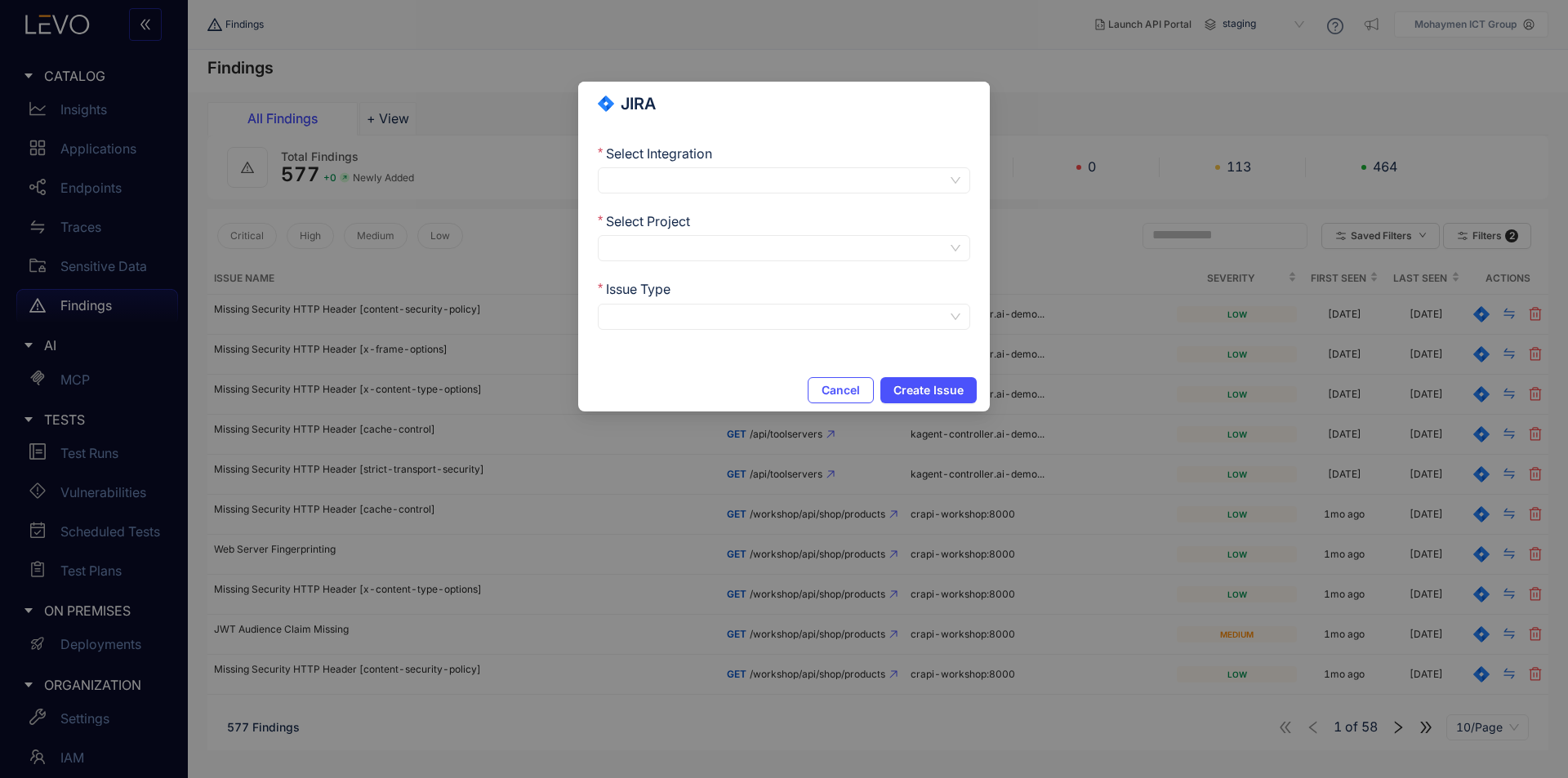
click at [962, 182] on div at bounding box center [784, 180] width 372 height 26
click at [957, 253] on div at bounding box center [784, 248] width 372 height 26
click at [958, 252] on div at bounding box center [784, 248] width 372 height 26
click at [926, 308] on input "Issue Type" at bounding box center [778, 316] width 340 height 24
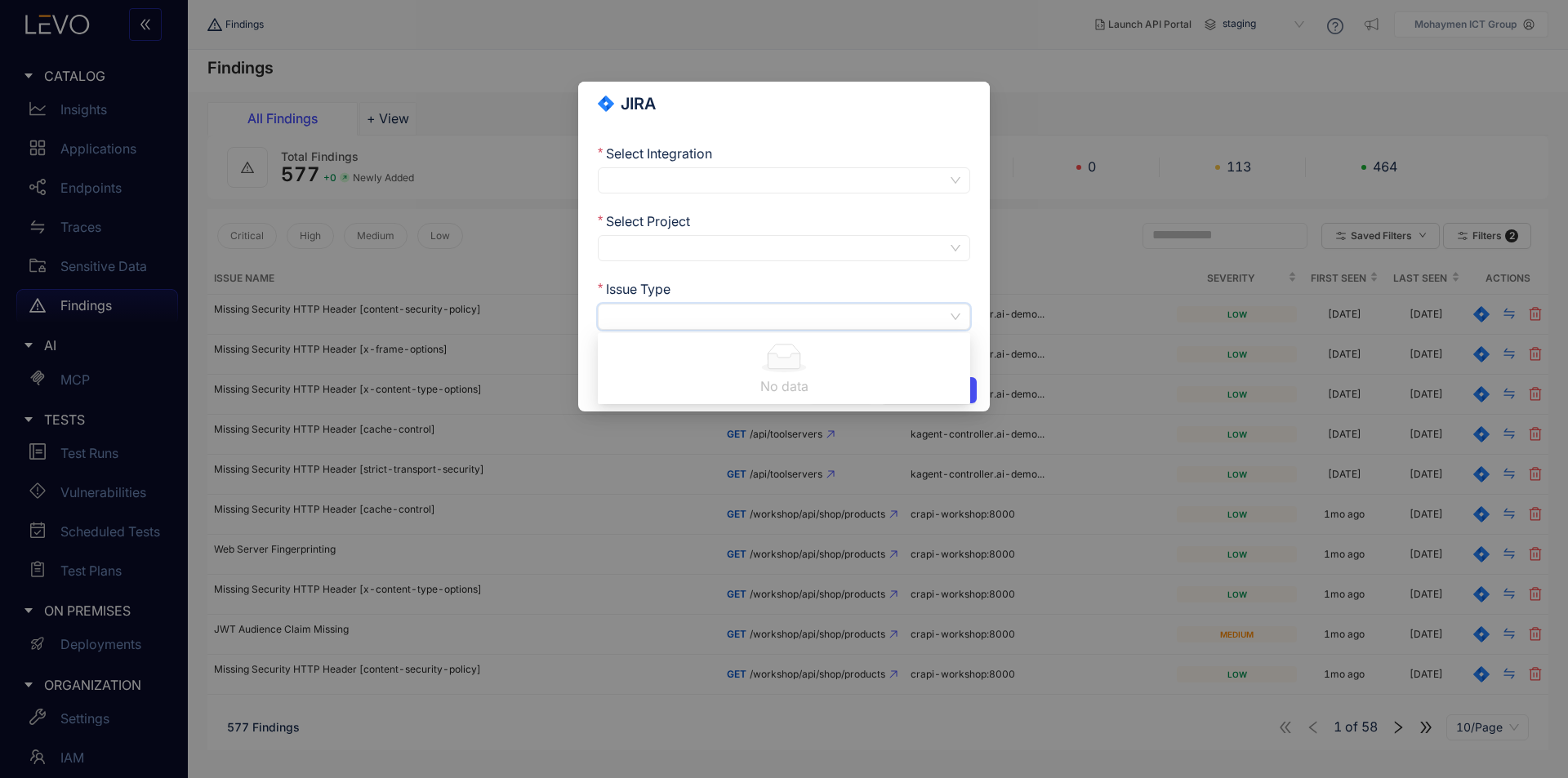
click at [944, 310] on input "Issue Type" at bounding box center [778, 316] width 340 height 24
click at [946, 240] on input "Select Project" at bounding box center [778, 248] width 340 height 24
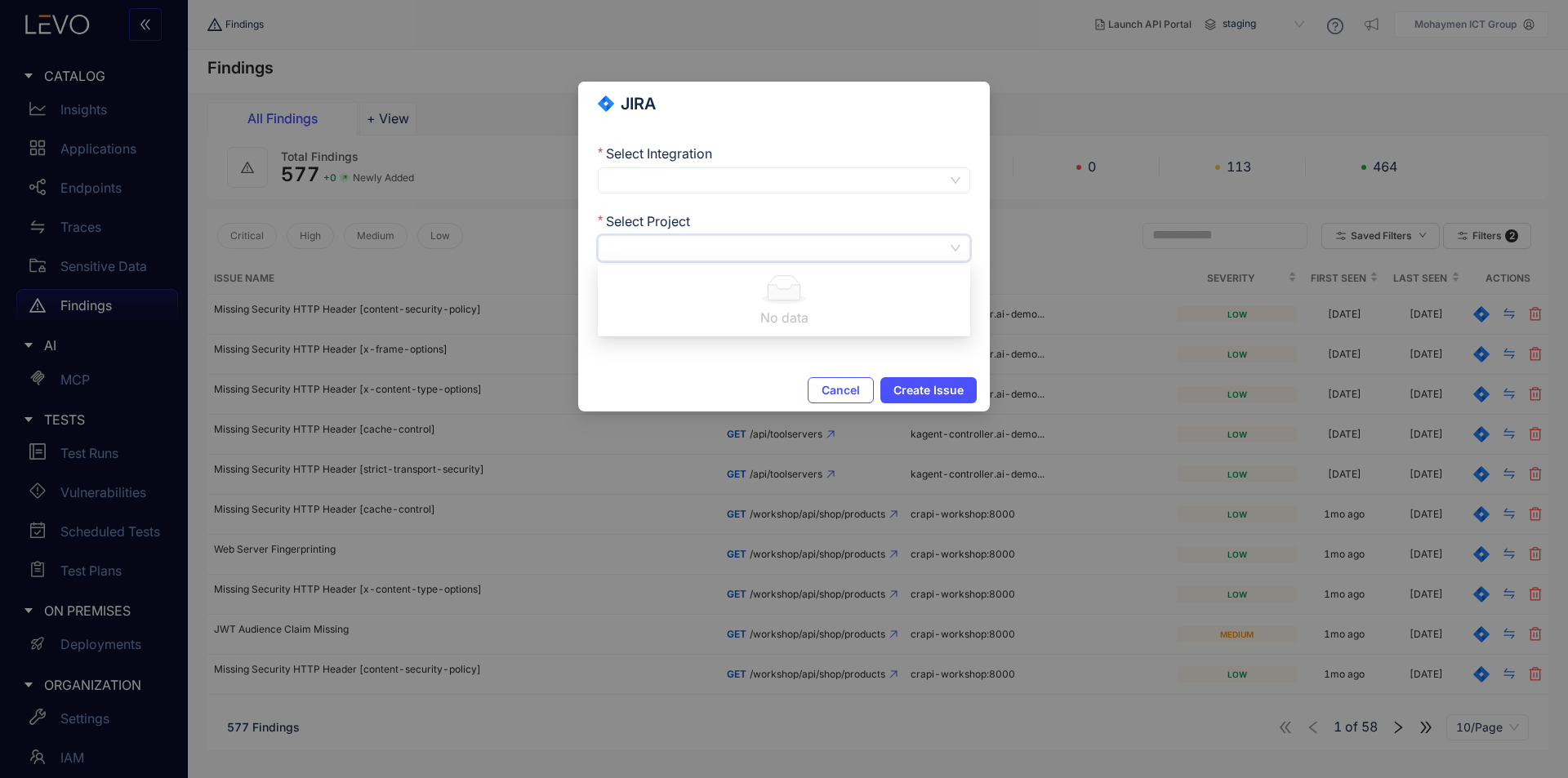
click at [946, 244] on input "Select Project" at bounding box center [778, 248] width 340 height 24
click at [834, 392] on span "Cancel" at bounding box center [840, 390] width 38 height 13
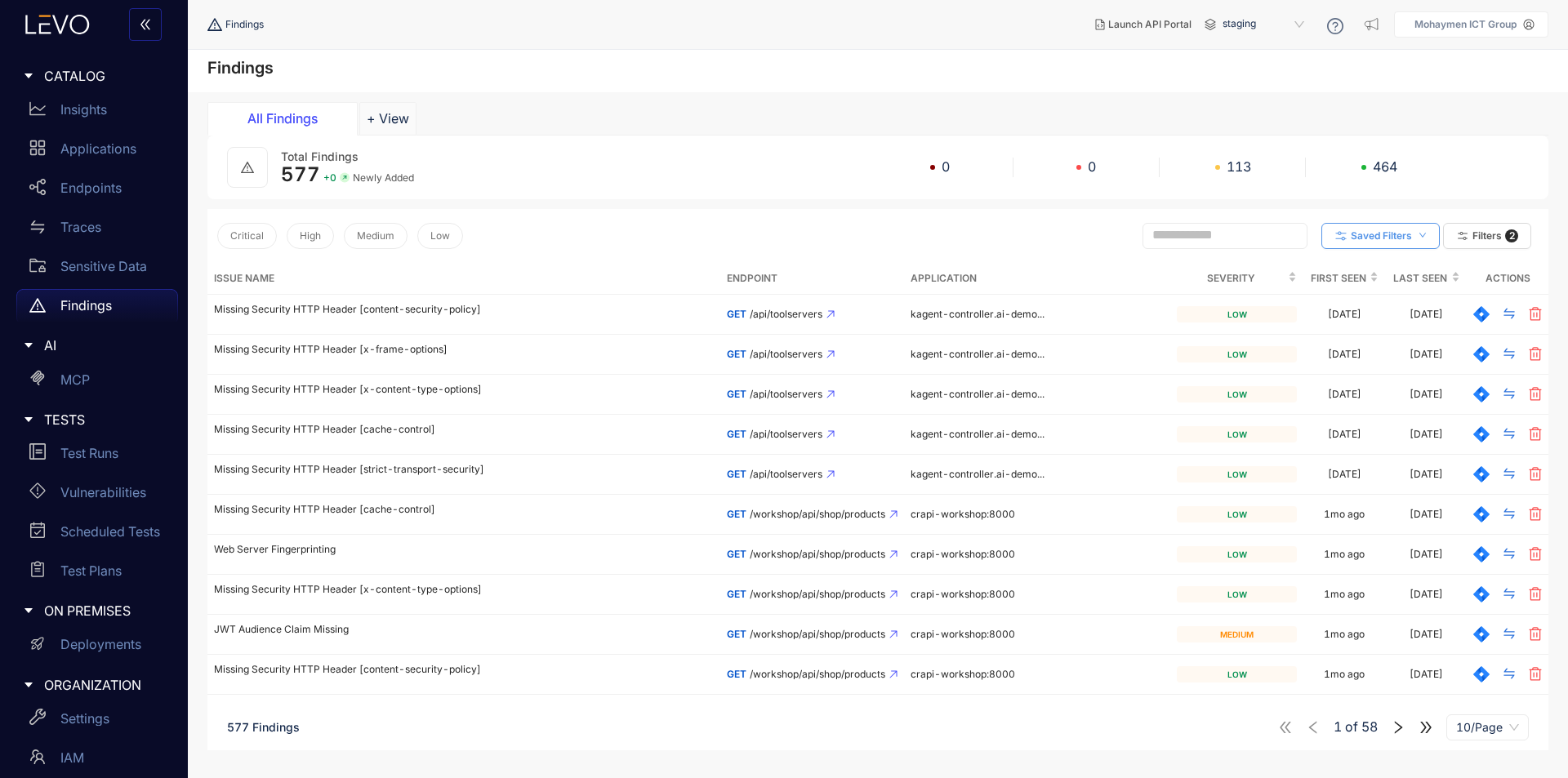
click at [1428, 236] on button "Saved Filters" at bounding box center [1381, 236] width 118 height 26
click at [1358, 272] on span "Add" at bounding box center [1361, 268] width 25 height 18
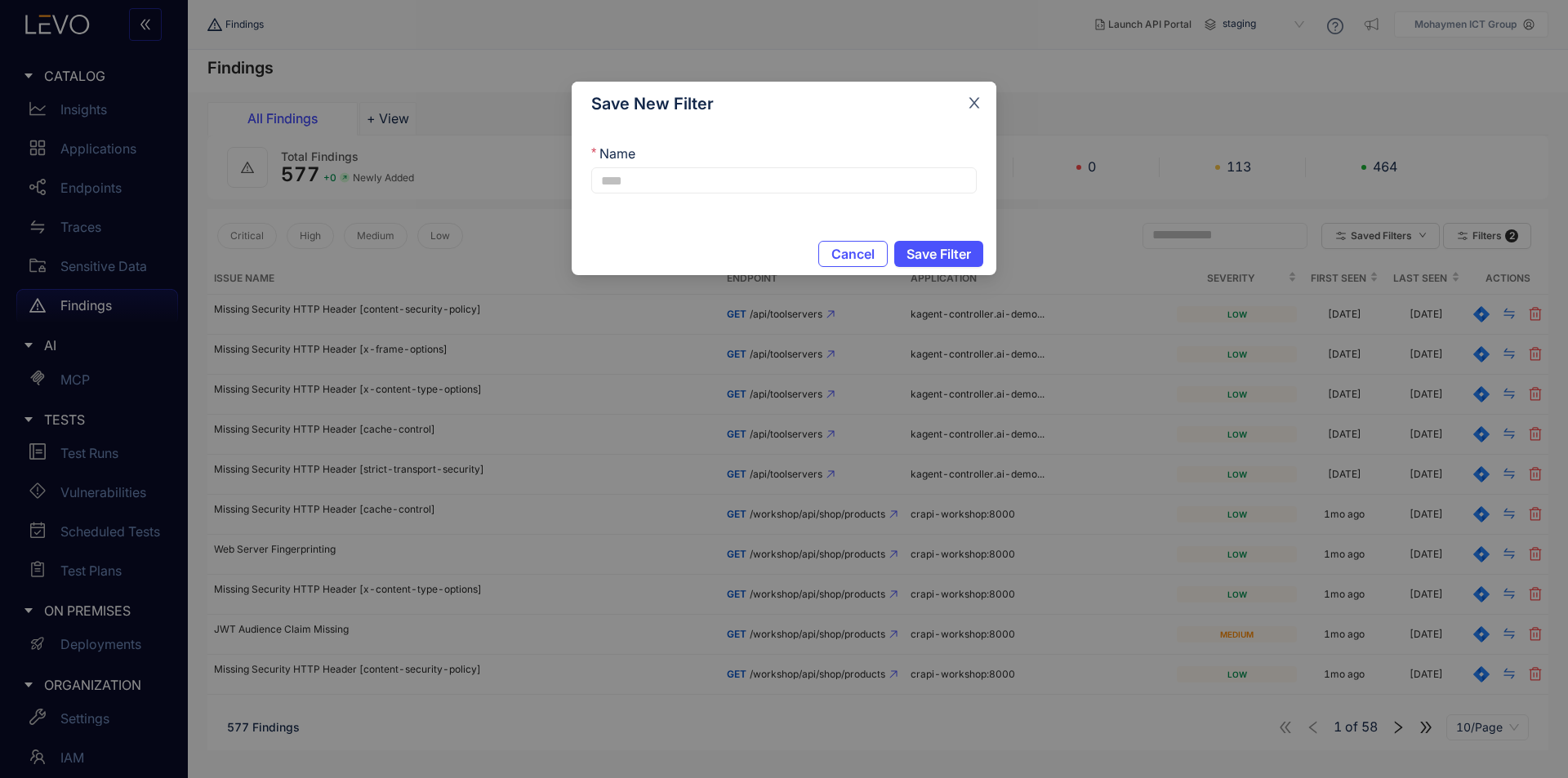
click at [978, 108] on icon "close" at bounding box center [975, 103] width 15 height 15
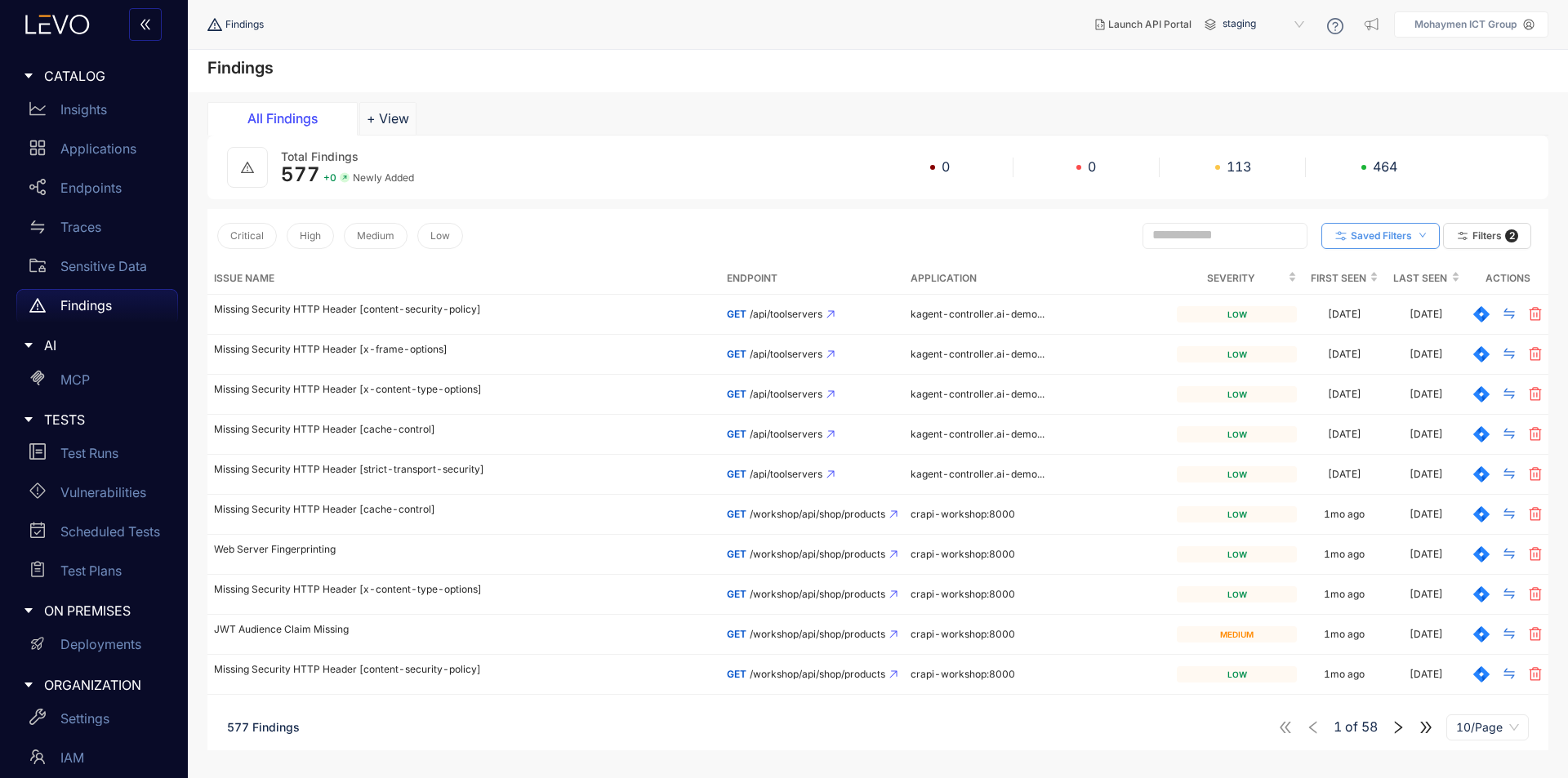
click at [1423, 229] on button "Saved Filters" at bounding box center [1381, 236] width 118 height 26
click at [1446, 213] on div "Critical High Medium Low Saved Filters Filters 2" at bounding box center [877, 236] width 1341 height 54
click at [1466, 231] on icon "button" at bounding box center [1463, 236] width 15 height 15
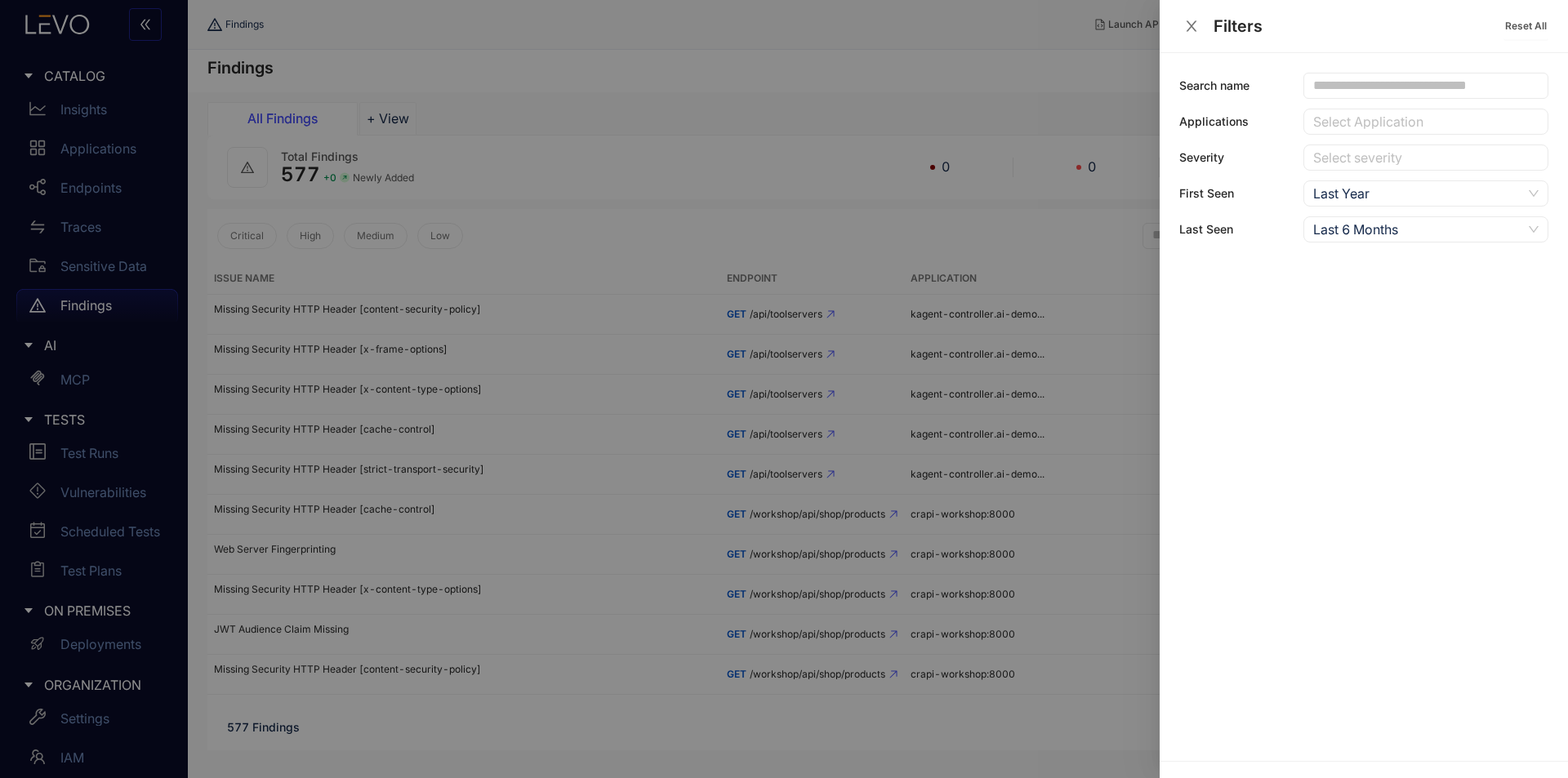
click at [1540, 198] on div "Last Year" at bounding box center [1426, 193] width 245 height 26
click at [1535, 198] on span "Last Year" at bounding box center [1426, 193] width 226 height 24
click at [1528, 227] on span "Last 6 Months" at bounding box center [1426, 229] width 226 height 24
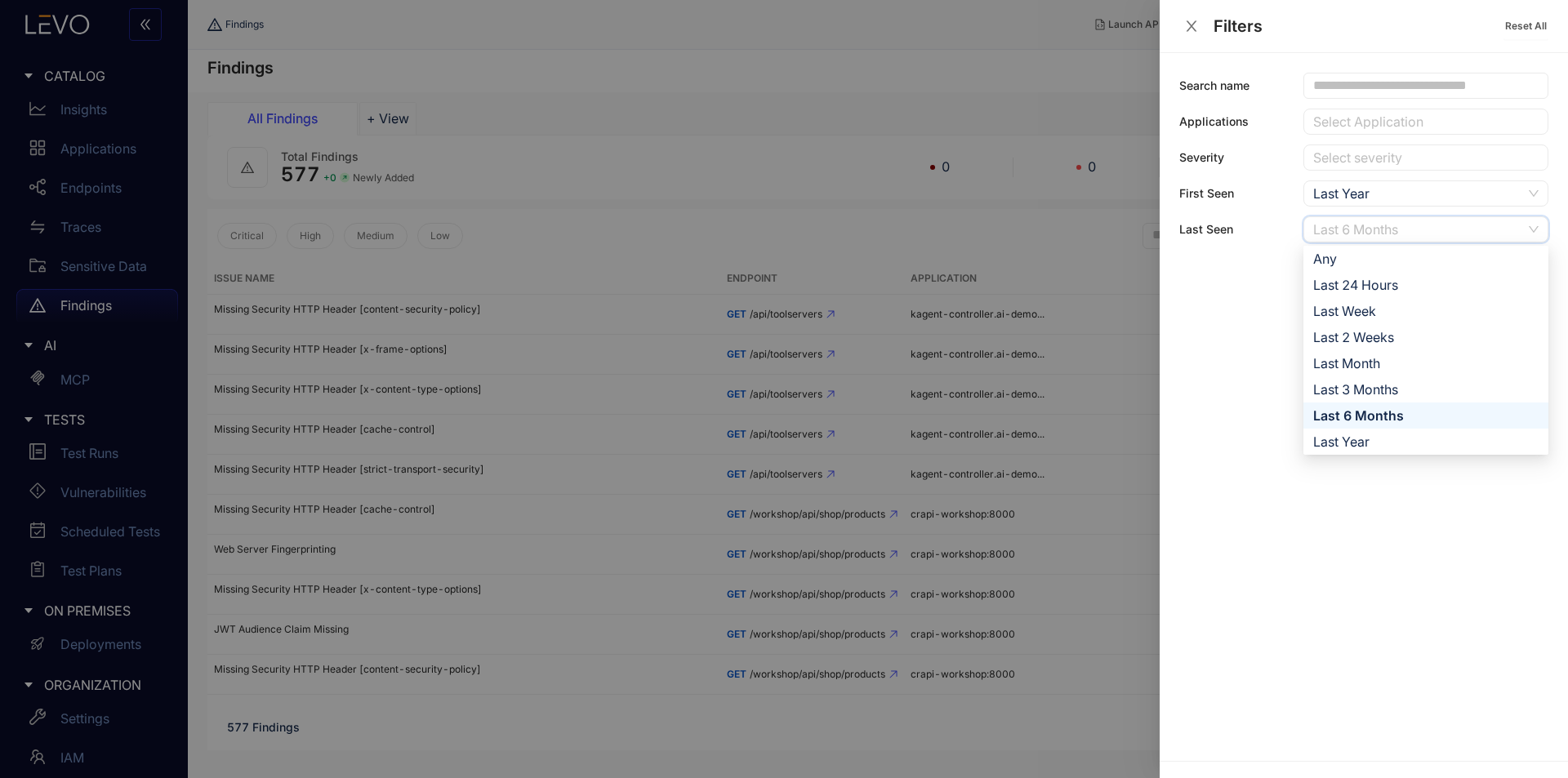
click at [1528, 227] on span "Last 6 Months" at bounding box center [1426, 229] width 226 height 24
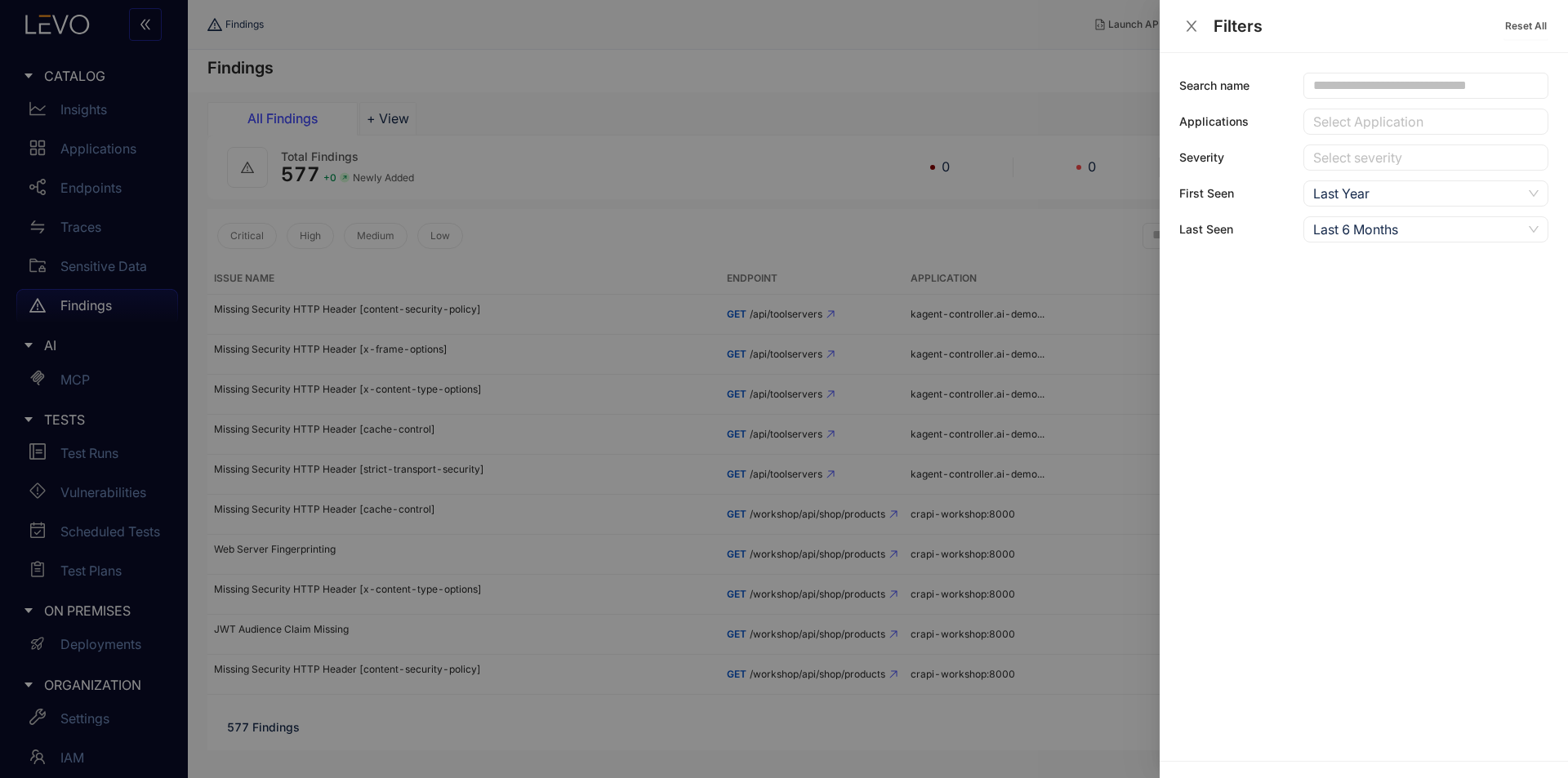
click at [1195, 31] on icon "close" at bounding box center [1192, 26] width 15 height 15
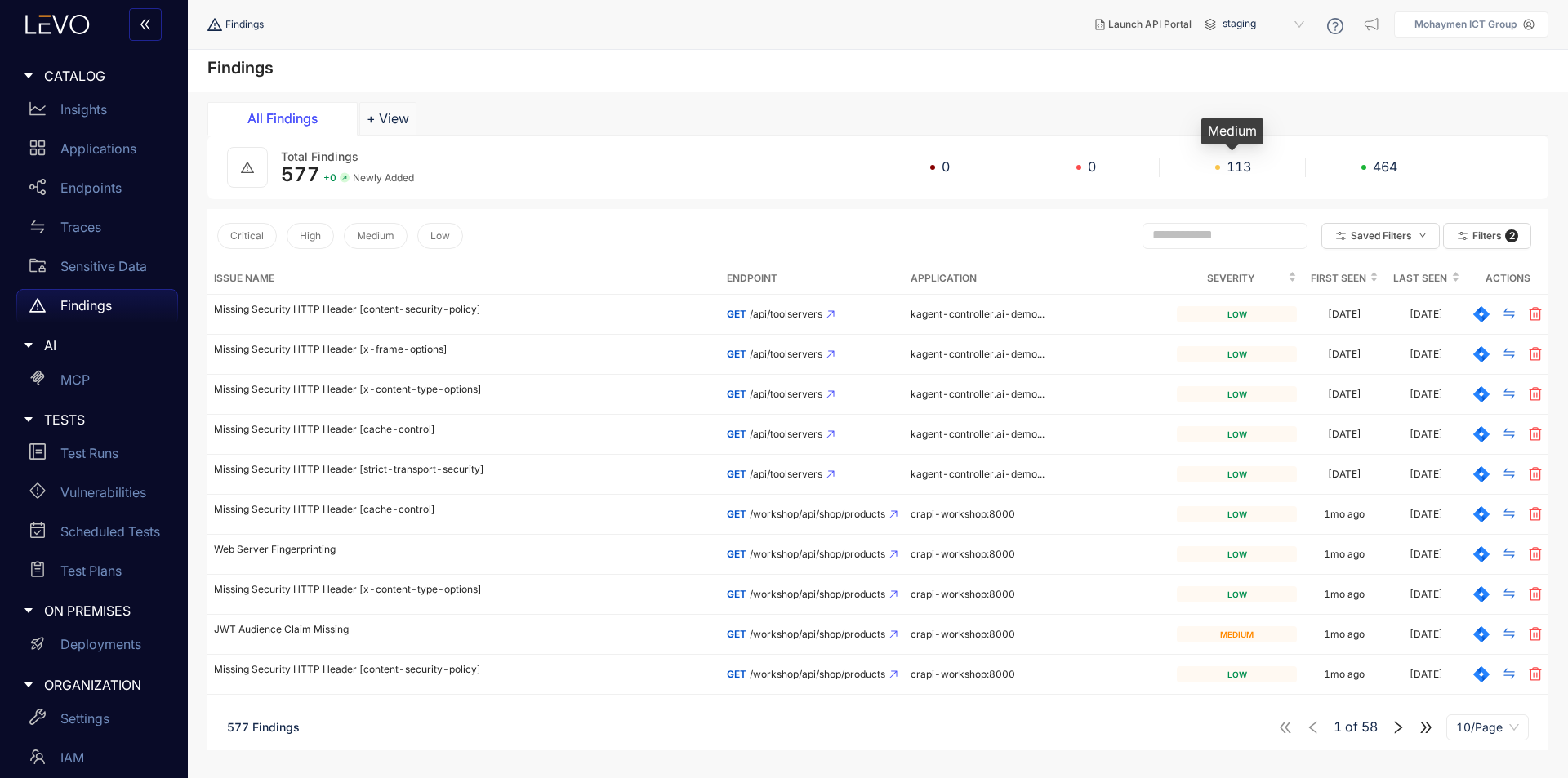
click at [1248, 170] on span "113" at bounding box center [1239, 167] width 24 height 15
click at [254, 178] on div at bounding box center [247, 167] width 41 height 41
click at [243, 158] on div at bounding box center [247, 167] width 41 height 41
click at [381, 188] on div "Total Findings 577 + 0 Newly Added 0 0 113 464" at bounding box center [877, 167] width 1341 height 64
click at [365, 181] on span "Newly Added" at bounding box center [383, 178] width 61 height 11
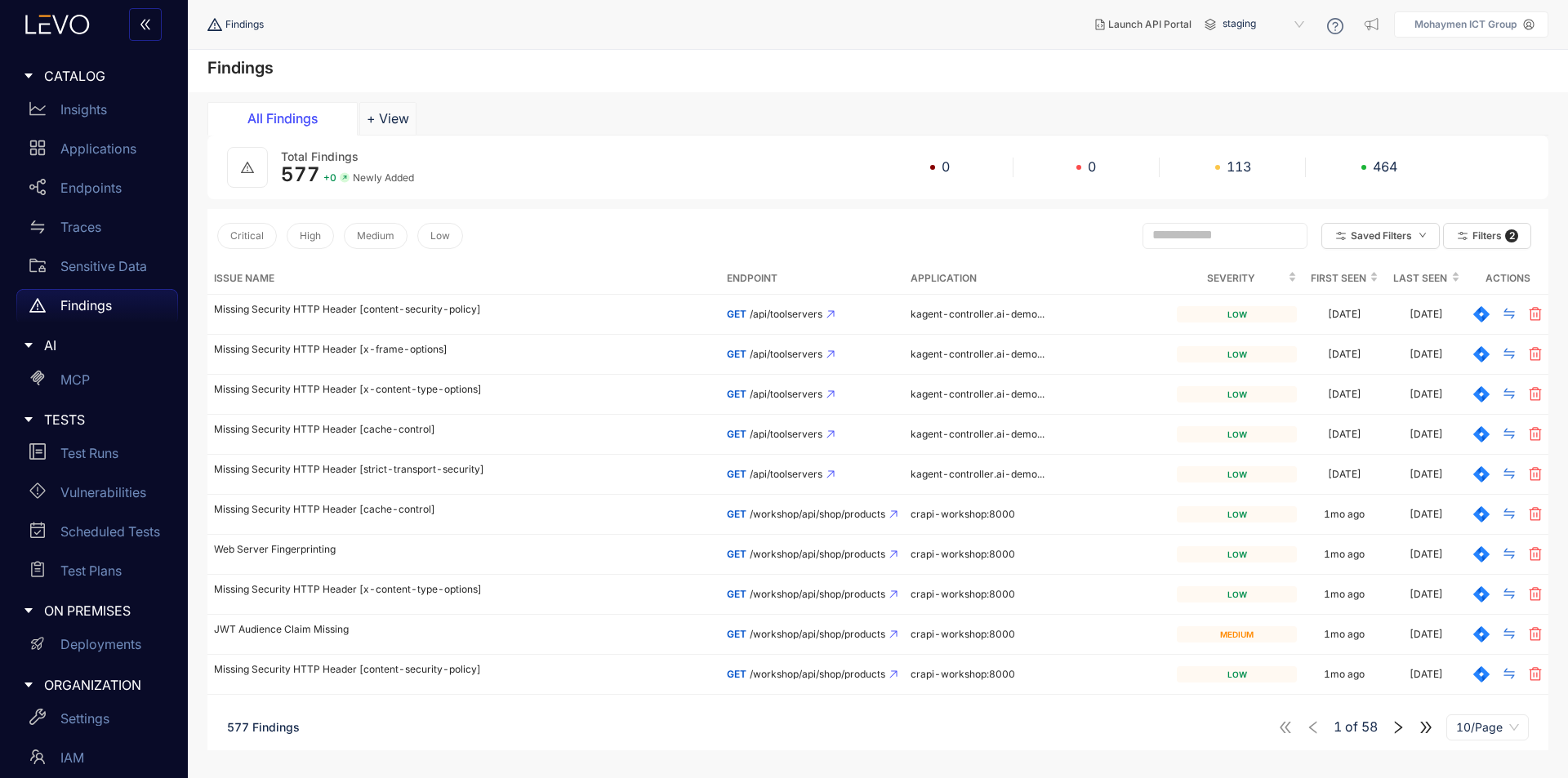
click at [333, 180] on span "+ 0" at bounding box center [330, 178] width 13 height 11
click at [344, 179] on circle at bounding box center [344, 178] width 10 height 10
click at [1429, 239] on button "Saved Filters" at bounding box center [1381, 236] width 118 height 26
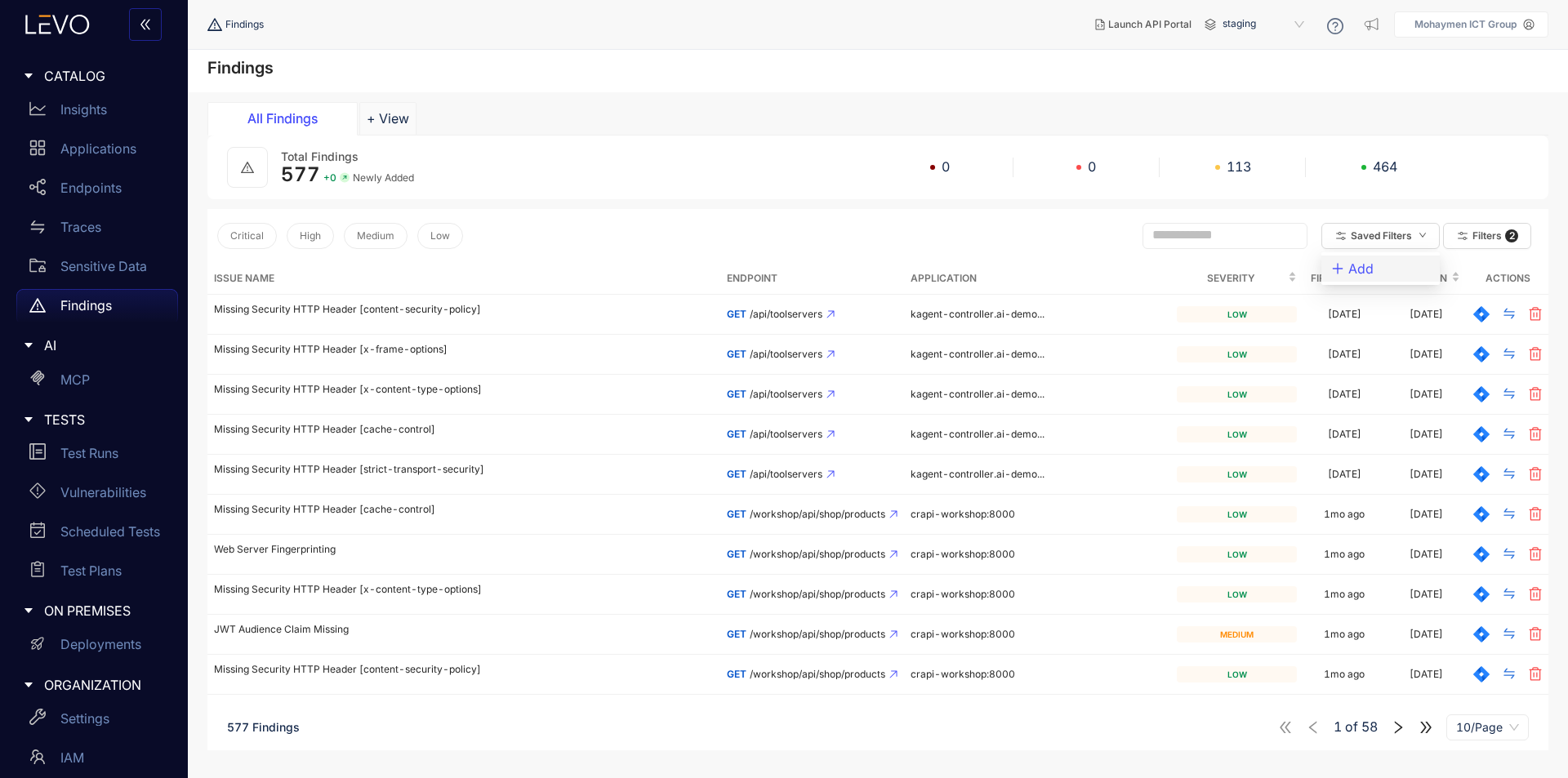
click at [1352, 271] on span "Add" at bounding box center [1361, 268] width 25 height 18
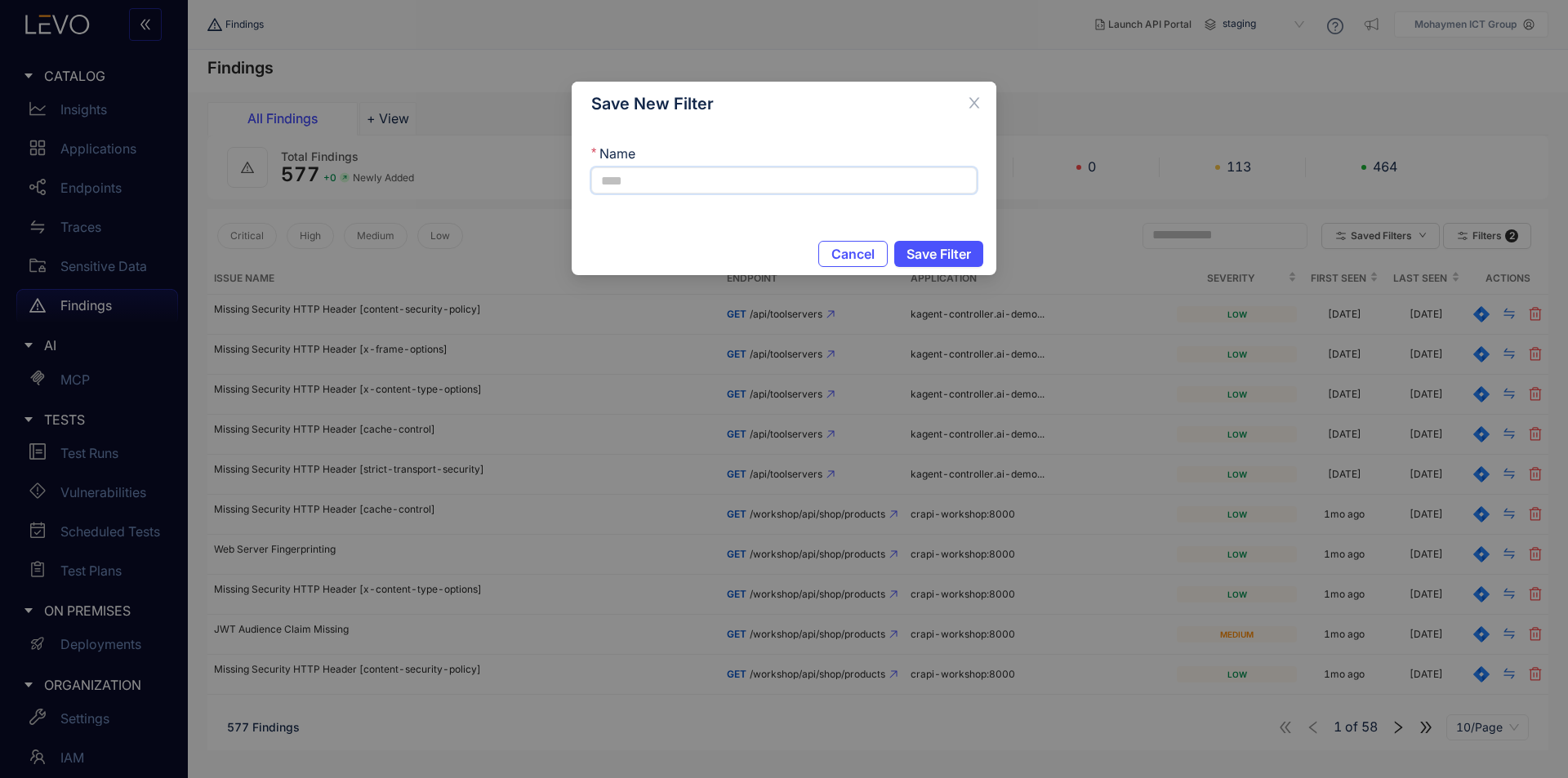
click at [792, 178] on input "Name" at bounding box center [784, 180] width 386 height 26
click at [887, 185] on input "Name" at bounding box center [784, 180] width 386 height 26
click at [980, 105] on icon "close" at bounding box center [975, 103] width 15 height 15
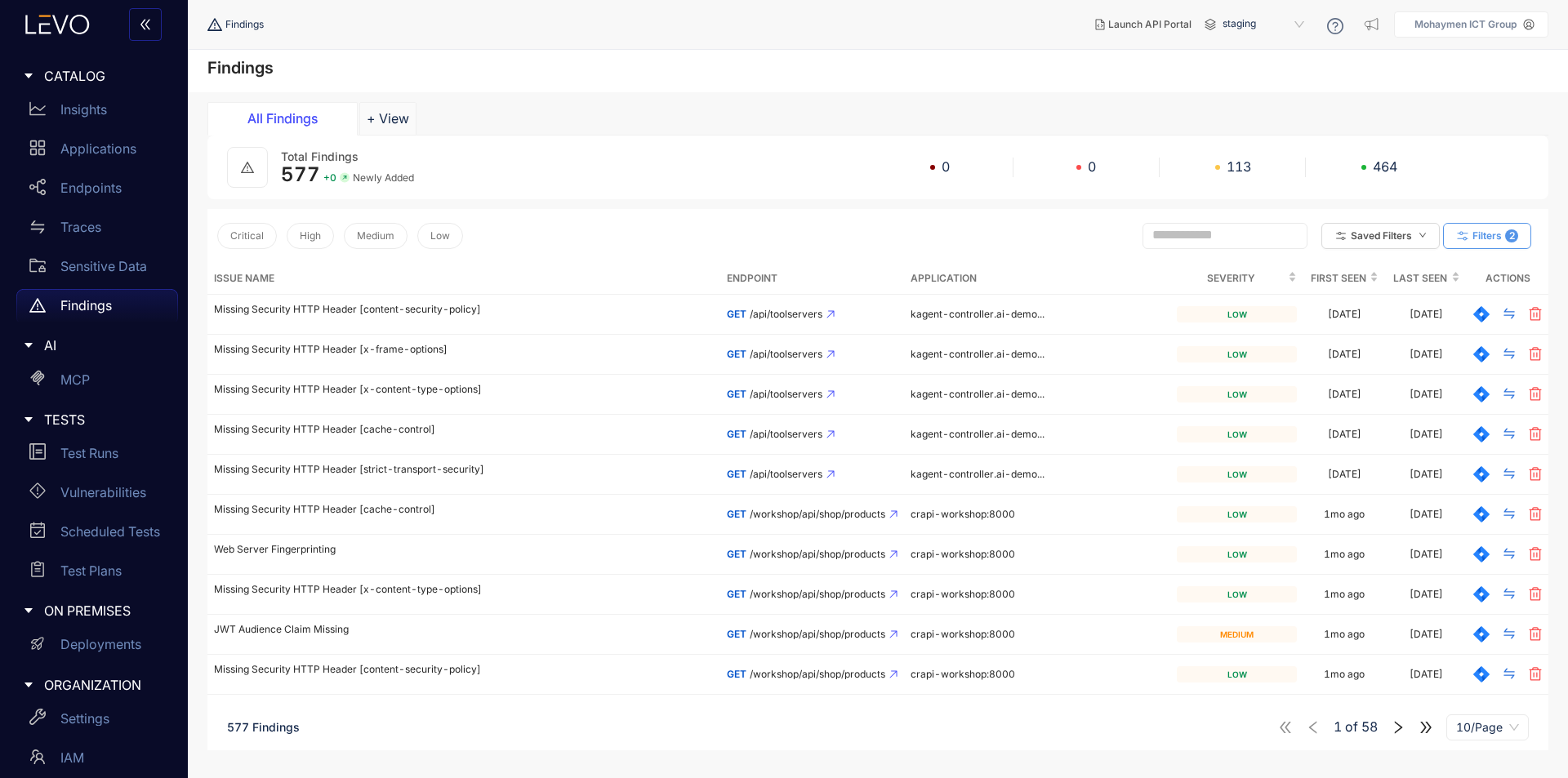
click at [1500, 241] on button "Filters 2" at bounding box center [1487, 236] width 88 height 26
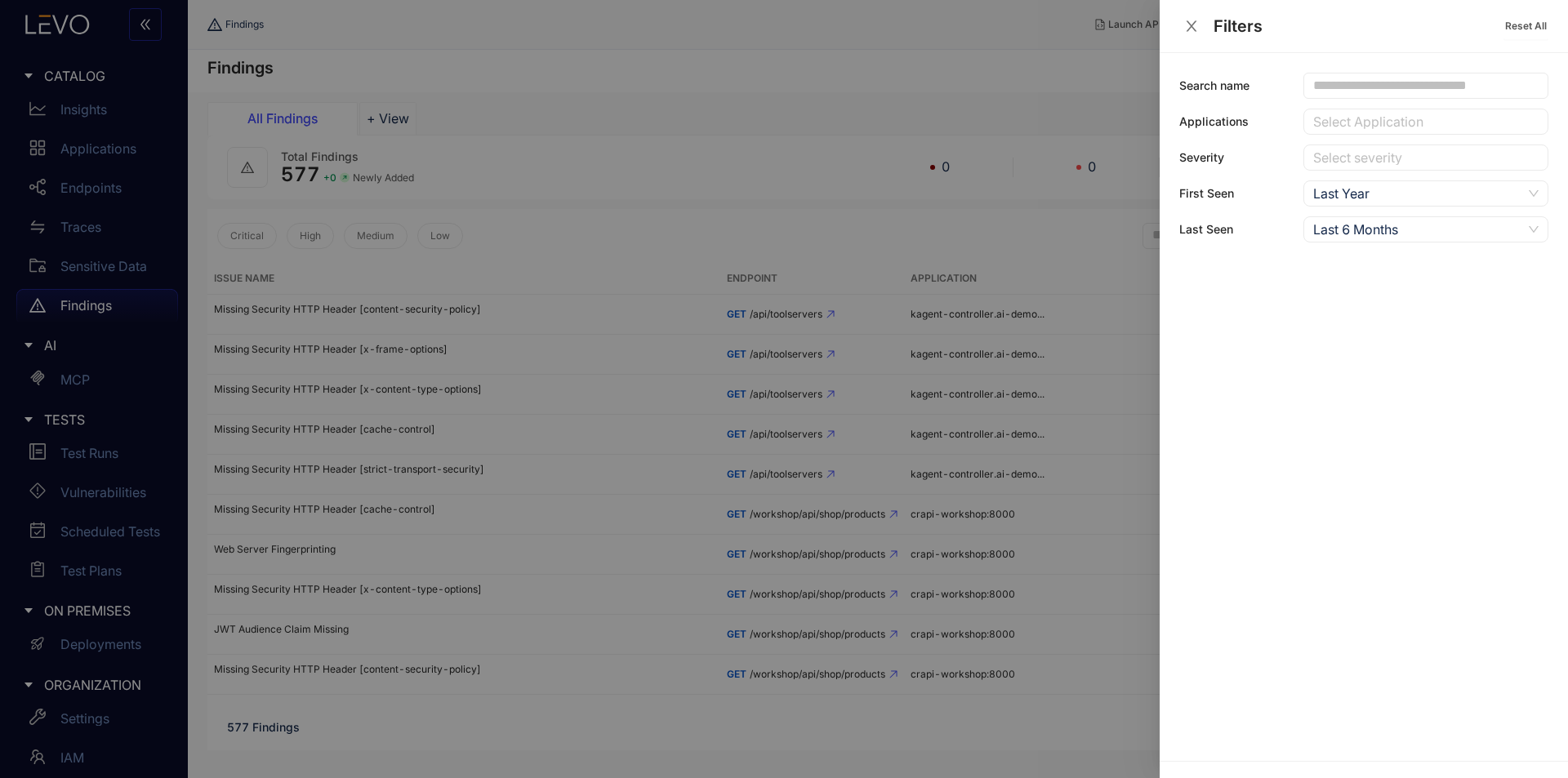
click at [1197, 27] on icon "close" at bounding box center [1192, 26] width 15 height 15
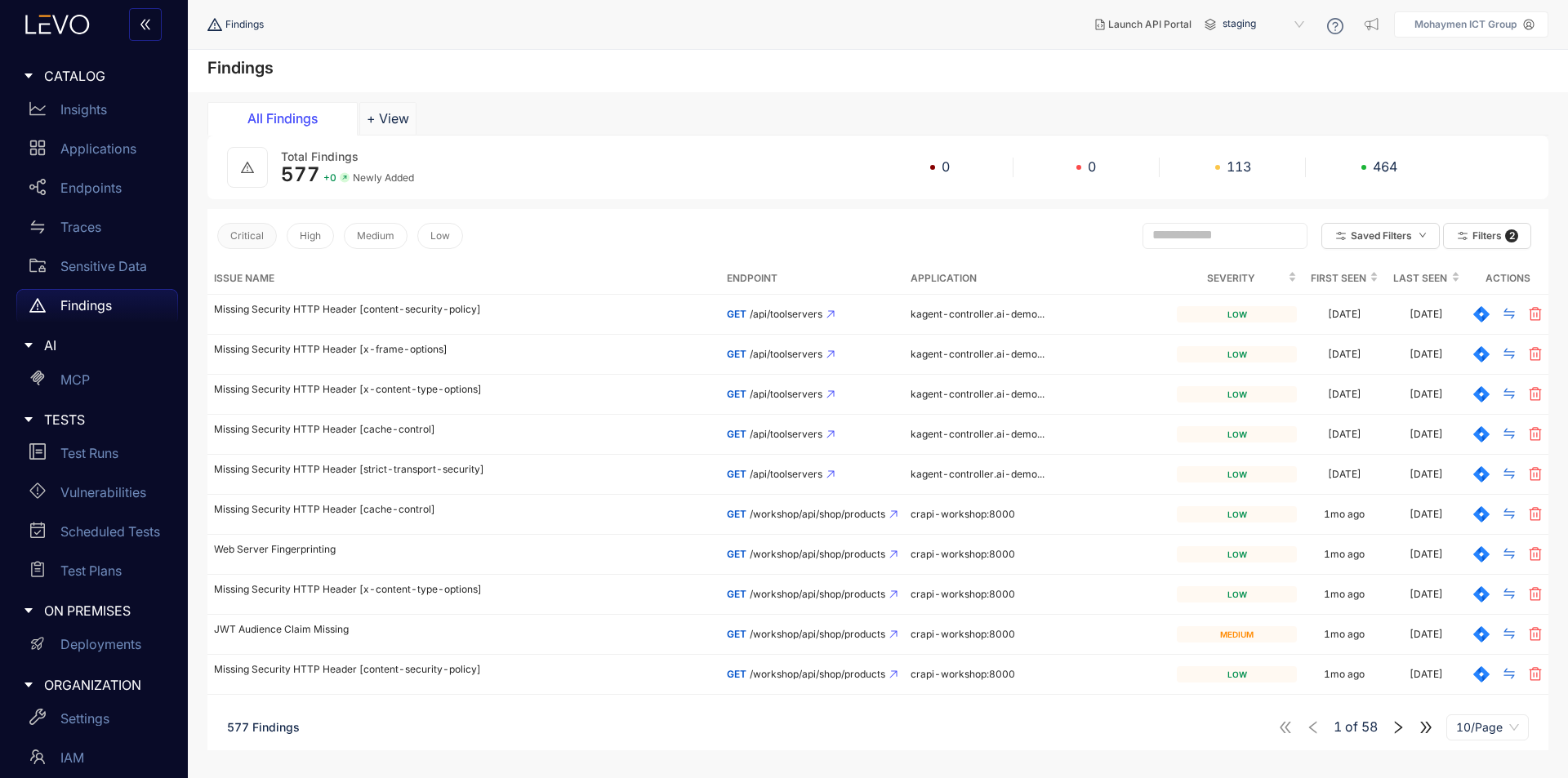
click at [247, 237] on span "Critical" at bounding box center [247, 236] width 33 height 11
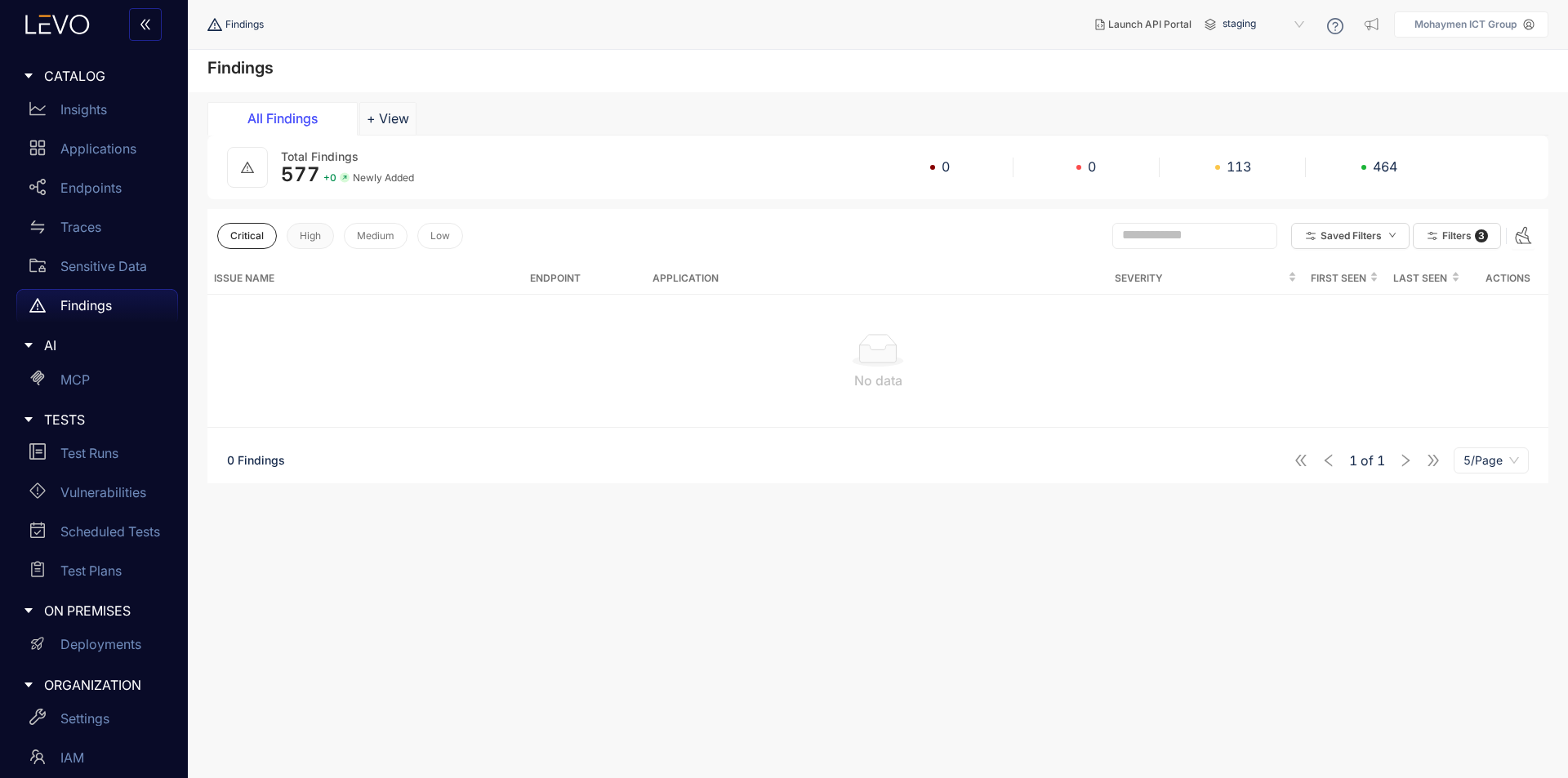
click at [319, 238] on span "High" at bounding box center [310, 236] width 21 height 11
click at [403, 241] on button "Medium" at bounding box center [376, 236] width 64 height 26
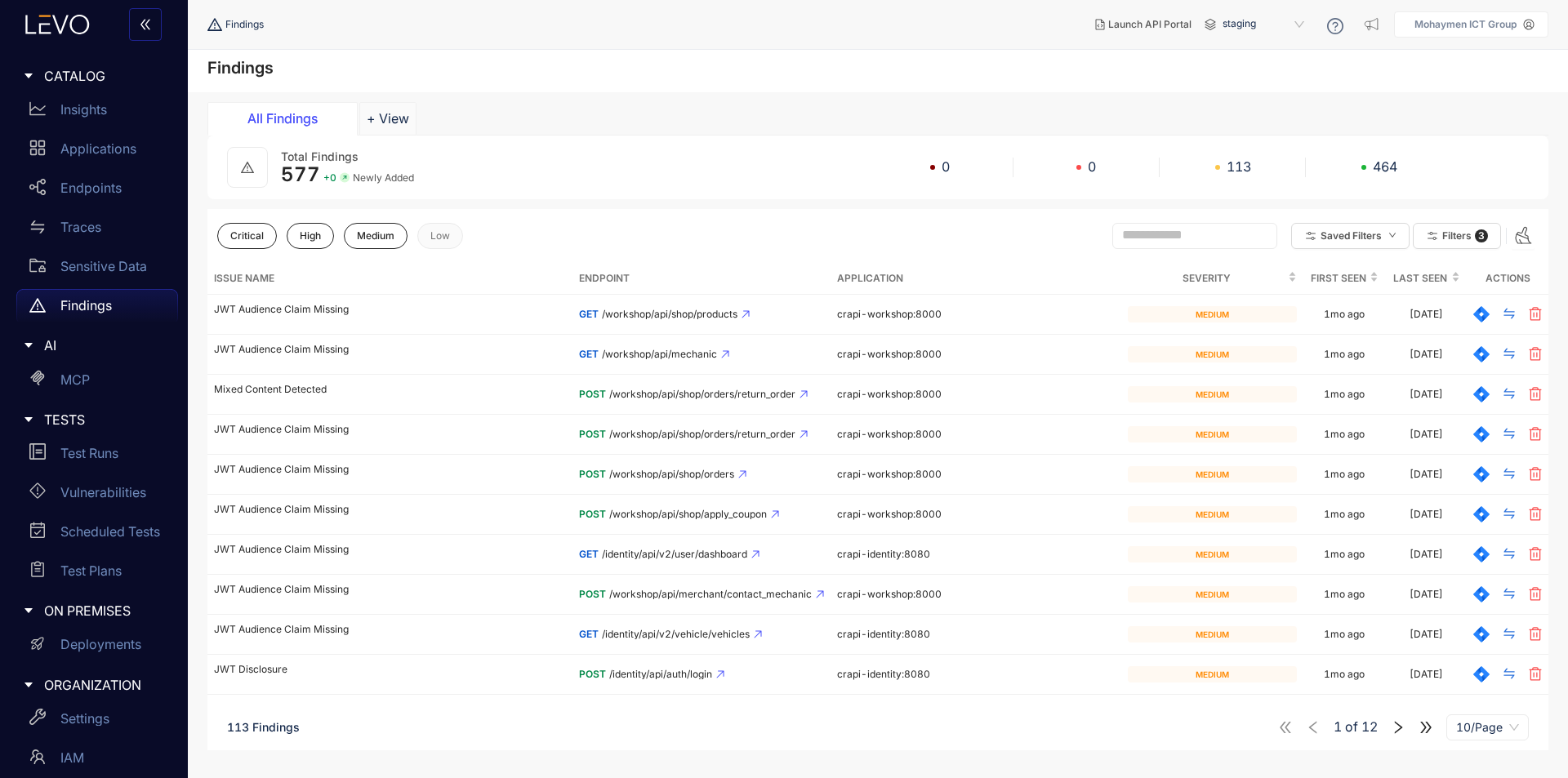
click at [449, 236] on span "Low" at bounding box center [440, 236] width 19 height 11
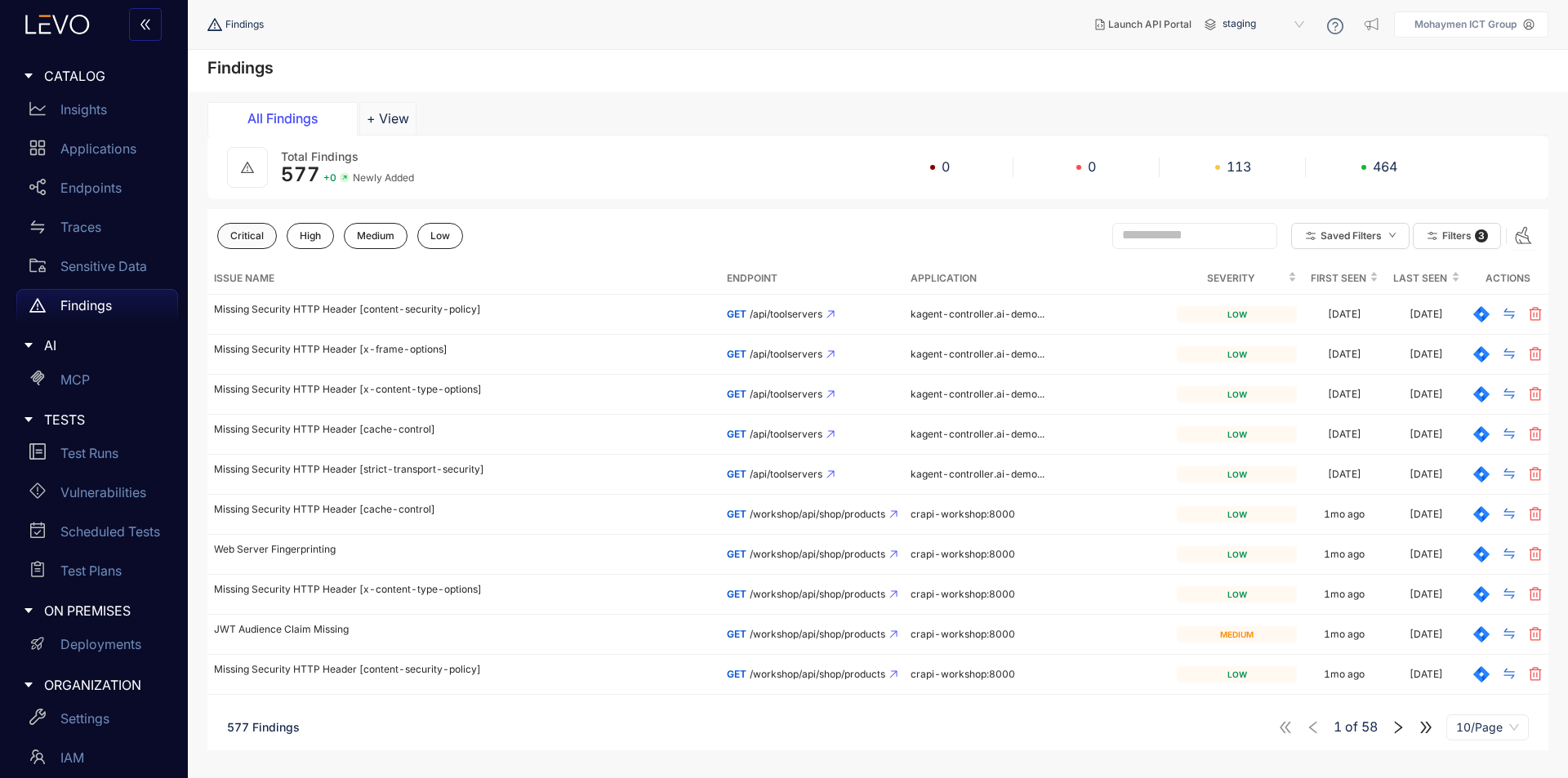
click at [257, 241] on button "Critical" at bounding box center [247, 236] width 59 height 26
click at [319, 236] on span "High" at bounding box center [310, 236] width 21 height 11
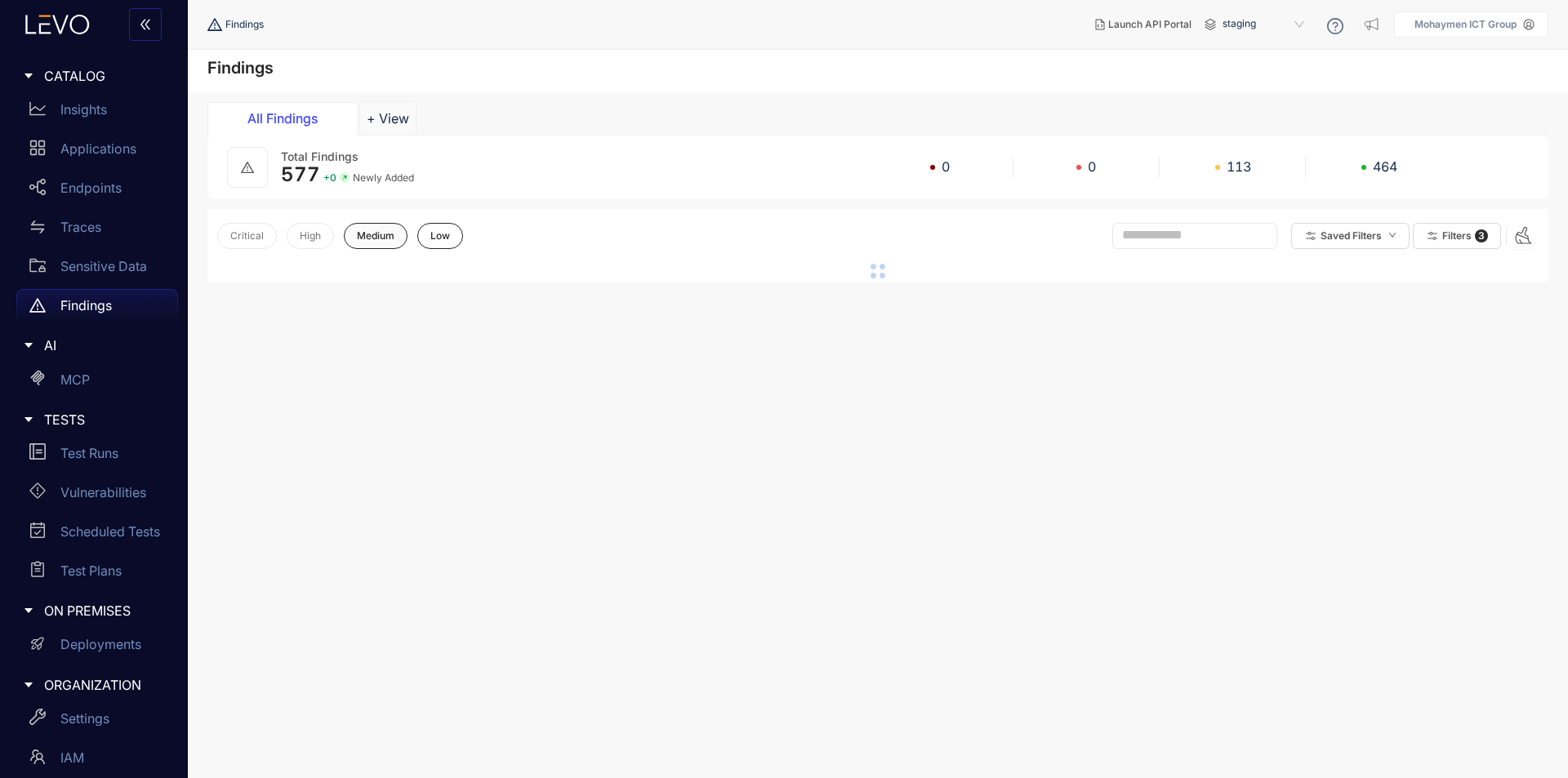
click at [370, 241] on span "Medium" at bounding box center [376, 236] width 38 height 11
click at [451, 247] on button "Low" at bounding box center [440, 236] width 45 height 26
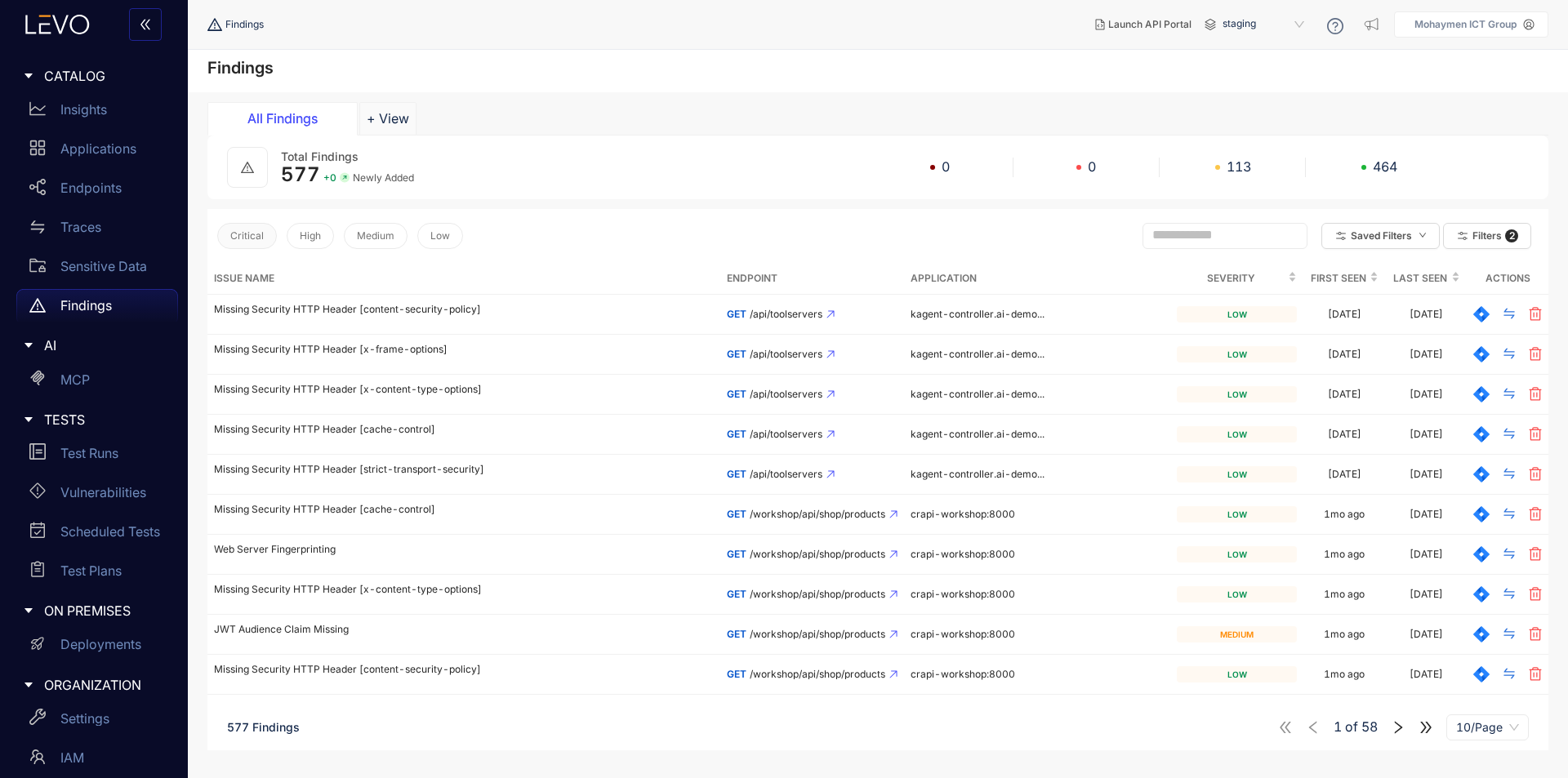
click at [236, 240] on span "Critical" at bounding box center [247, 236] width 33 height 11
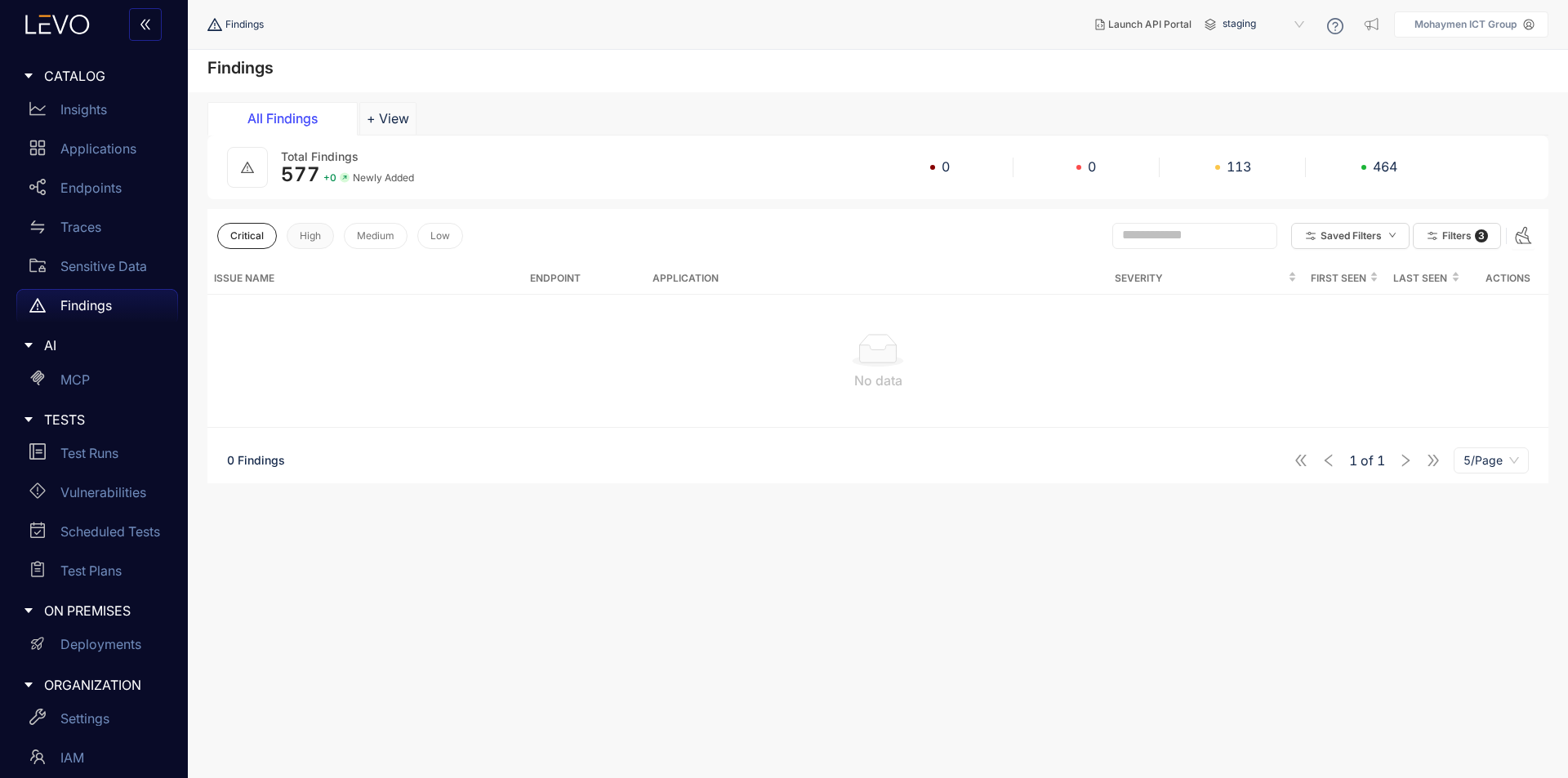
click at [332, 238] on button "High" at bounding box center [310, 236] width 47 height 26
click at [374, 237] on span "Medium" at bounding box center [376, 236] width 38 height 11
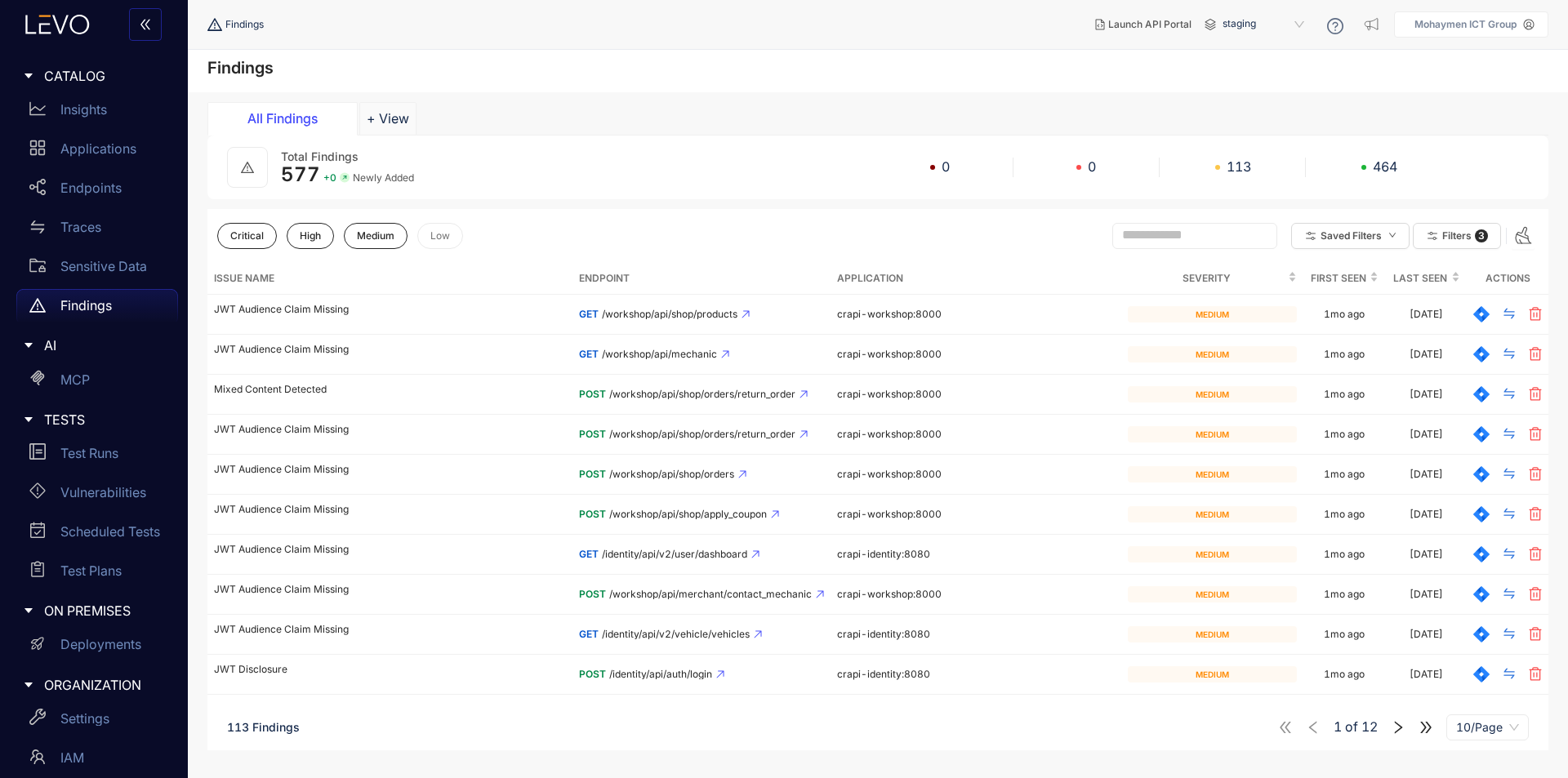
click at [468, 246] on div "Critical High Medium Low Saved Filters Filters 3" at bounding box center [877, 236] width 1341 height 54
click at [461, 242] on button "Low" at bounding box center [440, 236] width 45 height 26
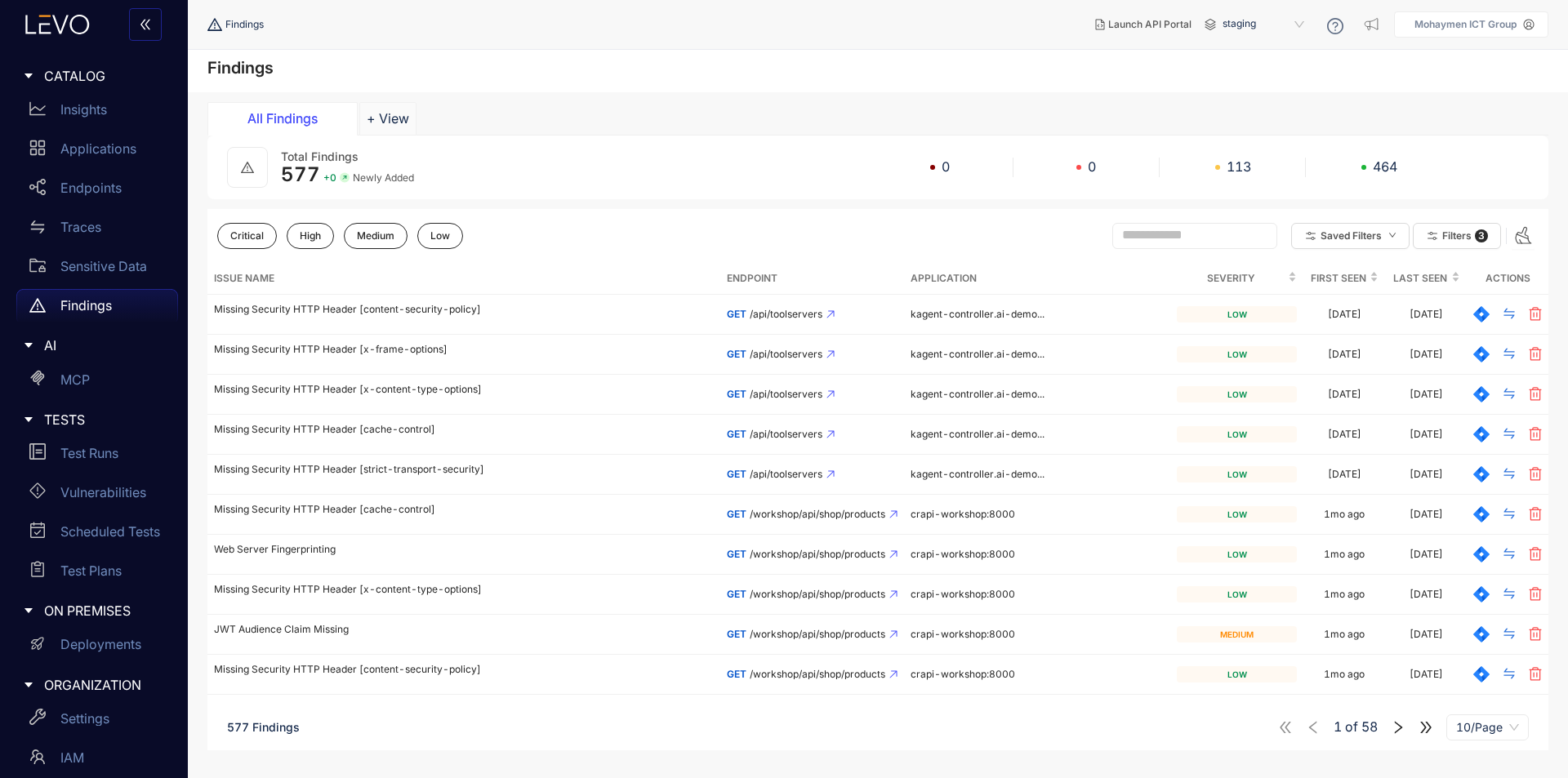
click at [567, 251] on div "Critical High Medium Low Saved Filters Filters 3" at bounding box center [877, 236] width 1341 height 54
click at [247, 228] on button "Critical" at bounding box center [247, 236] width 59 height 26
click at [350, 244] on button "Medium" at bounding box center [376, 236] width 64 height 26
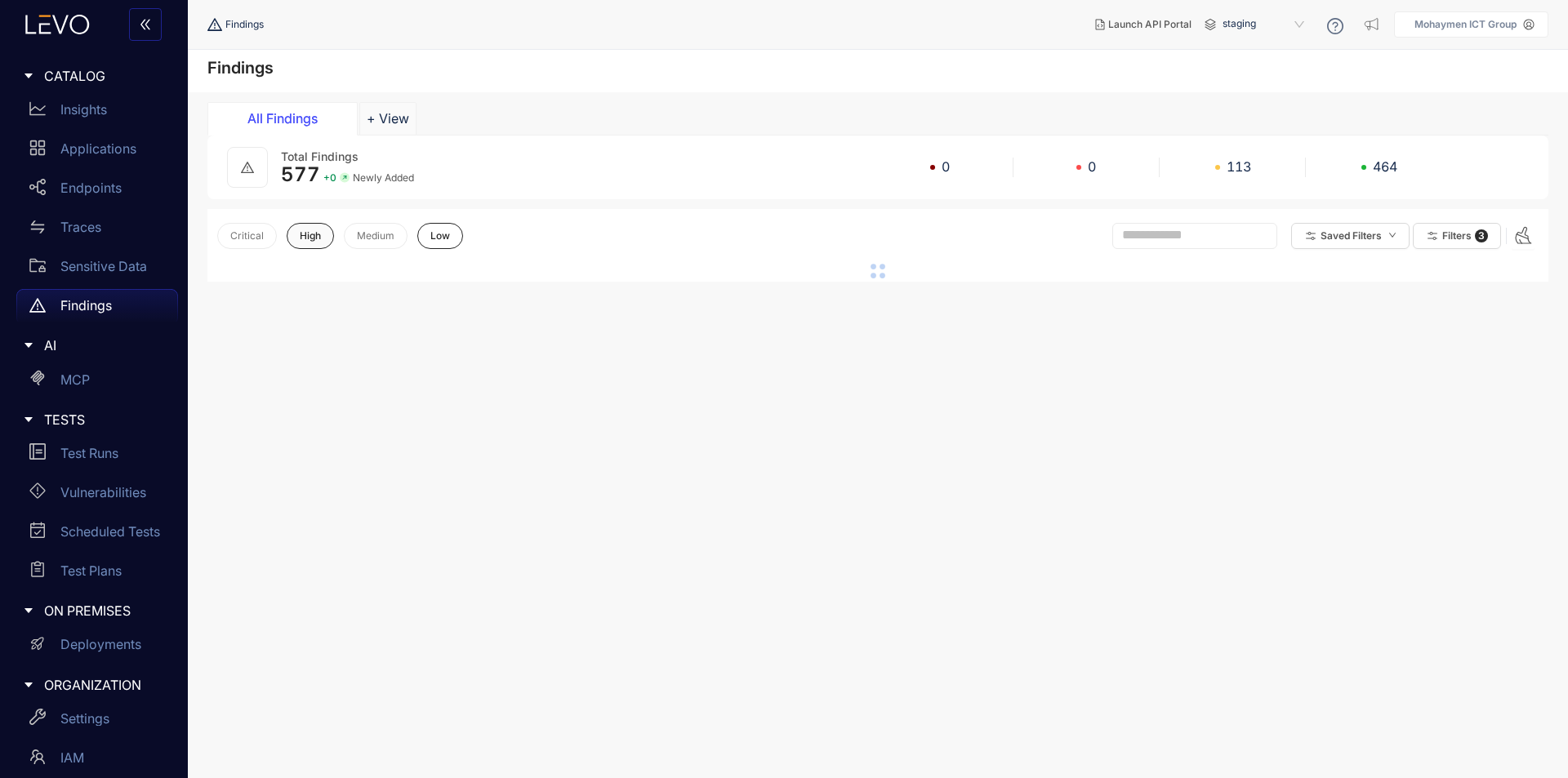
click at [317, 241] on span "High" at bounding box center [310, 236] width 21 height 11
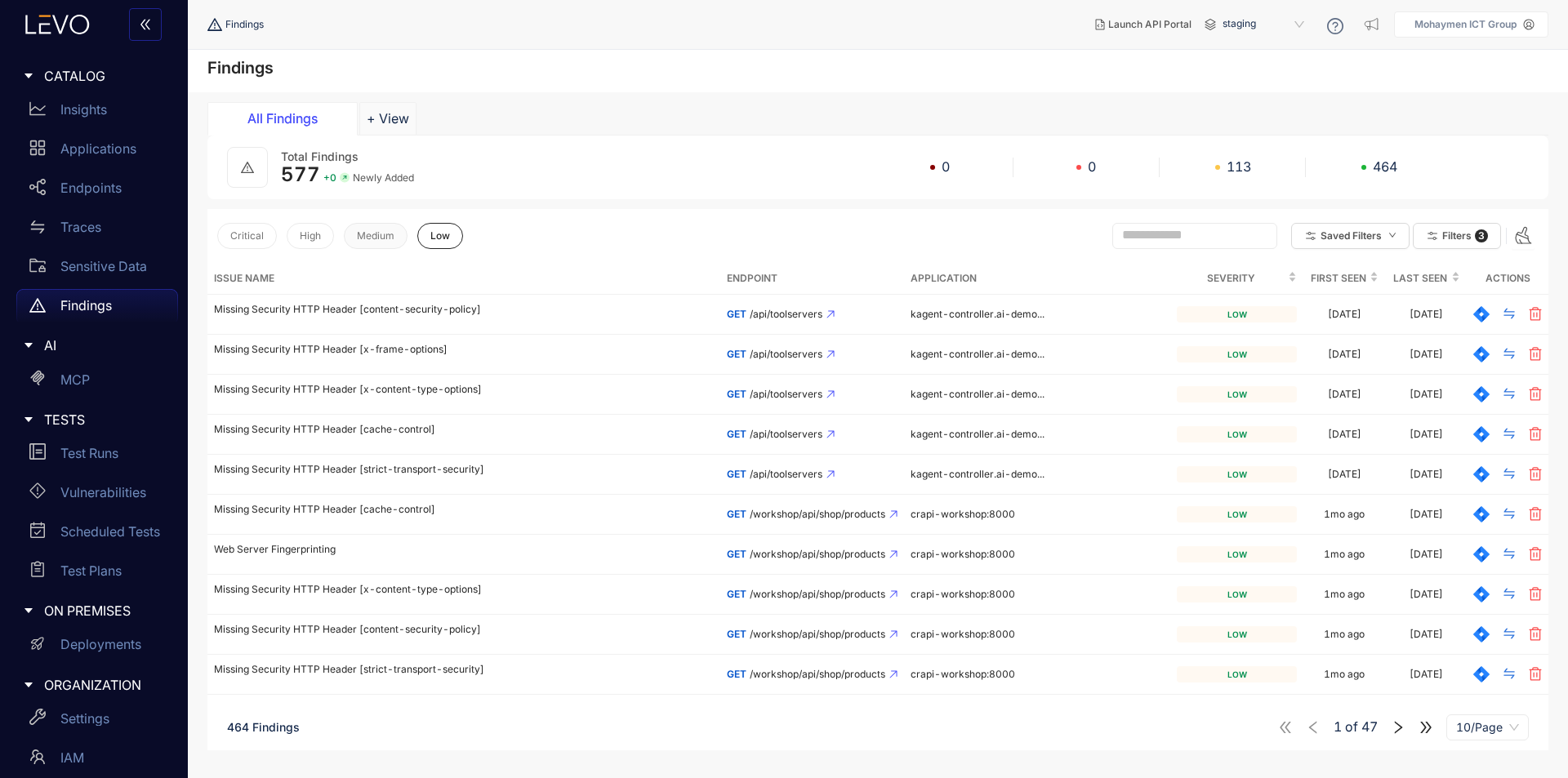
click at [367, 240] on span "Medium" at bounding box center [376, 236] width 38 height 11
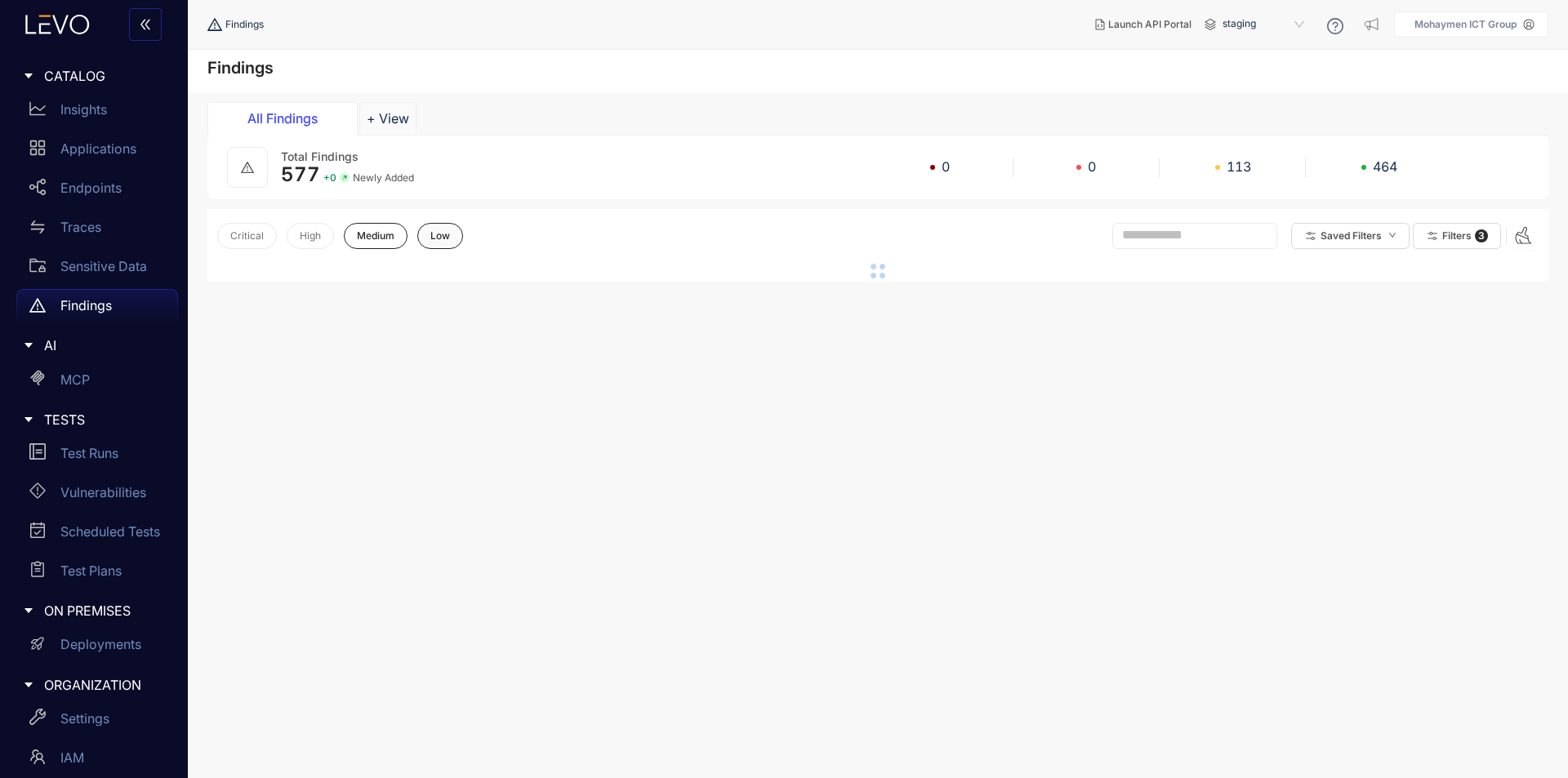
click at [448, 240] on span "Low" at bounding box center [440, 236] width 19 height 11
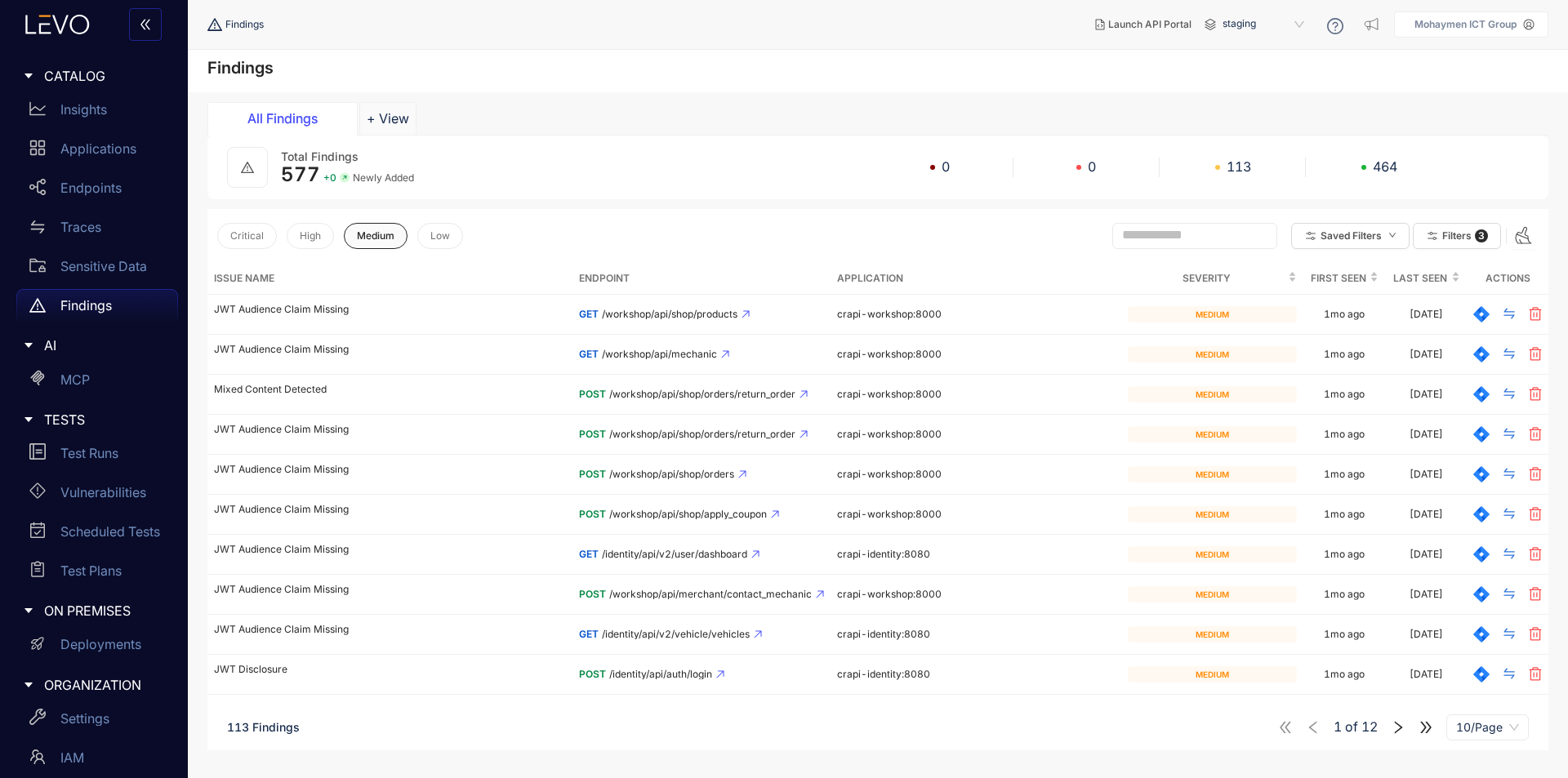
click at [406, 239] on button "Medium" at bounding box center [376, 236] width 64 height 26
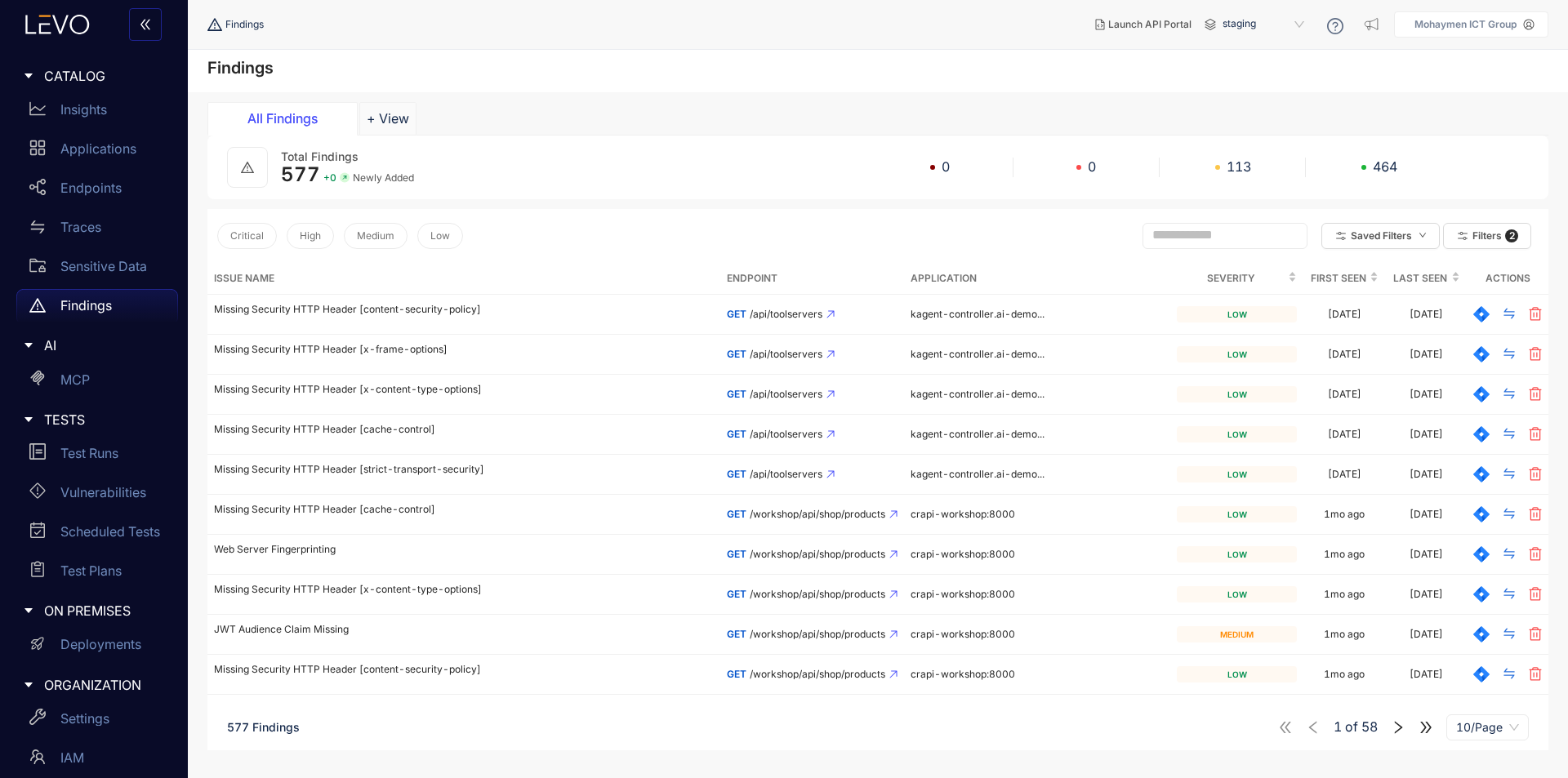
click at [1143, 243] on span at bounding box center [1226, 236] width 165 height 26
click at [1160, 236] on input "text" at bounding box center [1217, 235] width 131 height 15
type input "*"
click at [1397, 728] on icon "right" at bounding box center [1399, 727] width 15 height 15
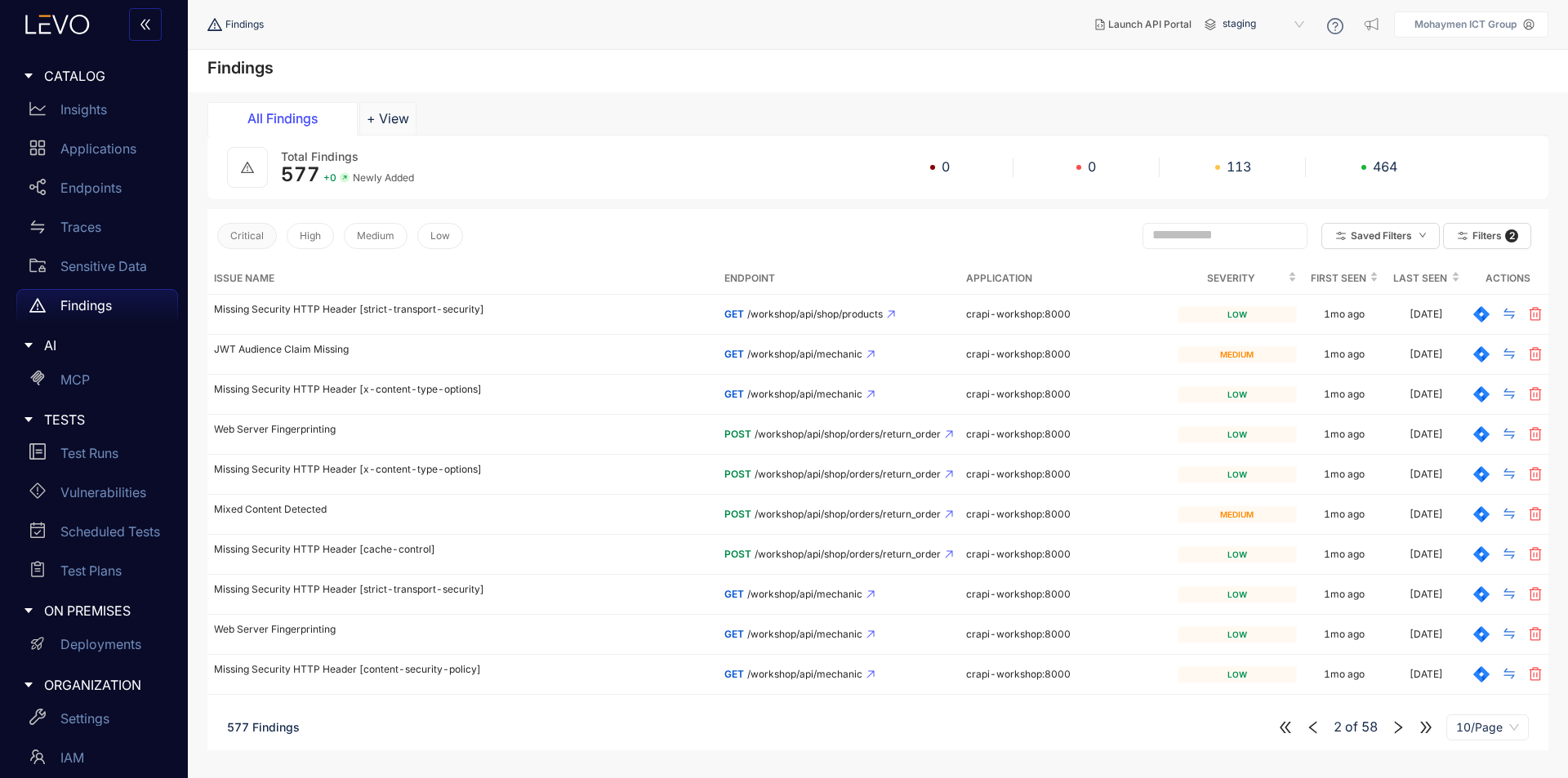
click at [255, 236] on span "Critical" at bounding box center [247, 236] width 33 height 11
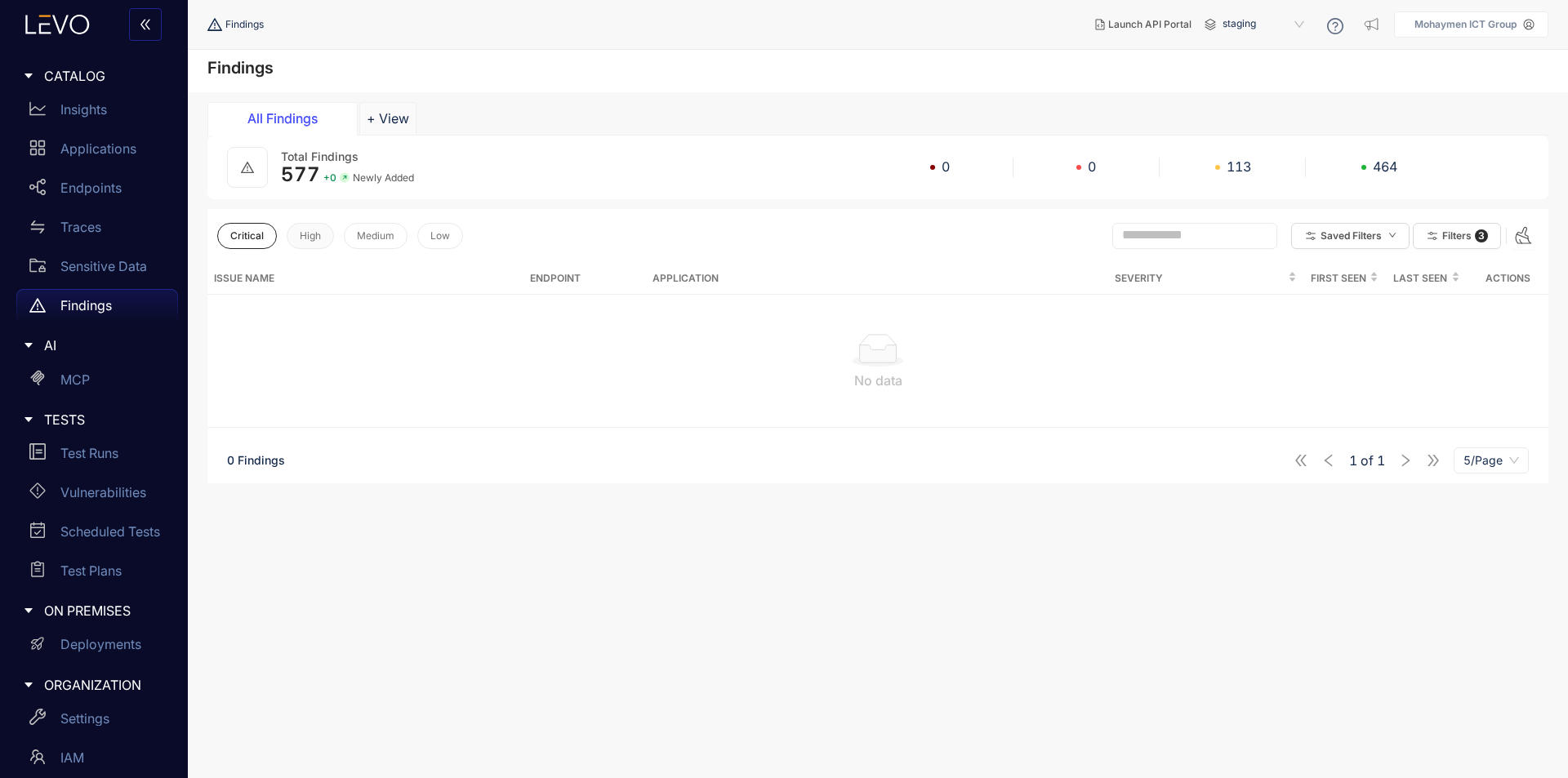
click at [296, 238] on button "High" at bounding box center [310, 236] width 47 height 26
click at [378, 242] on button "Medium" at bounding box center [376, 236] width 64 height 26
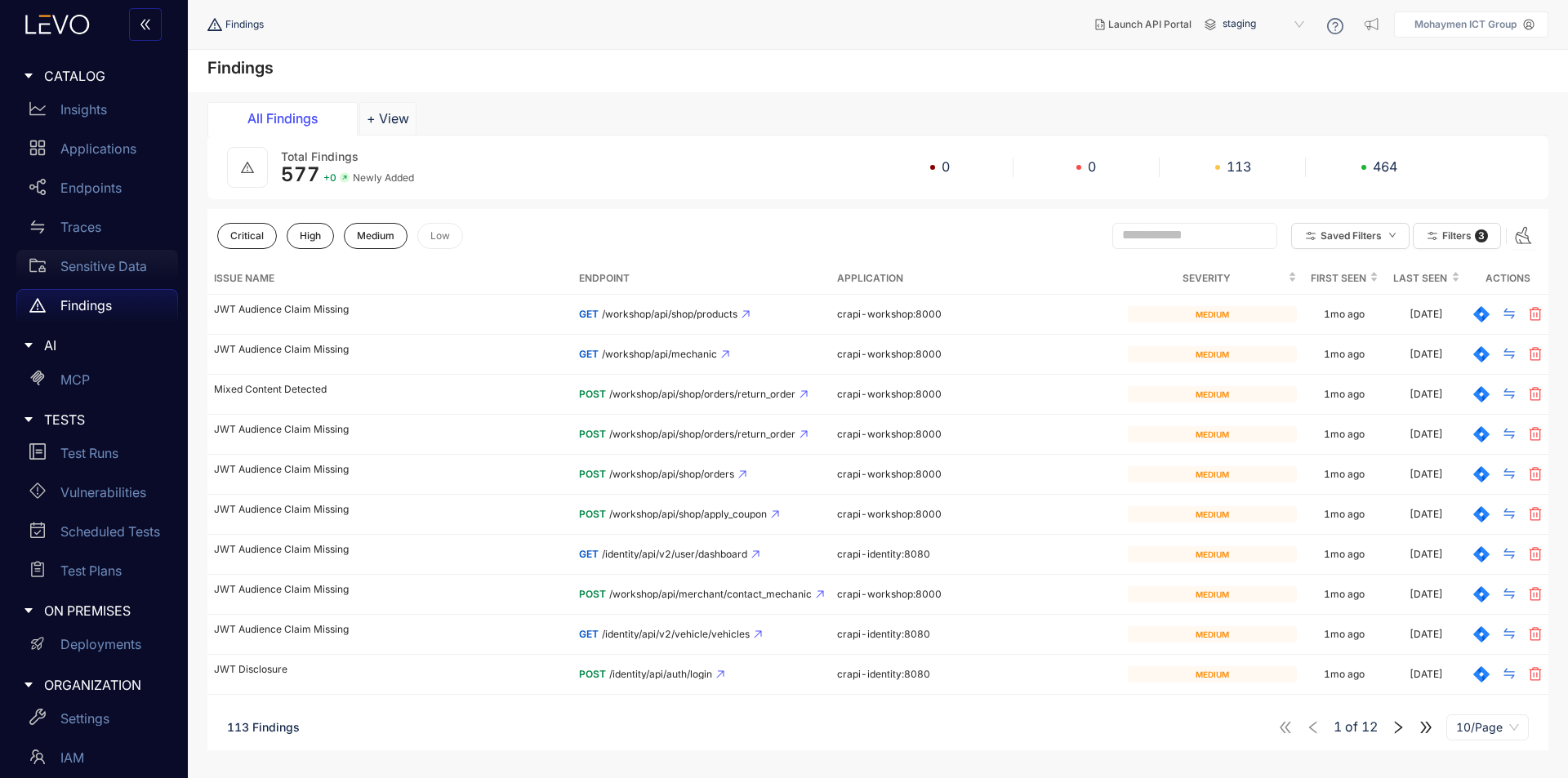
click at [121, 268] on p "Sensitive Data" at bounding box center [104, 266] width 87 height 15
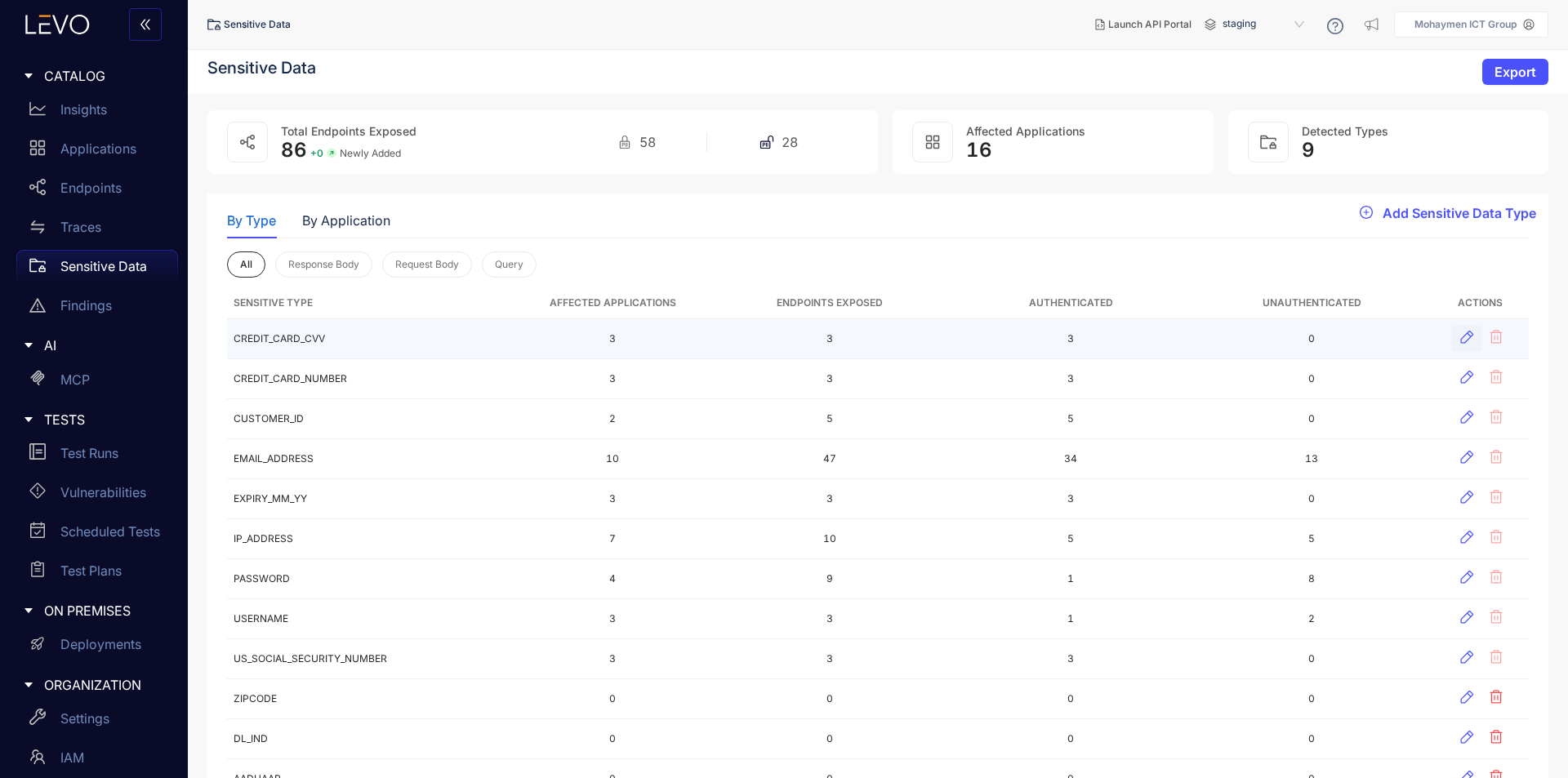
click at [1469, 333] on icon "button" at bounding box center [1467, 338] width 17 height 17
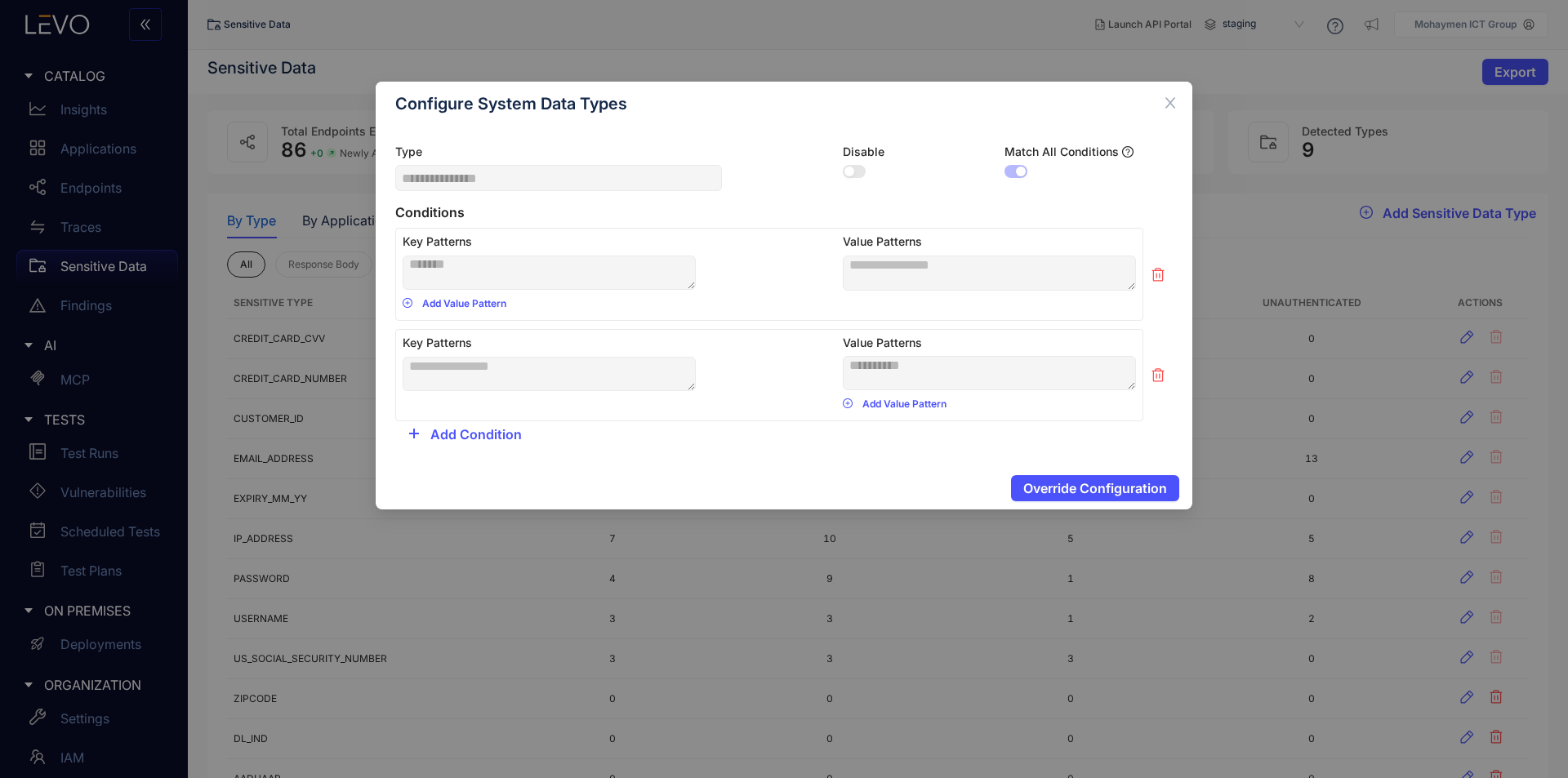
click at [1213, 528] on div "**********" at bounding box center [784, 389] width 1568 height 778
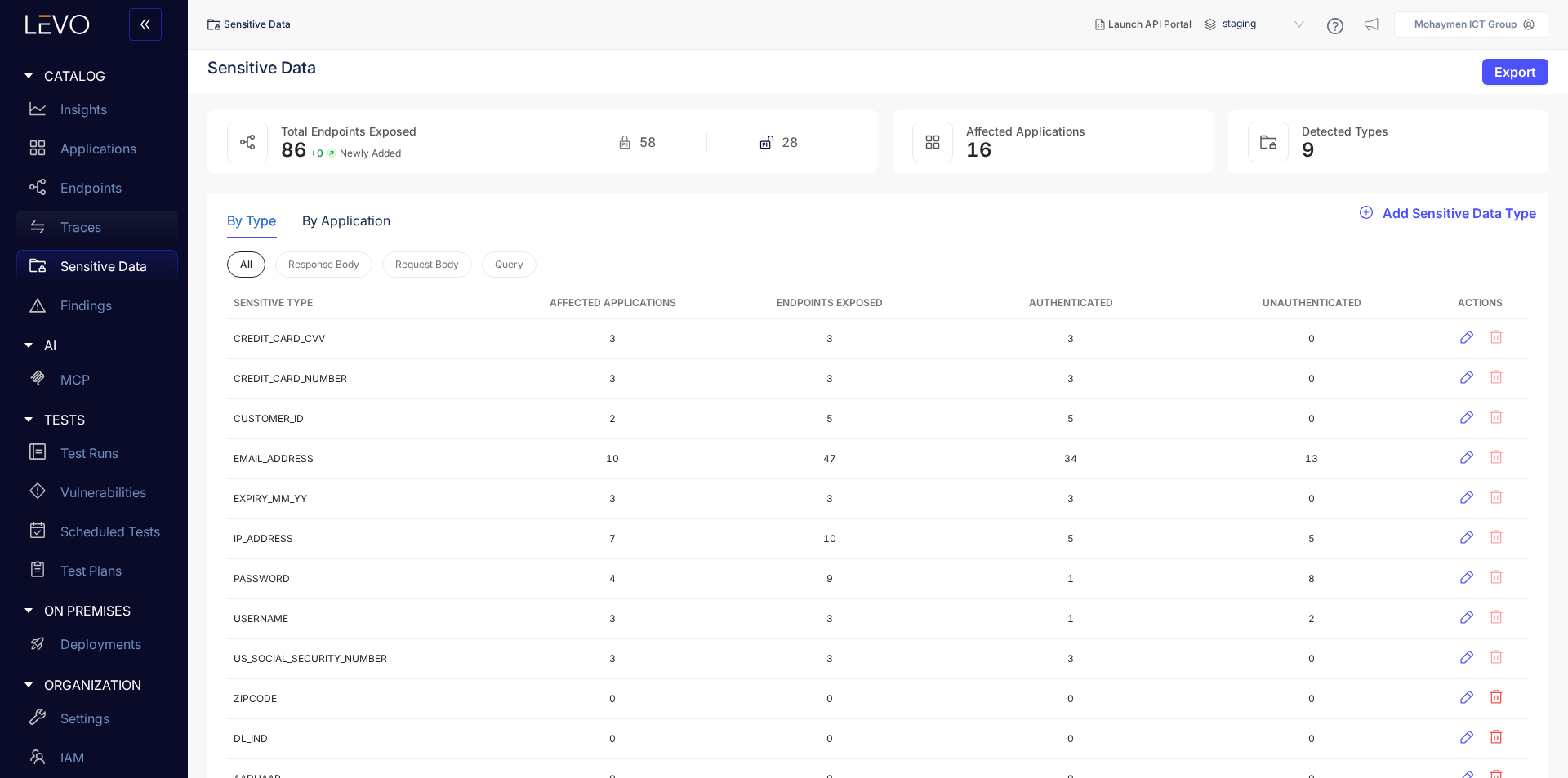
click at [78, 234] on p "Traces" at bounding box center [81, 227] width 41 height 15
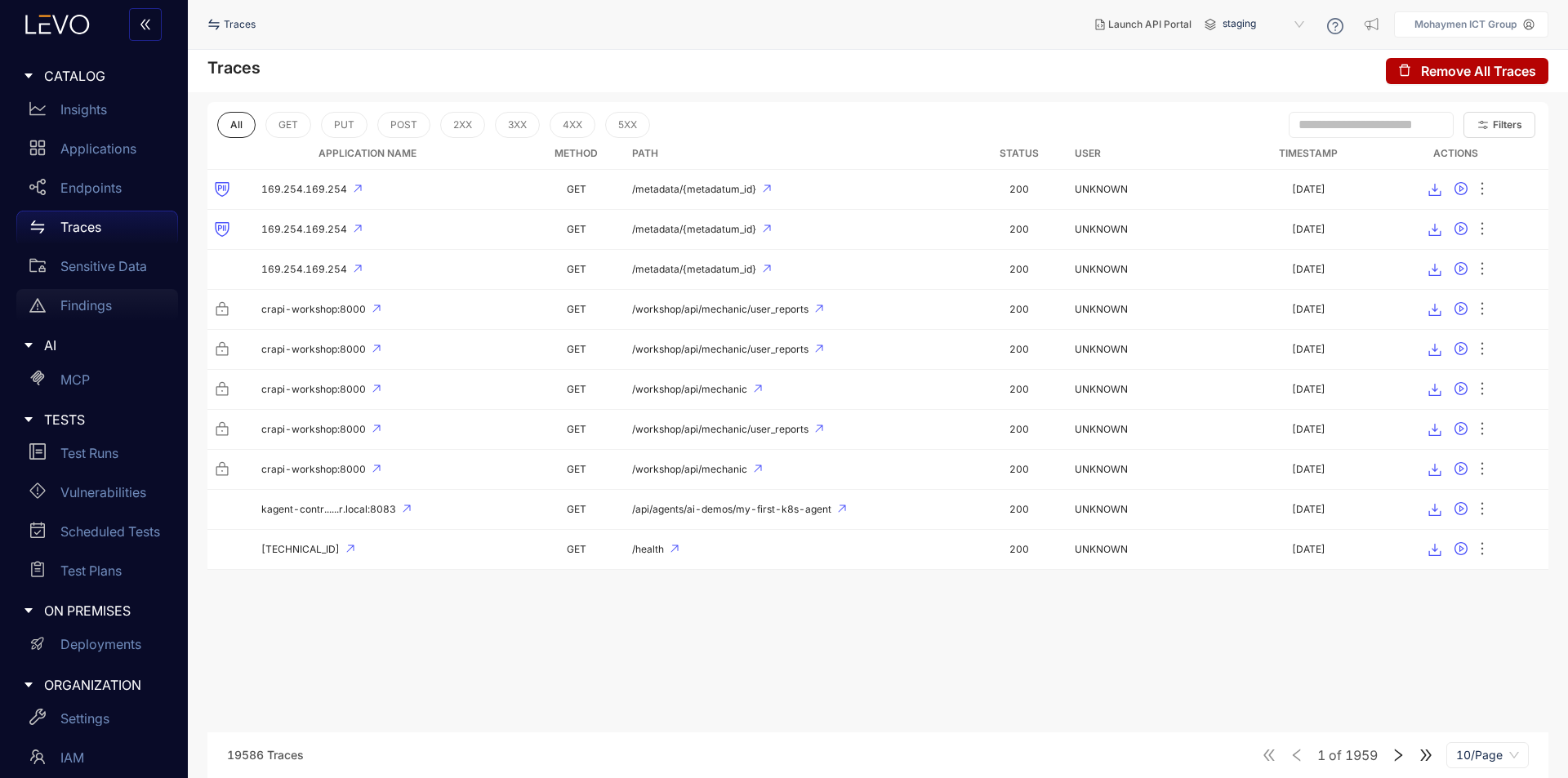
click at [100, 298] on p "Findings" at bounding box center [86, 305] width 52 height 15
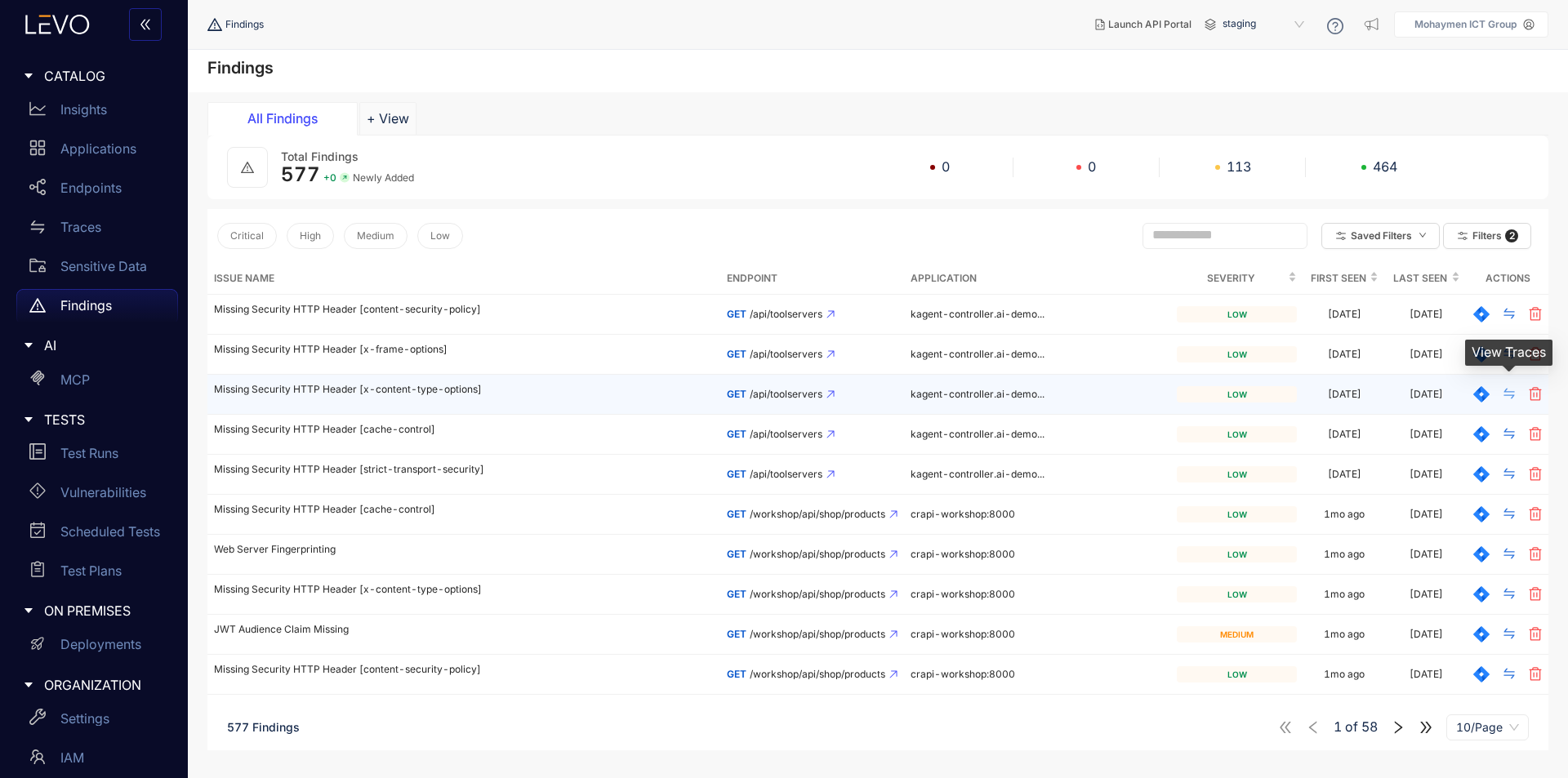
click at [1512, 393] on icon "swap" at bounding box center [1510, 393] width 13 height 13
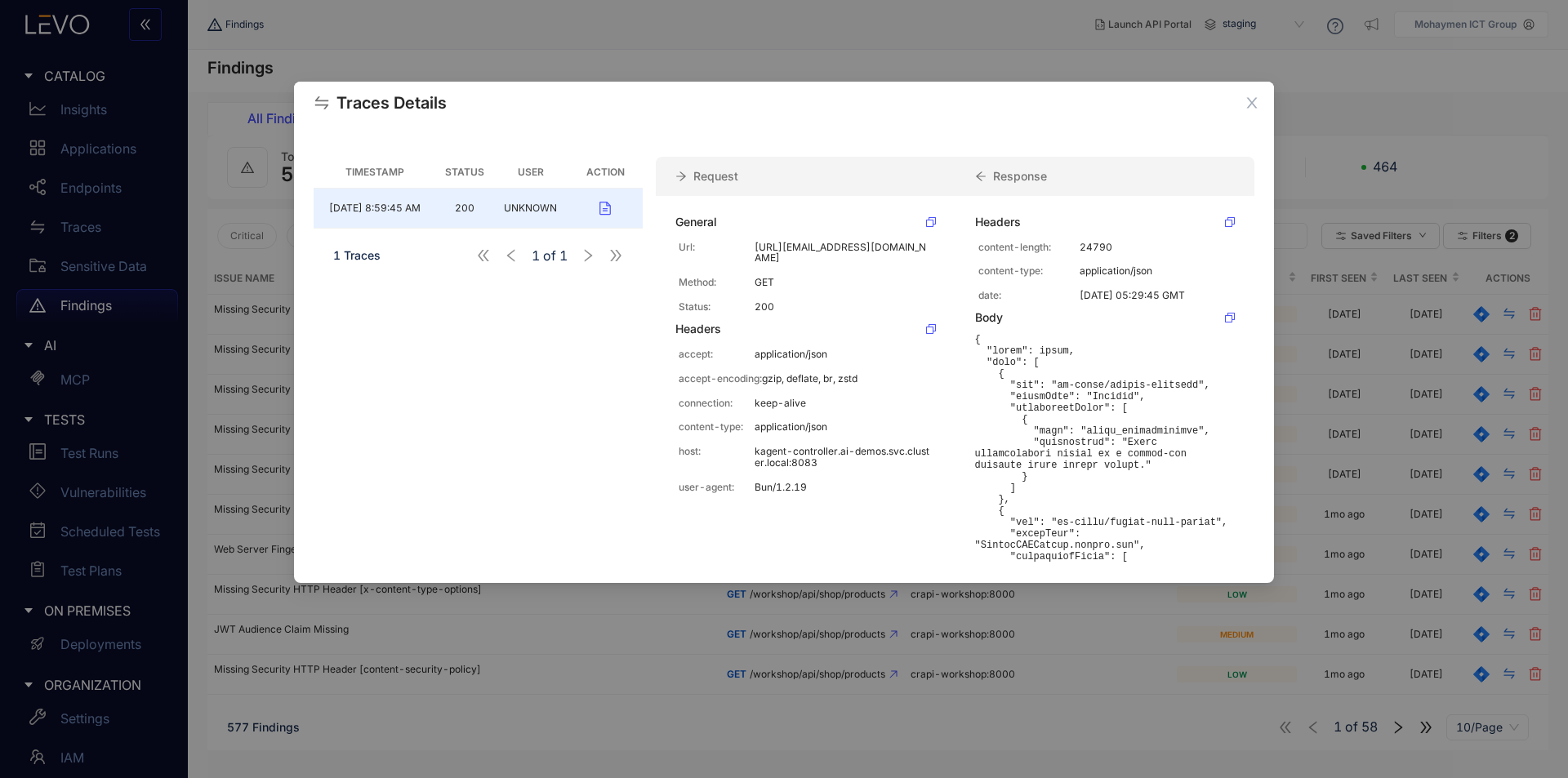
click at [380, 175] on th "Timestamp" at bounding box center [375, 172] width 122 height 31
click at [452, 173] on th "Status" at bounding box center [465, 172] width 57 height 31
click at [523, 179] on th "User" at bounding box center [530, 172] width 75 height 31
click at [608, 209] on icon "button" at bounding box center [606, 208] width 11 height 13
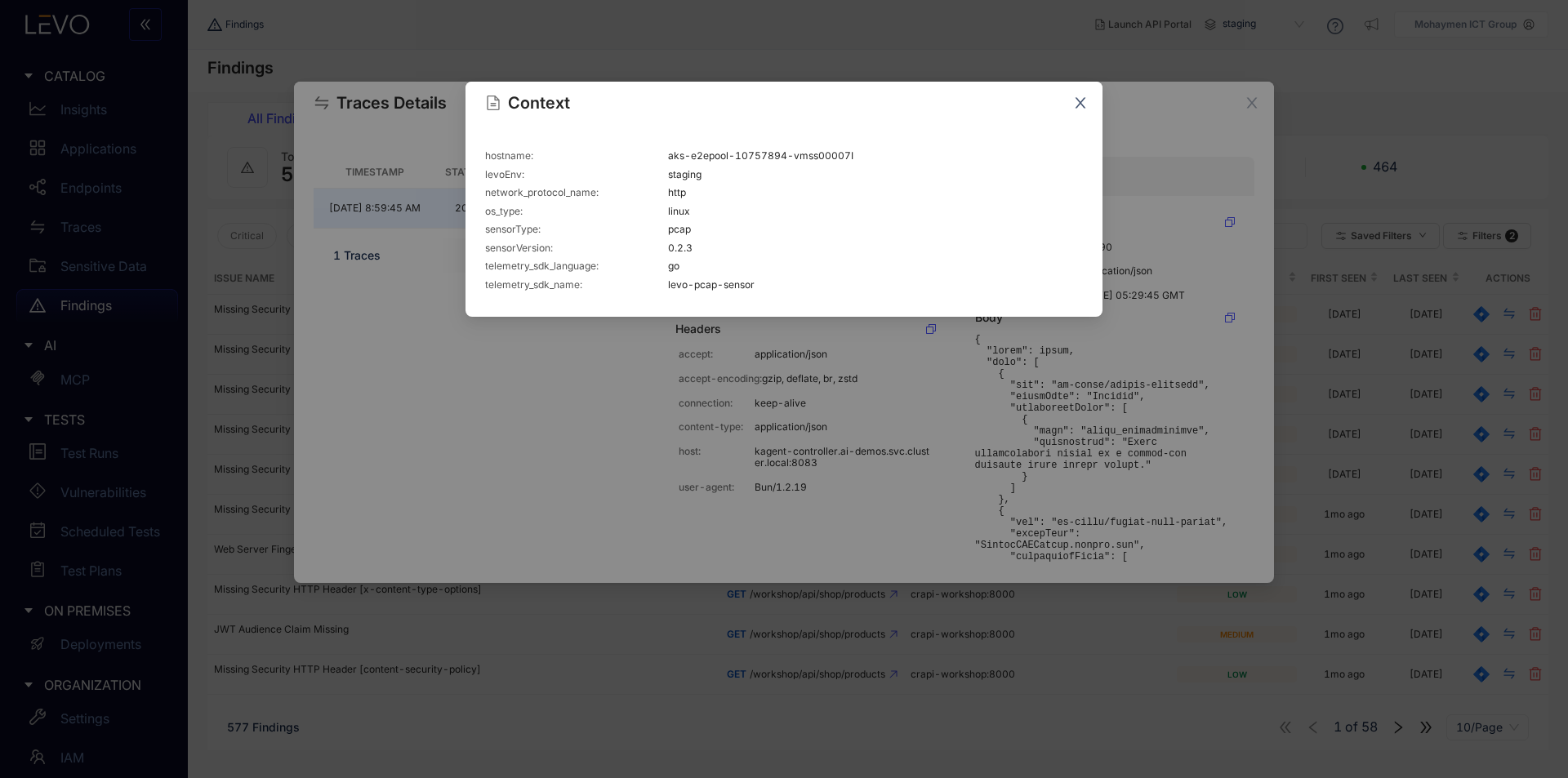
click at [1081, 105] on icon "close" at bounding box center [1081, 103] width 15 height 15
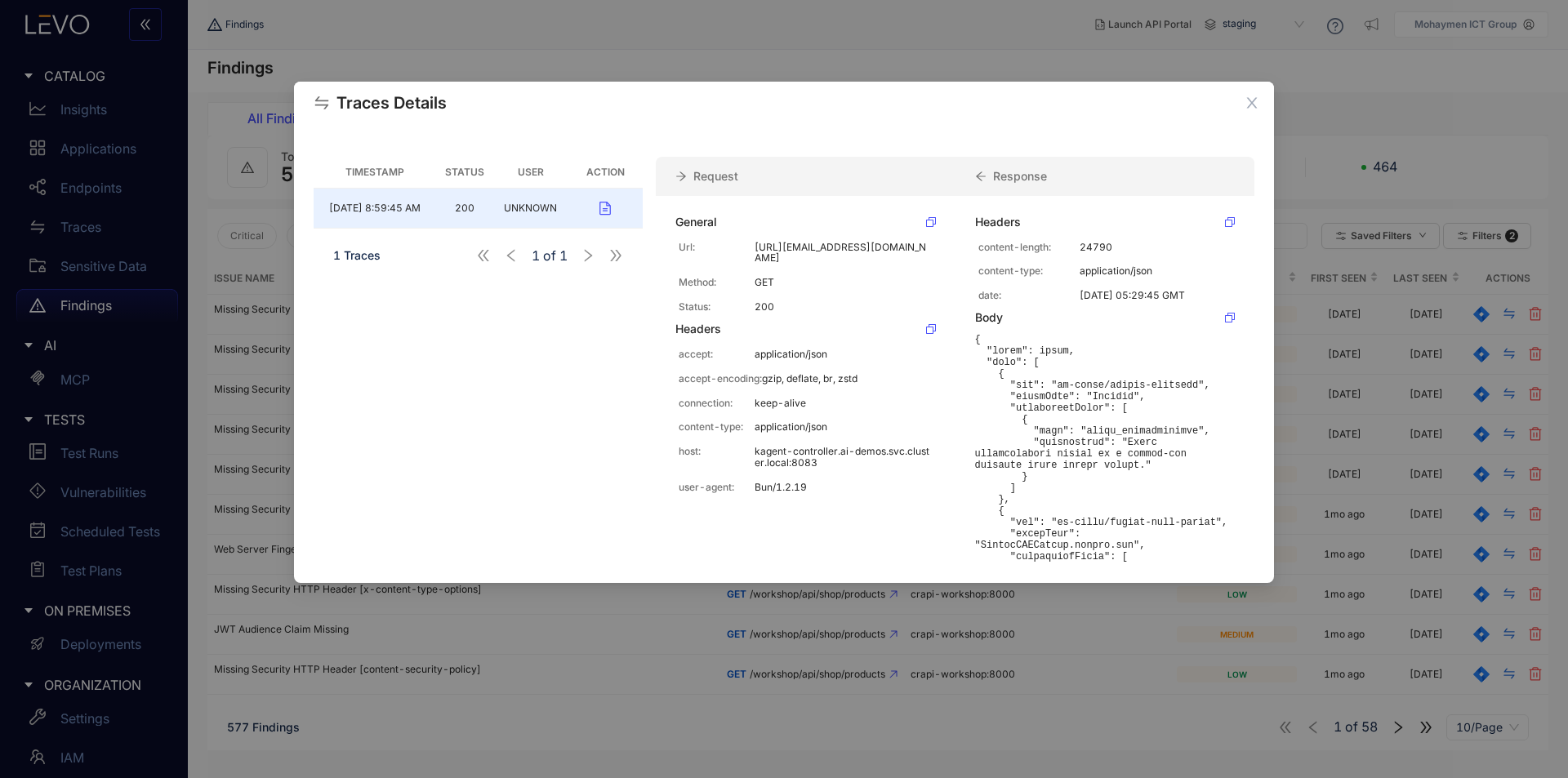
click at [462, 170] on th "Status" at bounding box center [465, 172] width 57 height 31
click at [538, 170] on th "User" at bounding box center [530, 172] width 75 height 31
click at [590, 171] on th "Action" at bounding box center [605, 172] width 75 height 31
drag, startPoint x: 609, startPoint y: 211, endPoint x: 619, endPoint y: 315, distance: 104.5
click at [619, 315] on div "Timestamp Status User Action [DATE] 8:59:45 AM 200 UNKNOWN 1 Traces 1 of 1" at bounding box center [479, 360] width 330 height 407
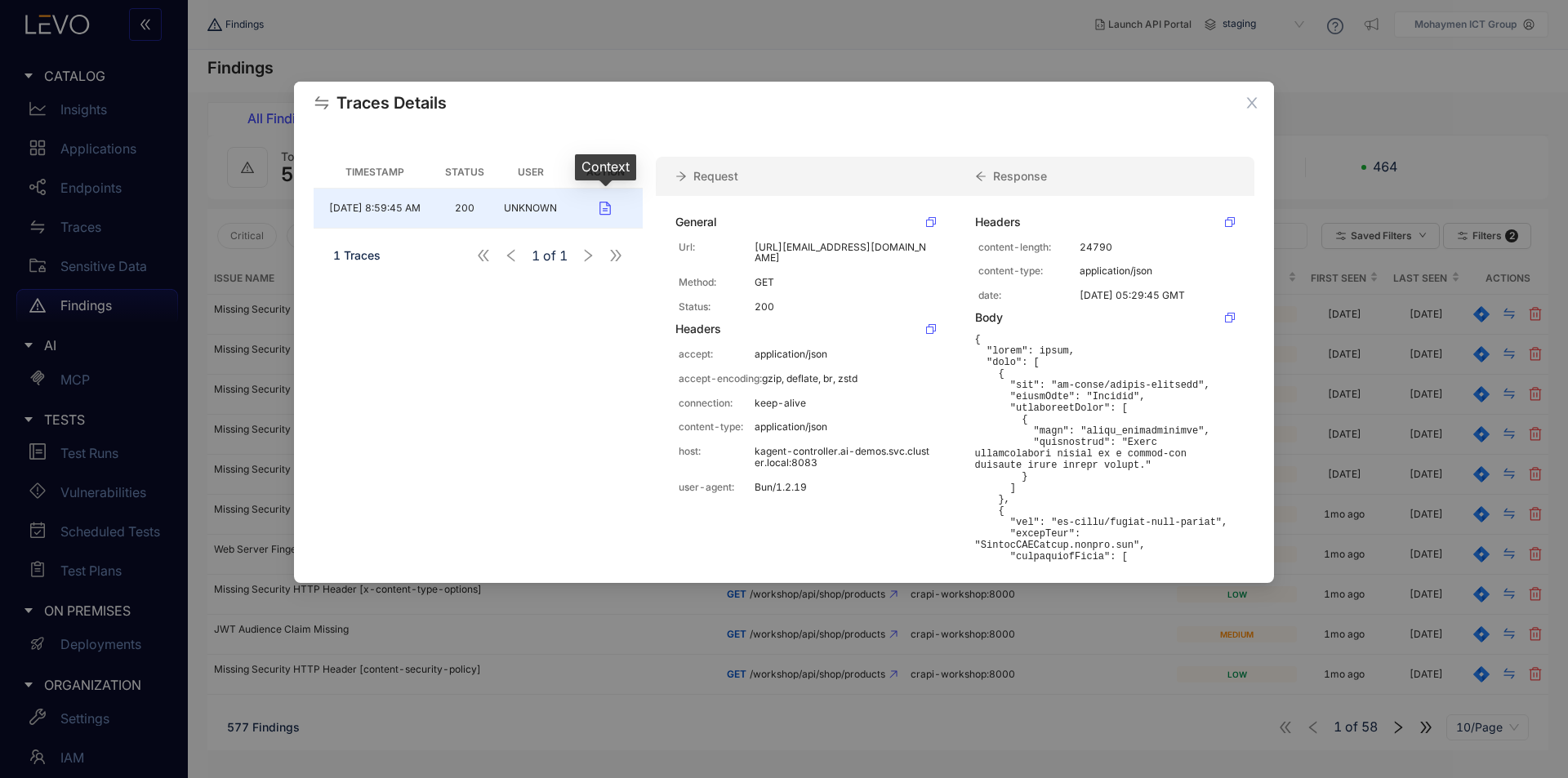
click at [605, 212] on icon "button" at bounding box center [605, 208] width 11 height 15
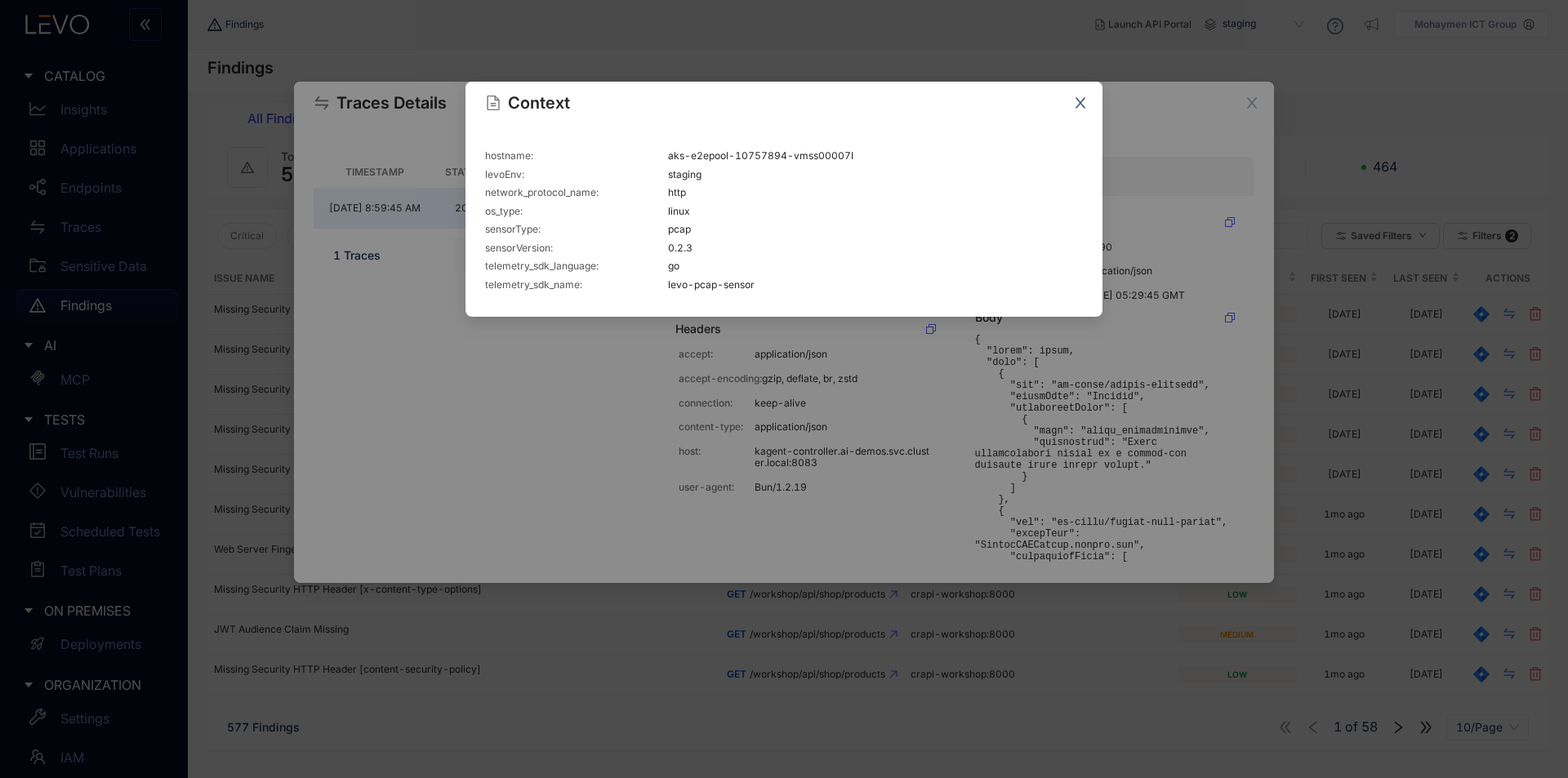
click at [1078, 106] on icon "close" at bounding box center [1080, 103] width 10 height 10
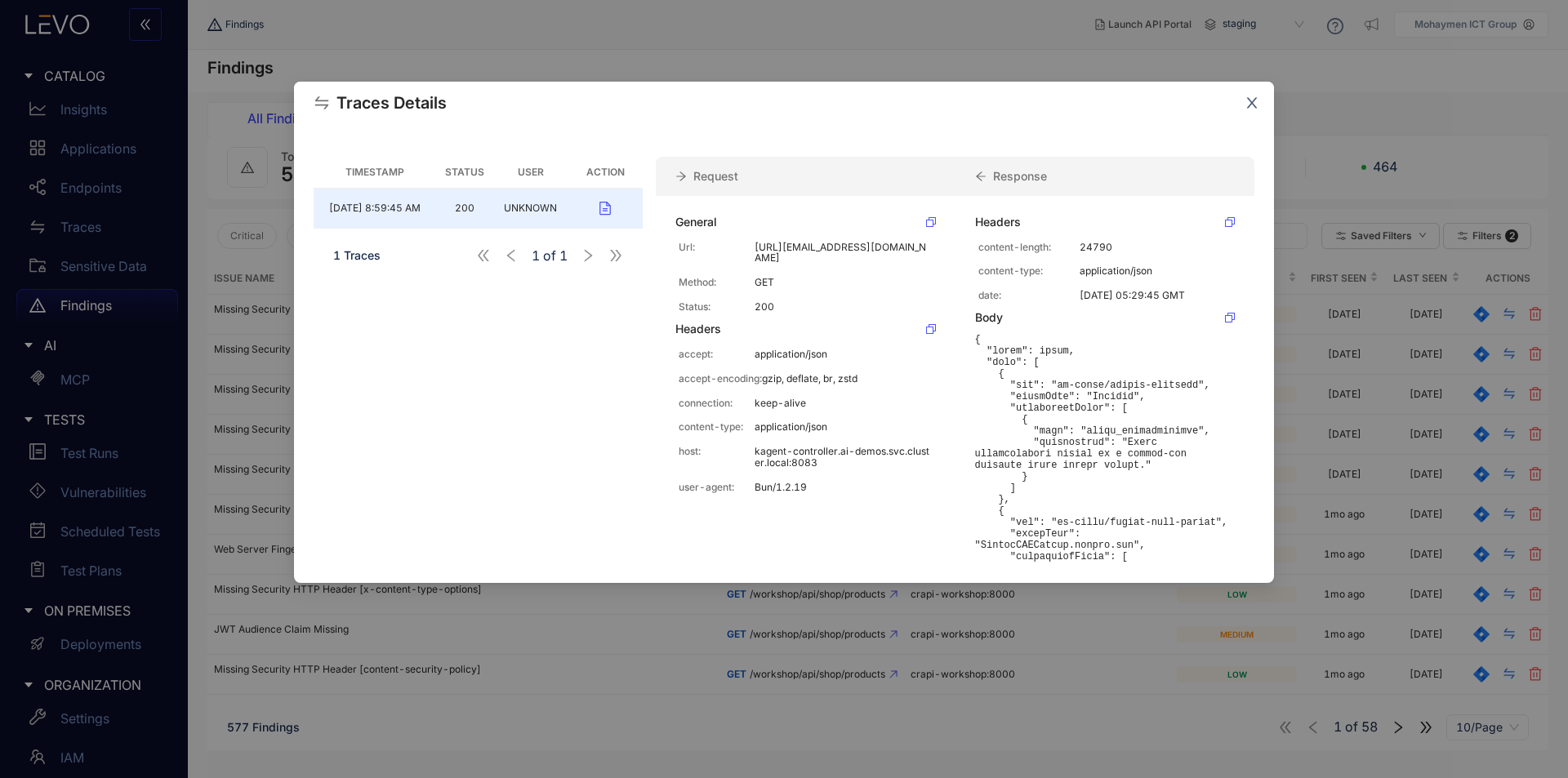
click at [1249, 101] on icon "close" at bounding box center [1252, 103] width 15 height 15
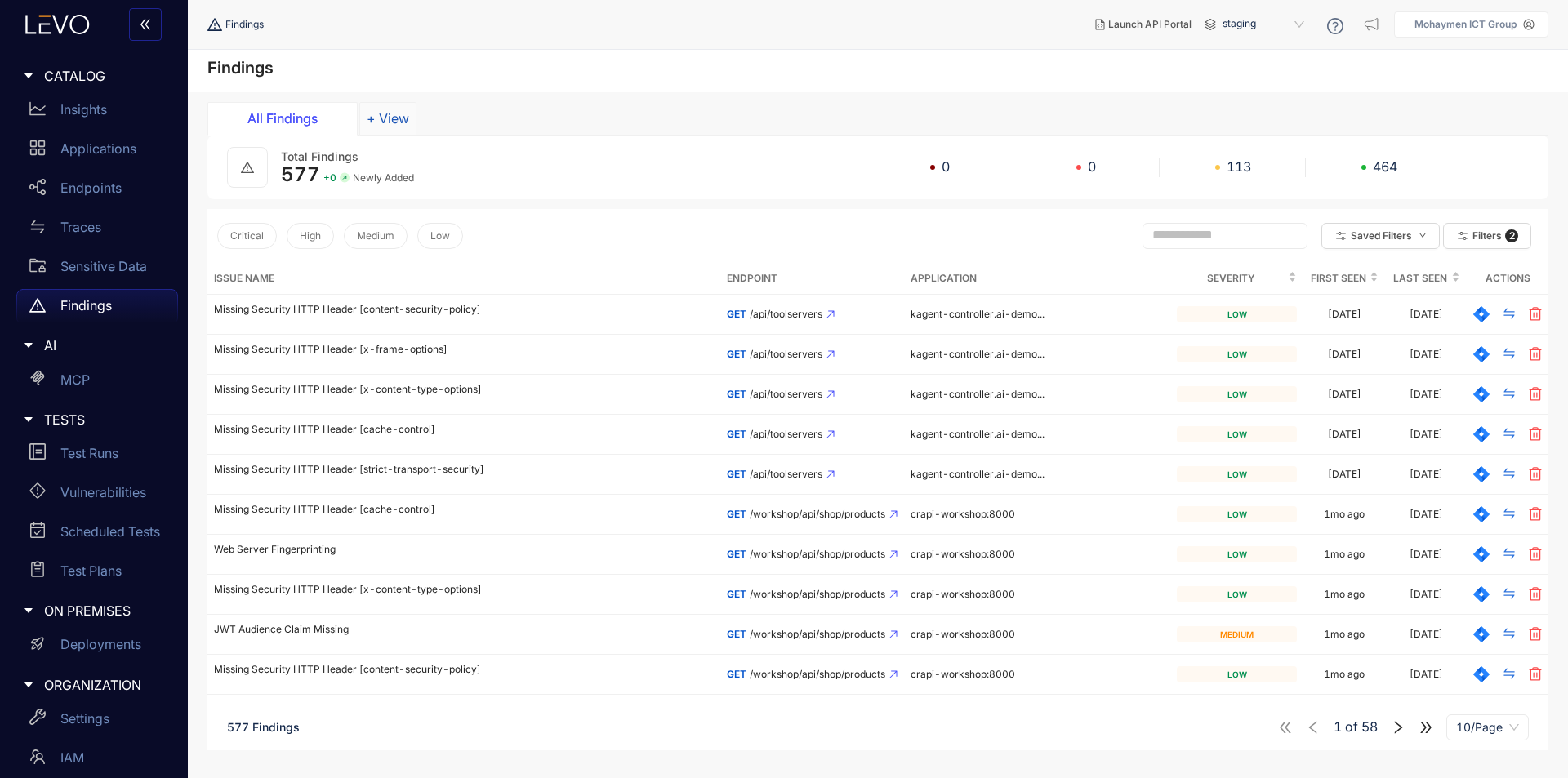
click at [368, 118] on button "+ View" at bounding box center [388, 117] width 57 height 32
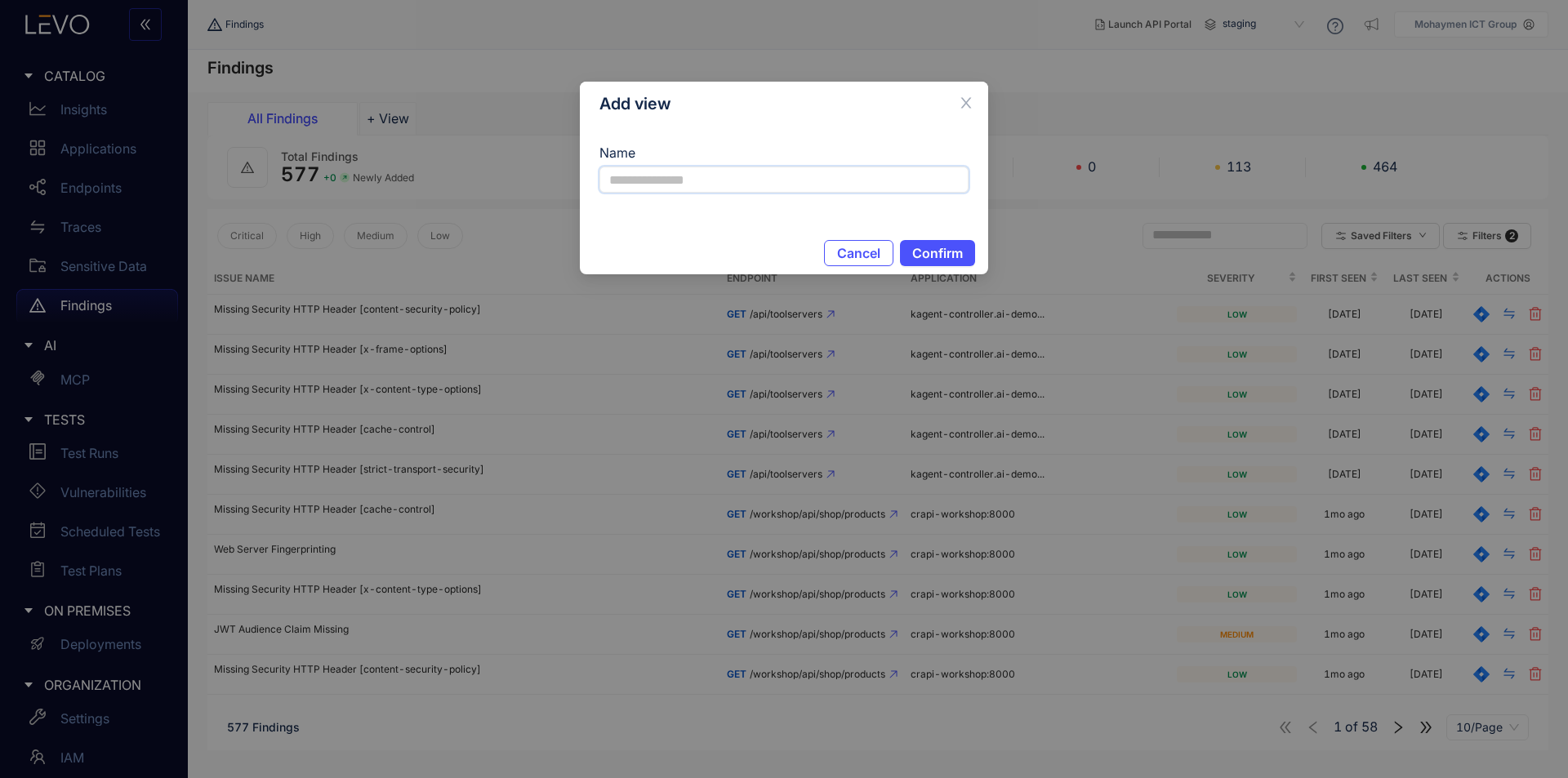
click at [759, 184] on input "Name" at bounding box center [784, 179] width 369 height 26
type input "****"
click at [914, 248] on span "Confirm" at bounding box center [938, 253] width 51 height 15
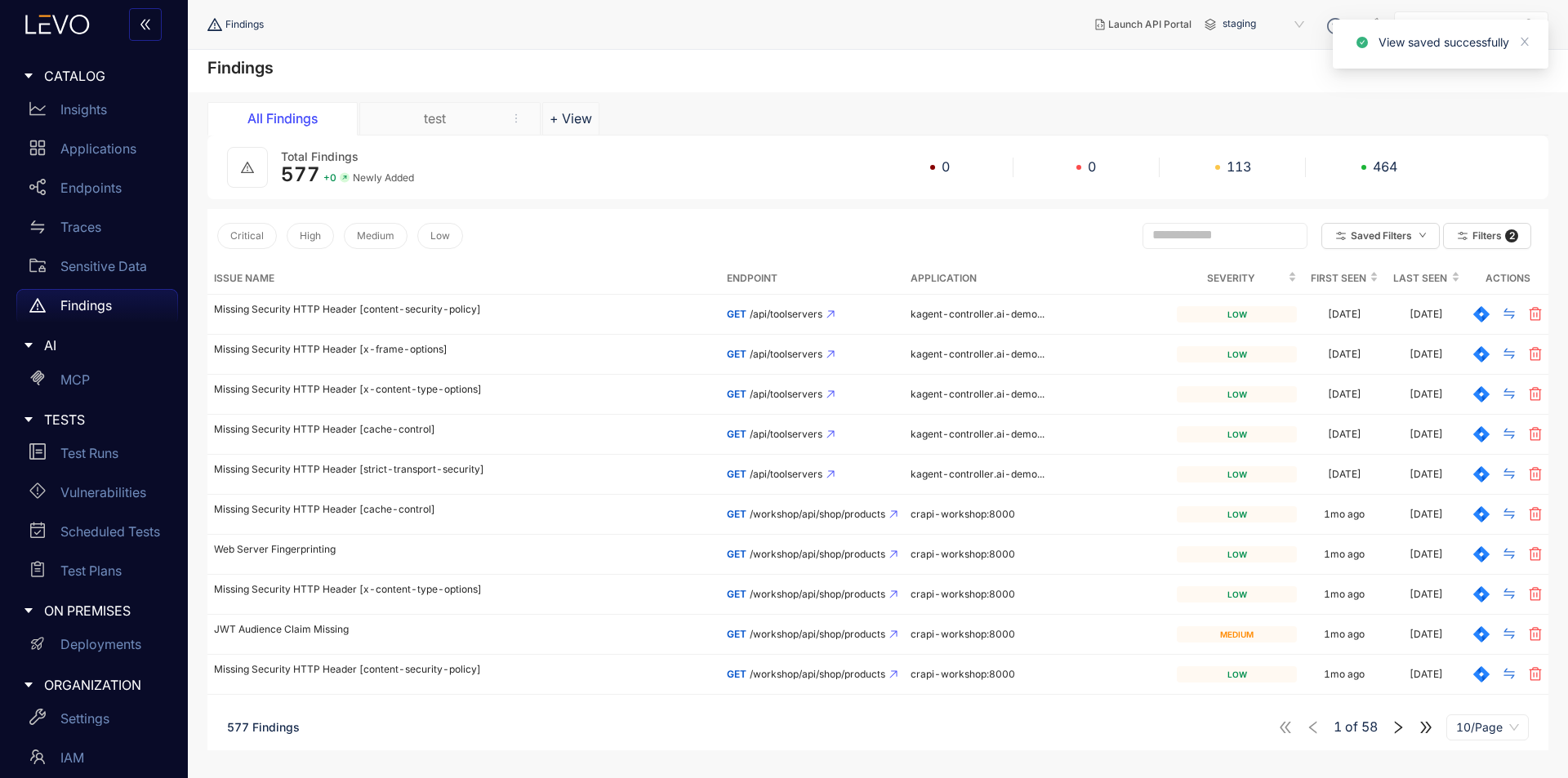
click at [468, 117] on div "test" at bounding box center [434, 118] width 122 height 15
click at [302, 120] on div "All Findings" at bounding box center [282, 118] width 122 height 15
click at [408, 118] on div "test" at bounding box center [434, 118] width 122 height 15
click at [81, 266] on p "Sensitive Data" at bounding box center [104, 266] width 87 height 15
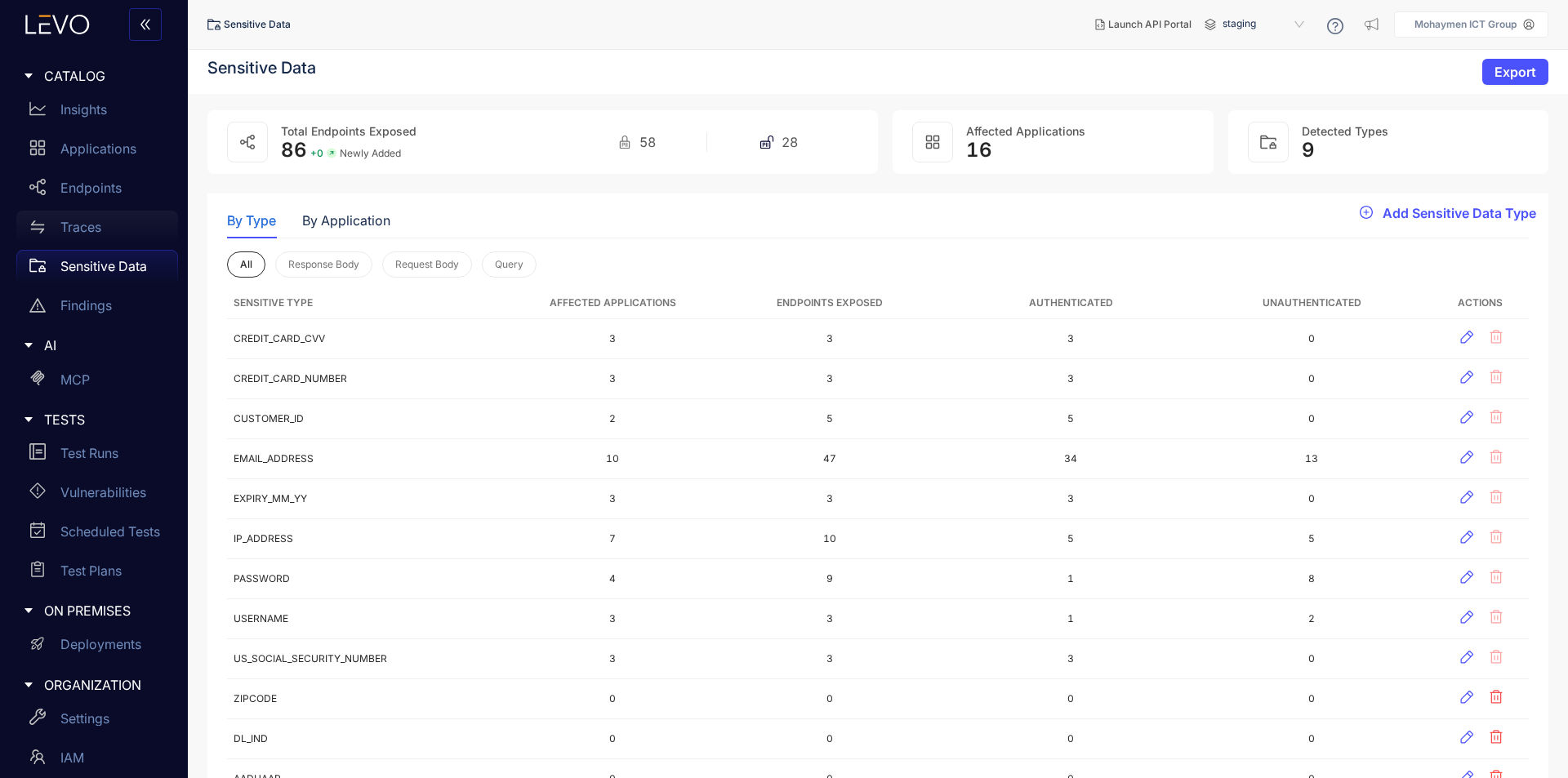
click at [85, 227] on p "Traces" at bounding box center [81, 227] width 41 height 15
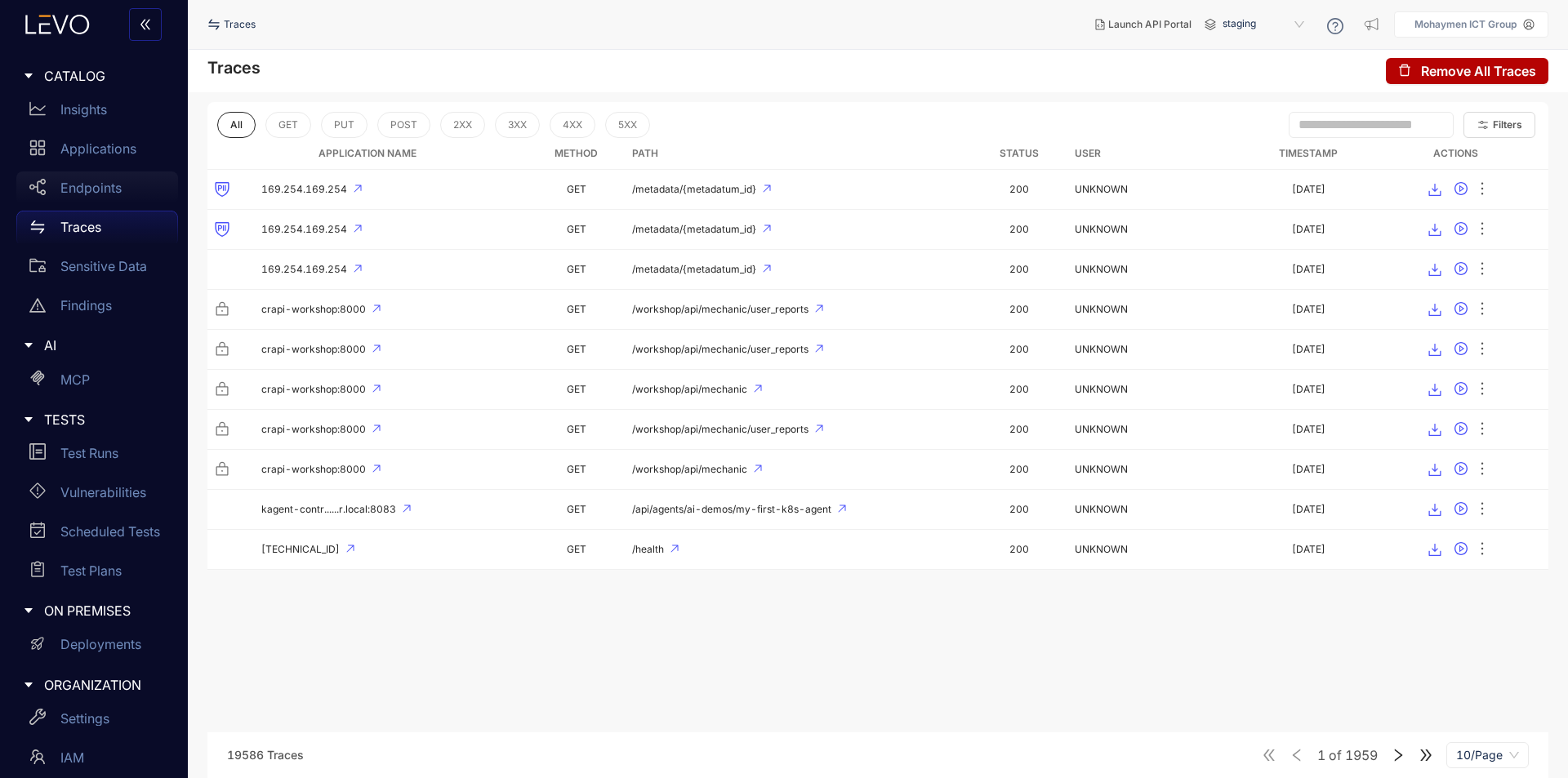
click at [101, 190] on p "Endpoints" at bounding box center [91, 188] width 61 height 15
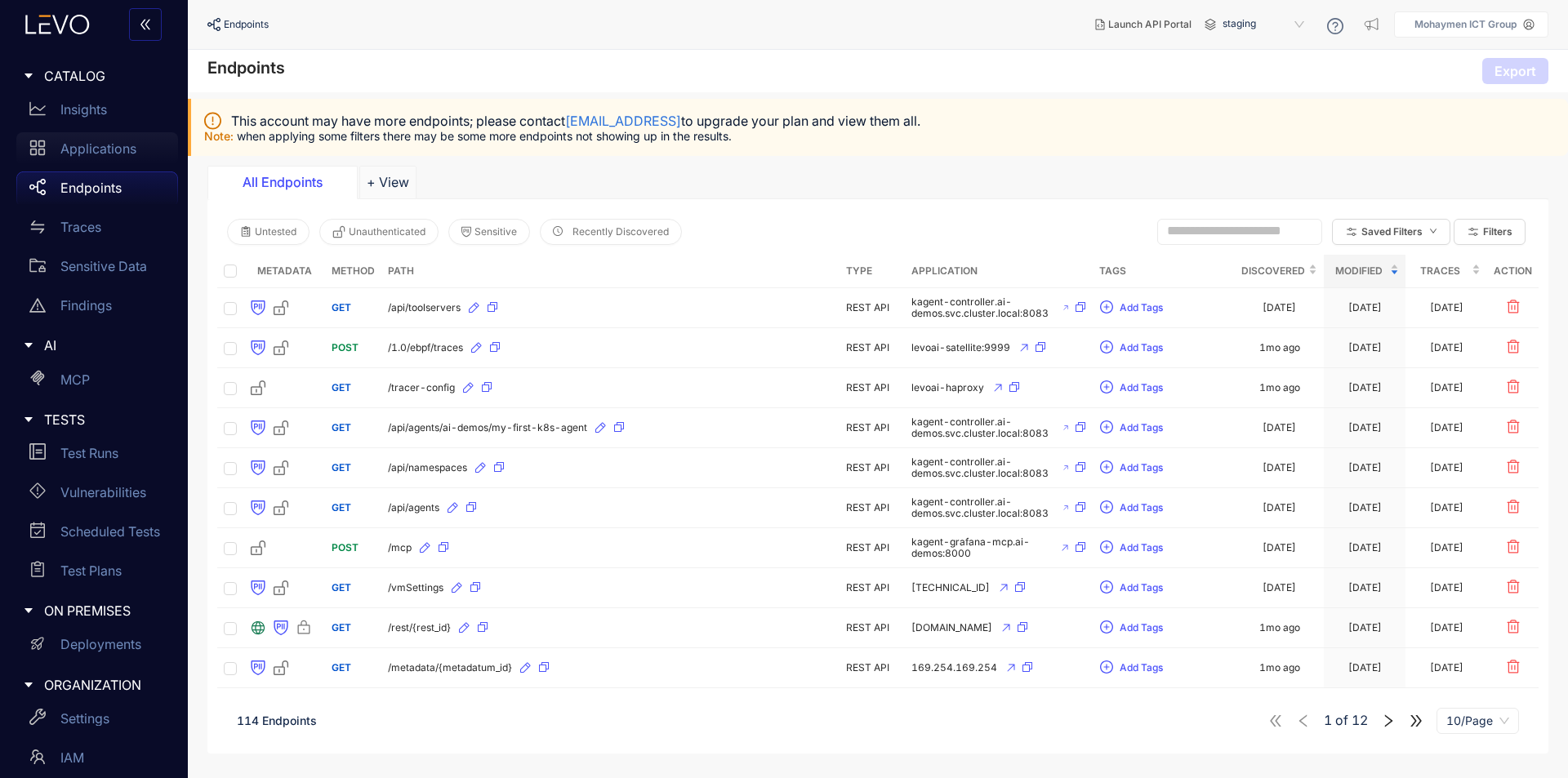
click at [80, 152] on p "Applications" at bounding box center [98, 149] width 76 height 15
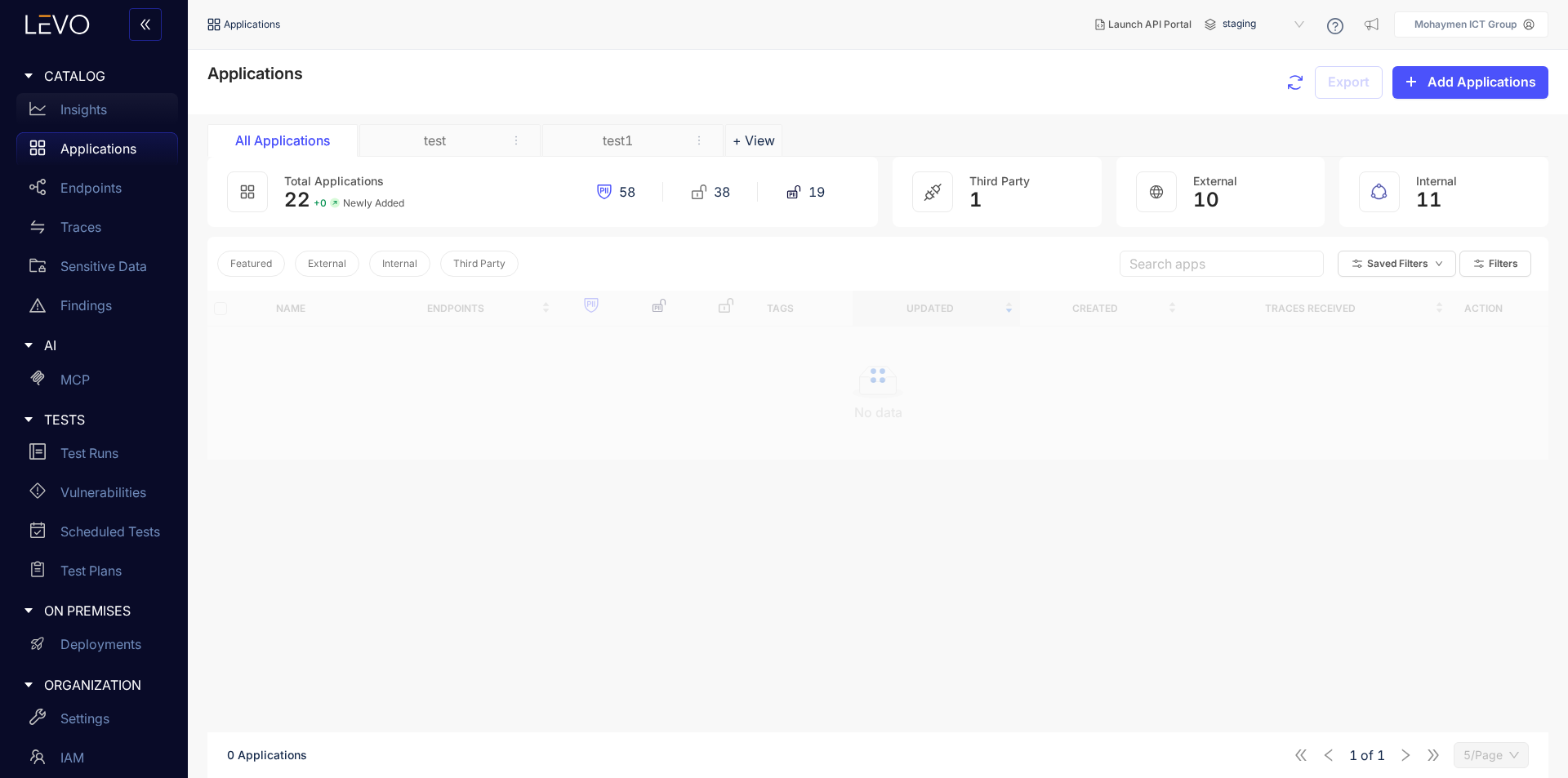
click at [79, 109] on p "Insights" at bounding box center [83, 109] width 46 height 15
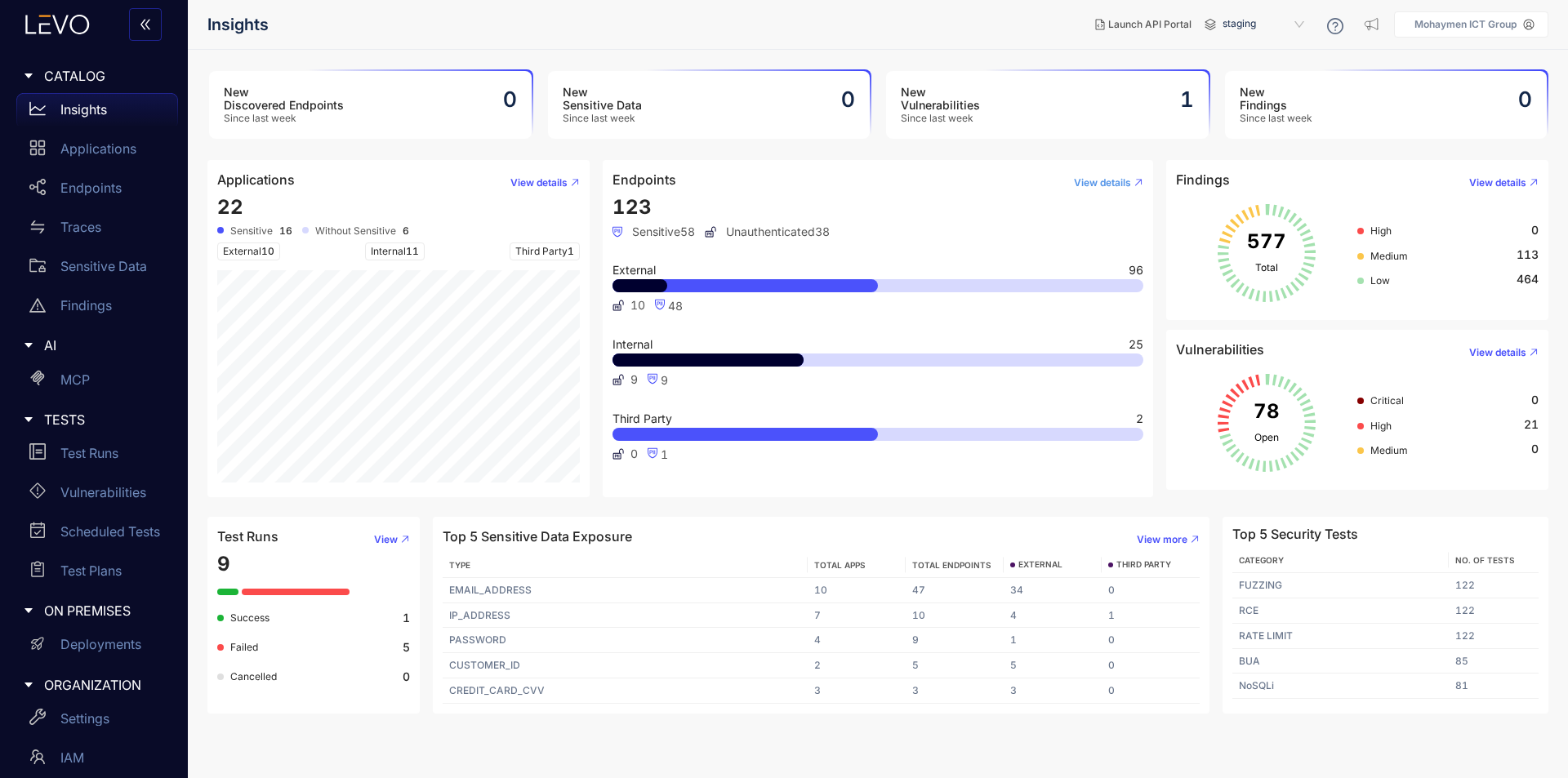
click at [1090, 182] on span "View details" at bounding box center [1103, 183] width 57 height 11
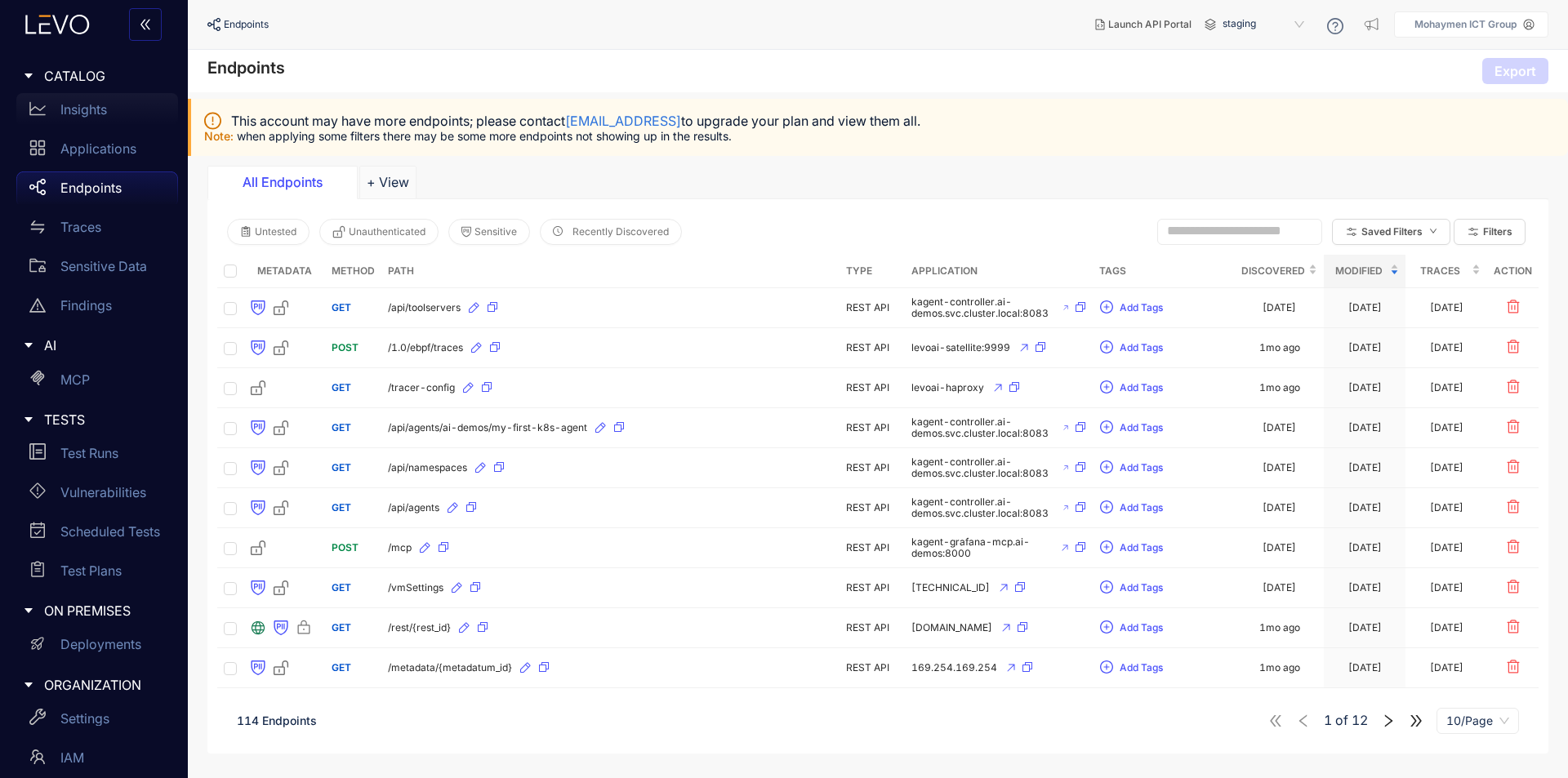
click at [55, 98] on div "Insights" at bounding box center [97, 109] width 162 height 32
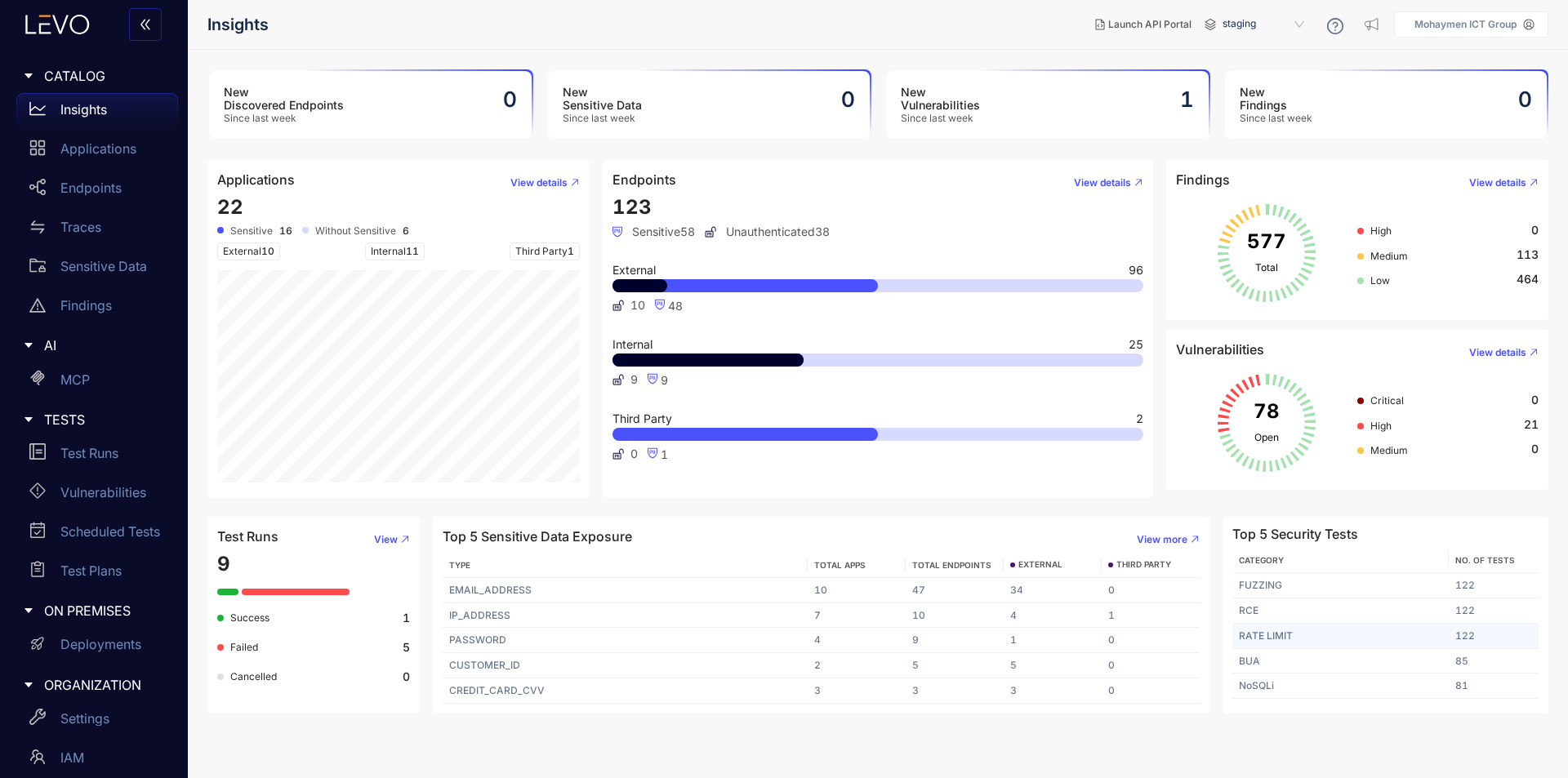
click at [1463, 636] on td "122" at bounding box center [1494, 636] width 90 height 25
click at [1459, 584] on td "122" at bounding box center [1494, 586] width 90 height 25
click at [1466, 560] on span "No. of Tests" at bounding box center [1486, 560] width 59 height 10
click at [1119, 596] on td "0" at bounding box center [1151, 590] width 98 height 25
click at [407, 537] on icon "button" at bounding box center [404, 539] width 6 height 6
